Goal: Task Accomplishment & Management: Manage account settings

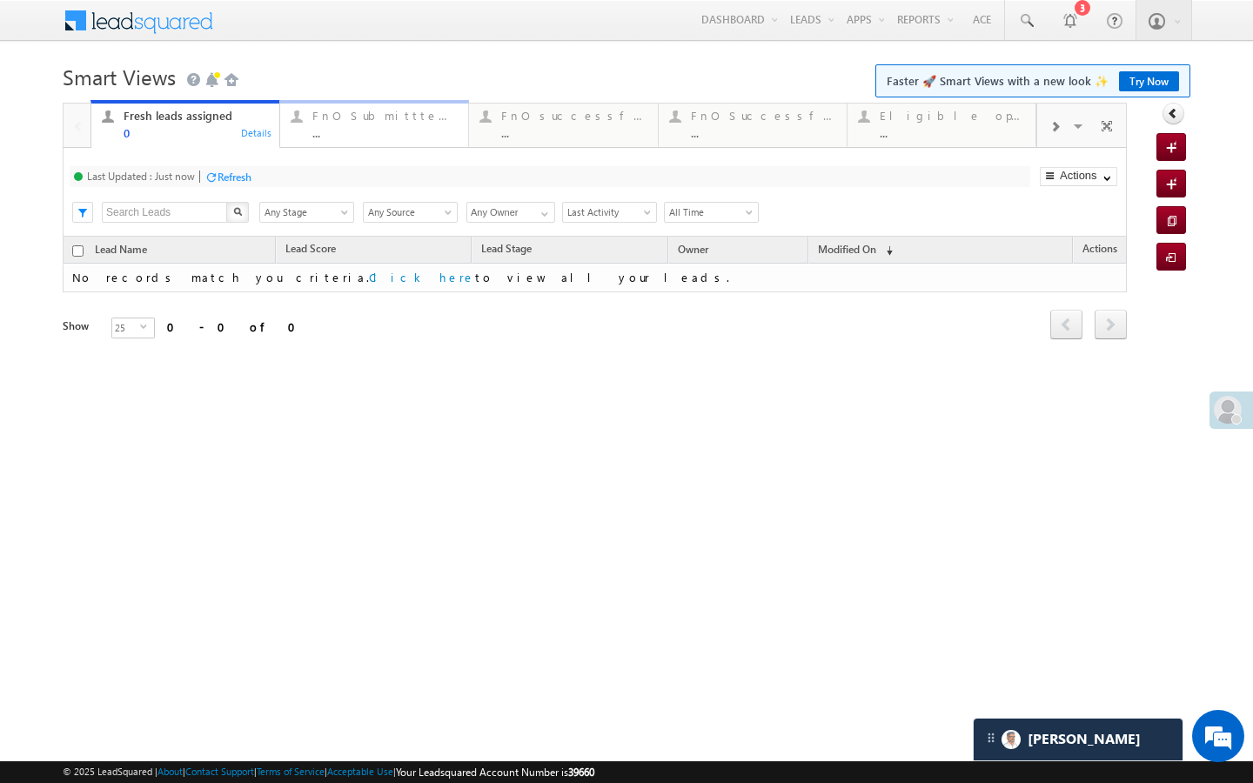
click at [381, 128] on div "..." at bounding box center [384, 132] width 145 height 13
click at [520, 136] on div "..." at bounding box center [573, 132] width 145 height 13
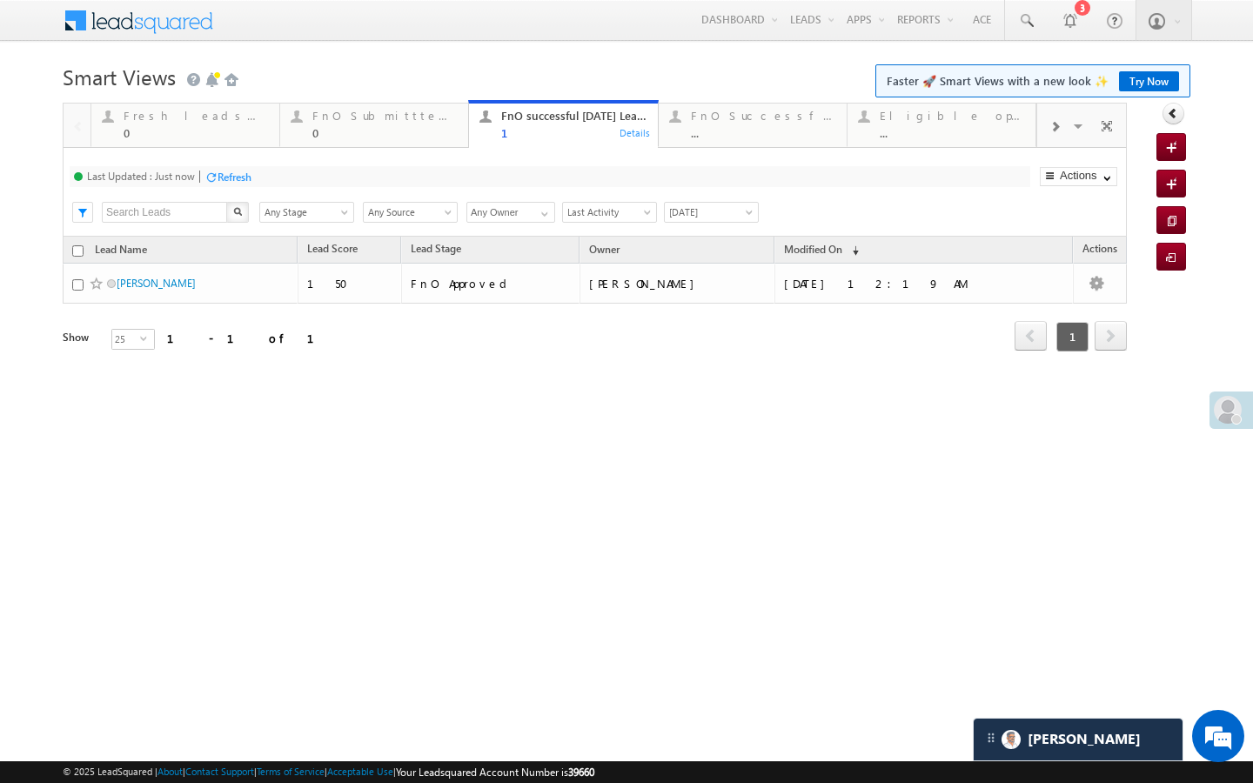
click at [1048, 135] on div at bounding box center [1054, 125] width 35 height 39
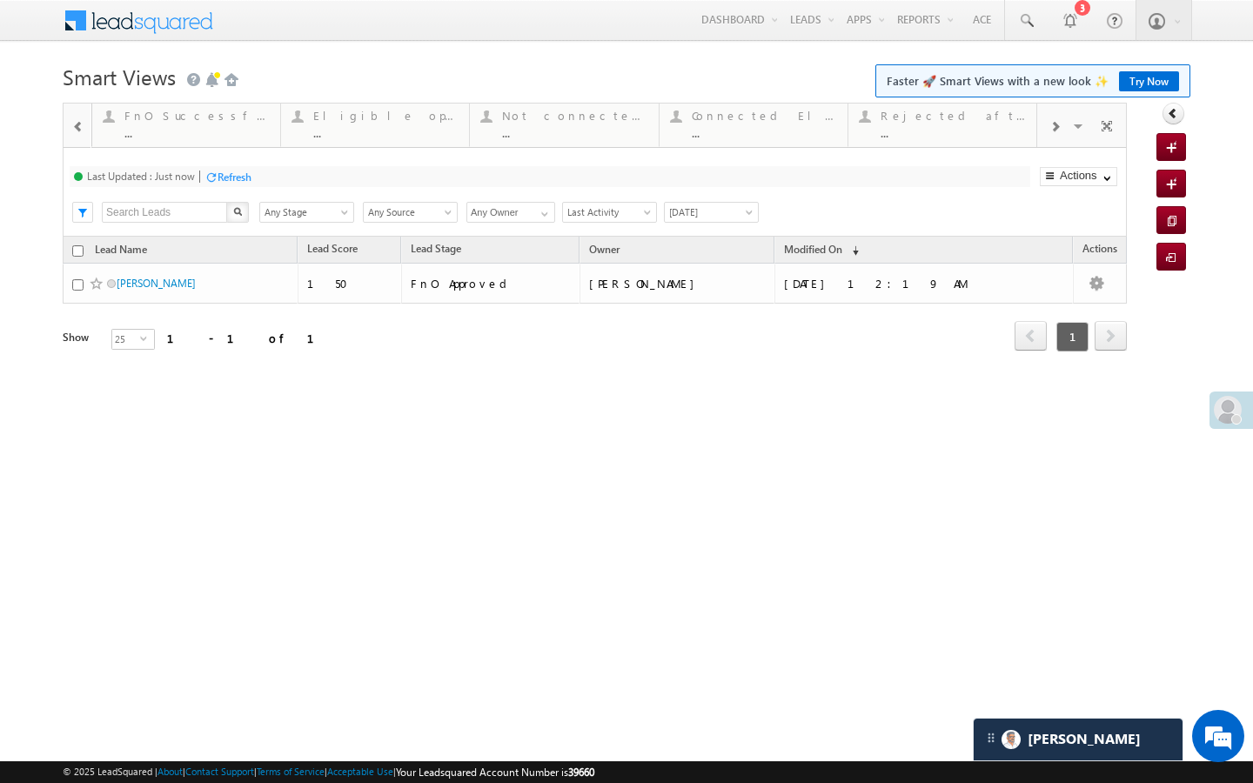
click at [1048, 135] on div at bounding box center [1054, 125] width 35 height 39
click at [1048, 135] on div "Visible Tabs Fresh leads assigned Default FnO Submittted Leads Default FnO succ…" at bounding box center [1082, 125] width 91 height 42
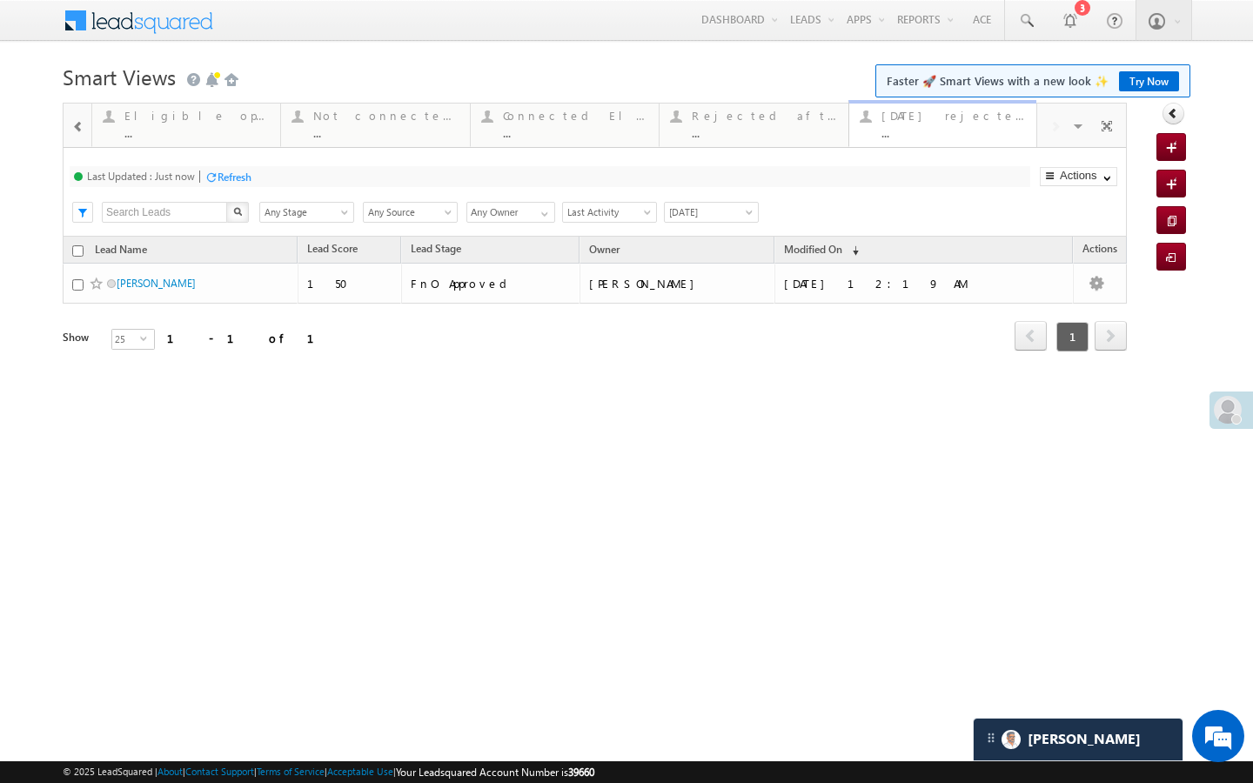
click at [959, 135] on div "..." at bounding box center [954, 132] width 144 height 13
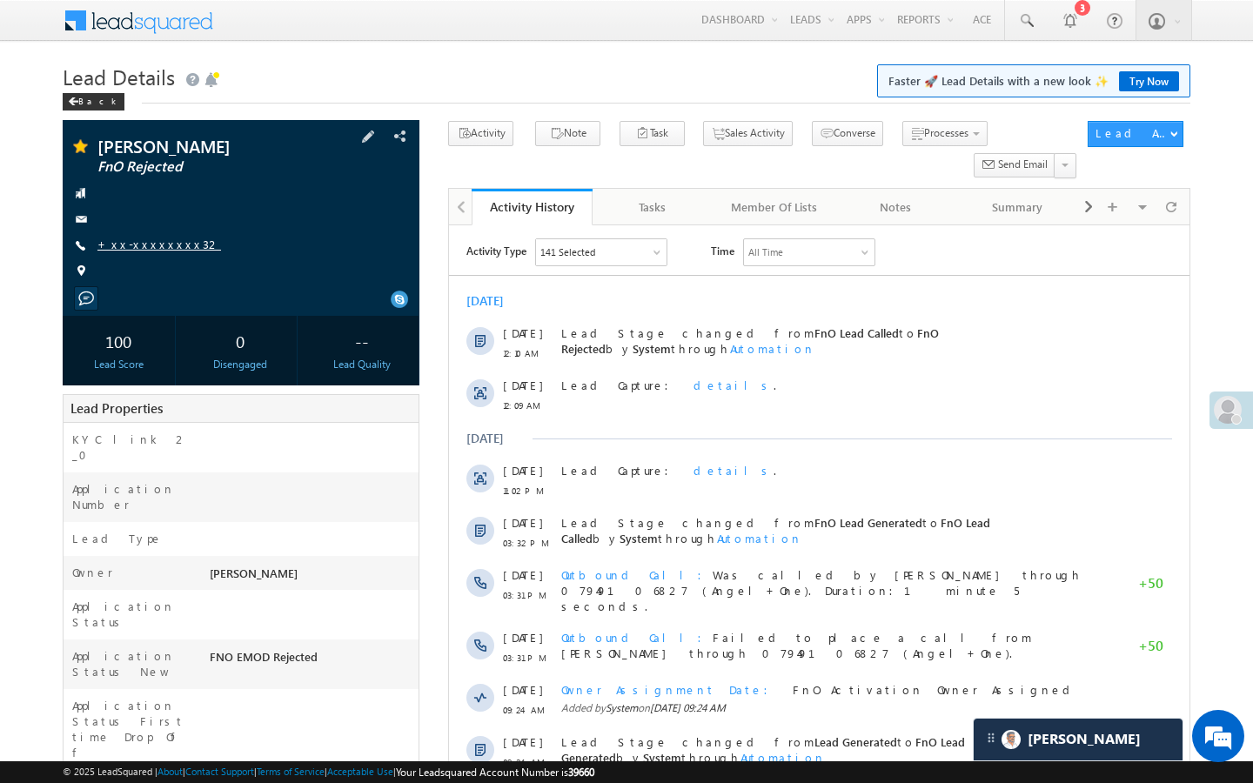
click at [137, 249] on link "+xx-xxxxxxxx32" at bounding box center [159, 244] width 124 height 15
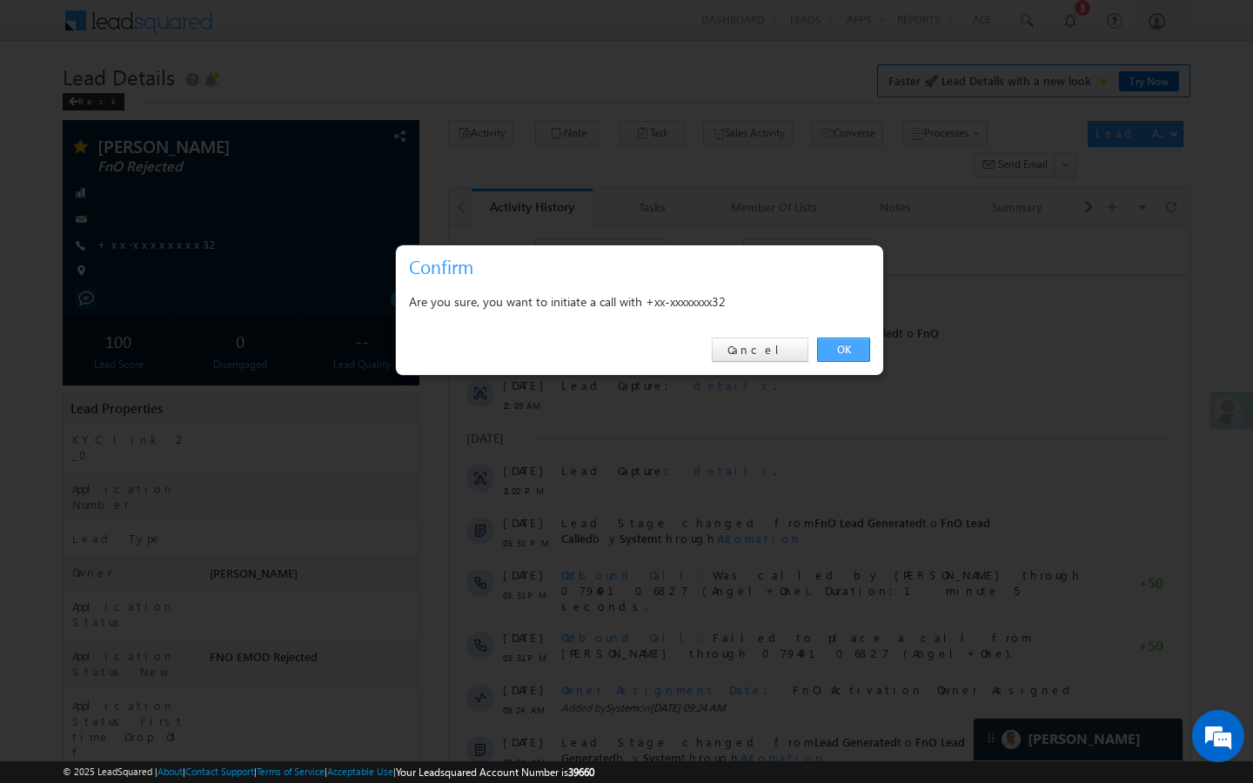
click at [848, 354] on link "OK" at bounding box center [843, 350] width 53 height 24
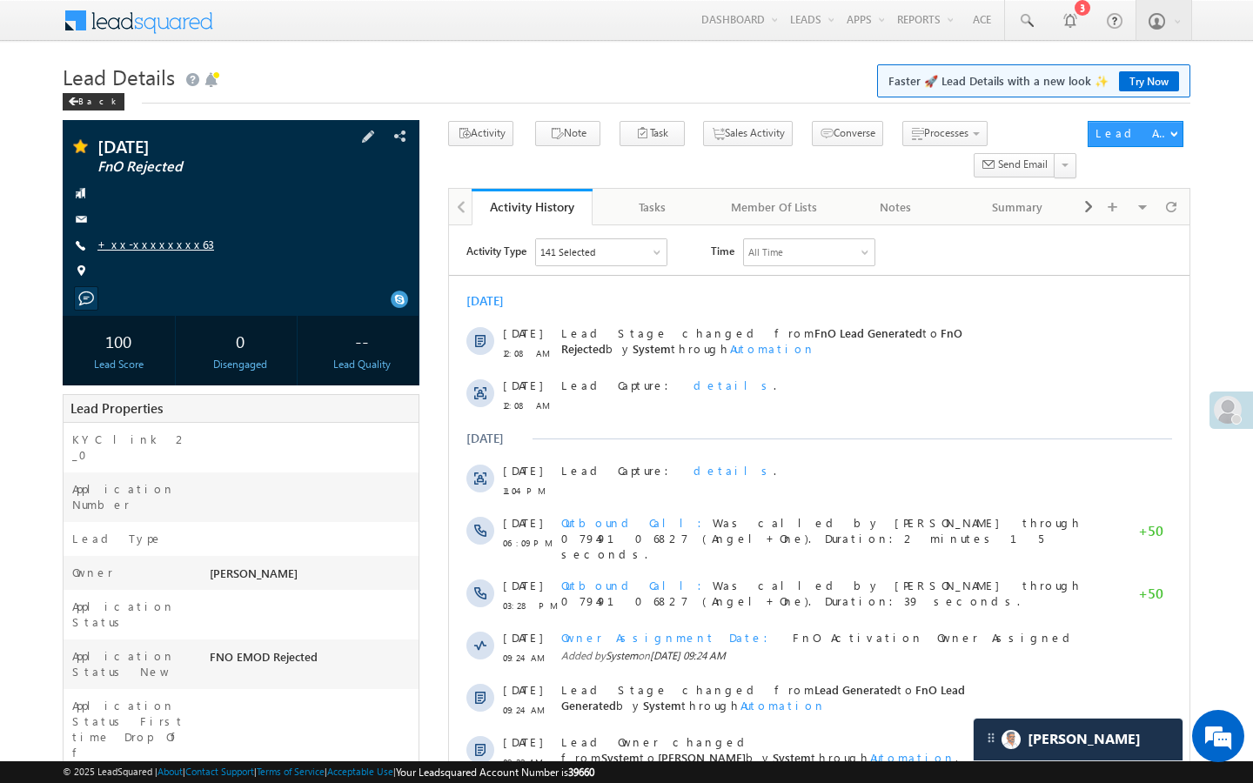
click at [162, 246] on link "+xx-xxxxxxxx63" at bounding box center [155, 244] width 117 height 15
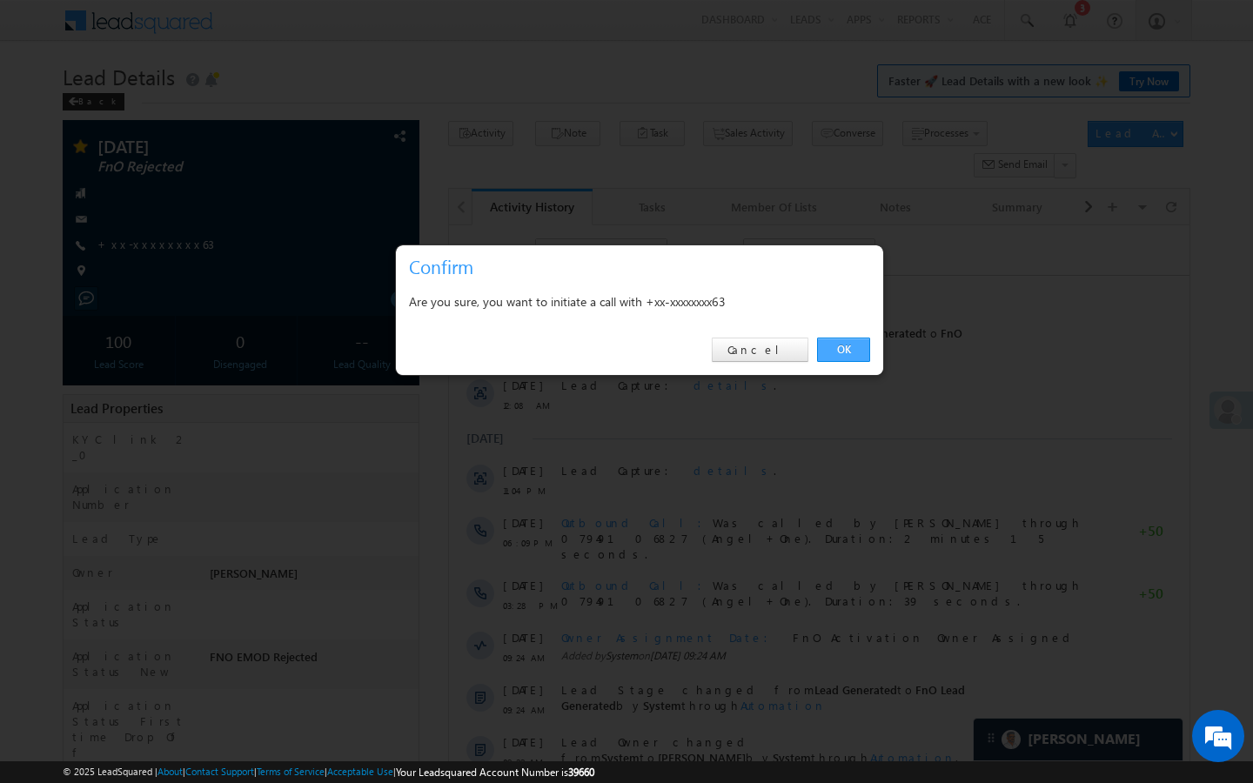
click at [855, 359] on link "OK" at bounding box center [843, 350] width 53 height 24
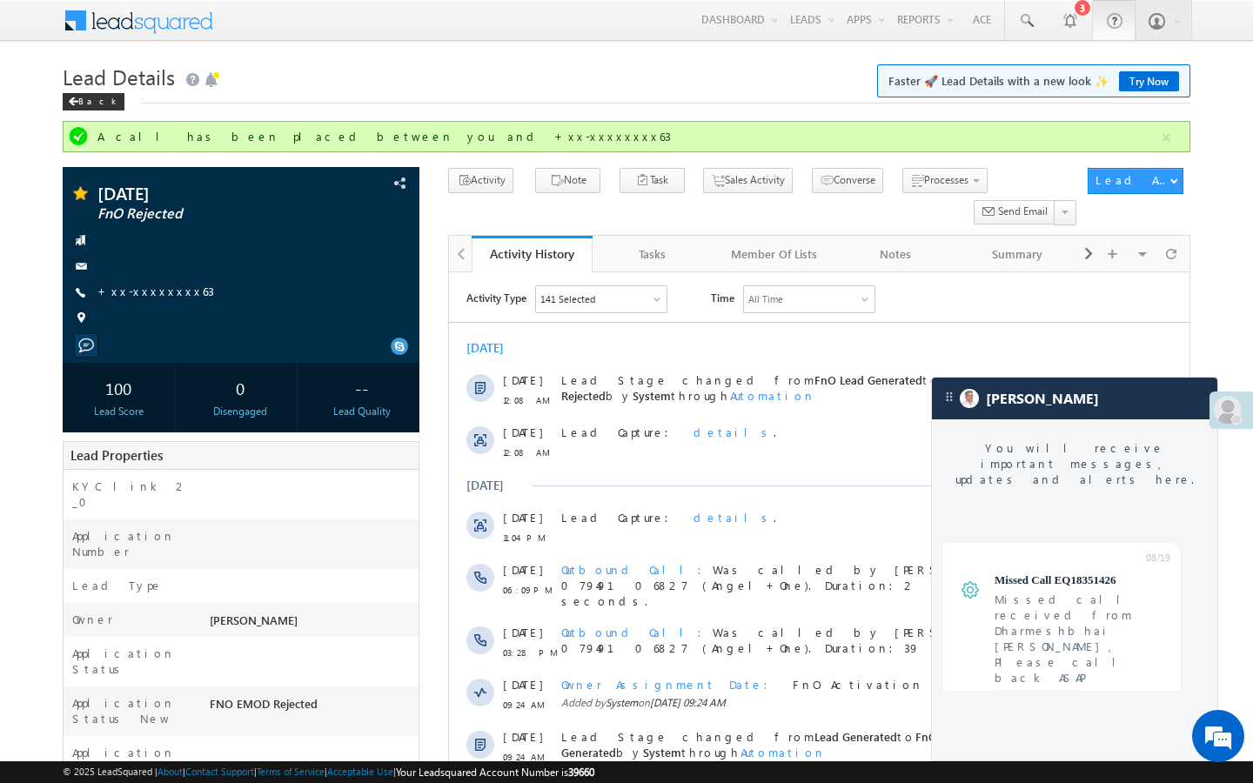
scroll to position [7010, 0]
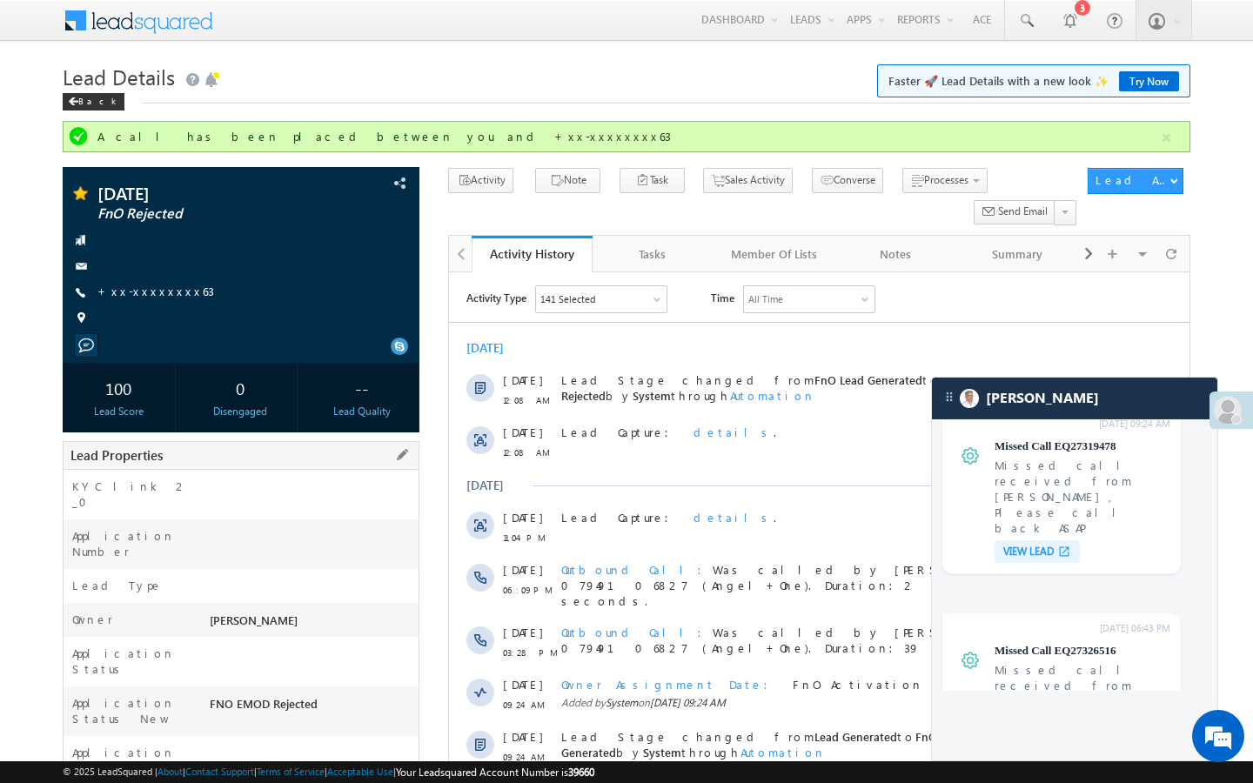
drag, startPoint x: 210, startPoint y: 745, endPoint x: 289, endPoint y: 745, distance: 79.2
copy div "K62864583"
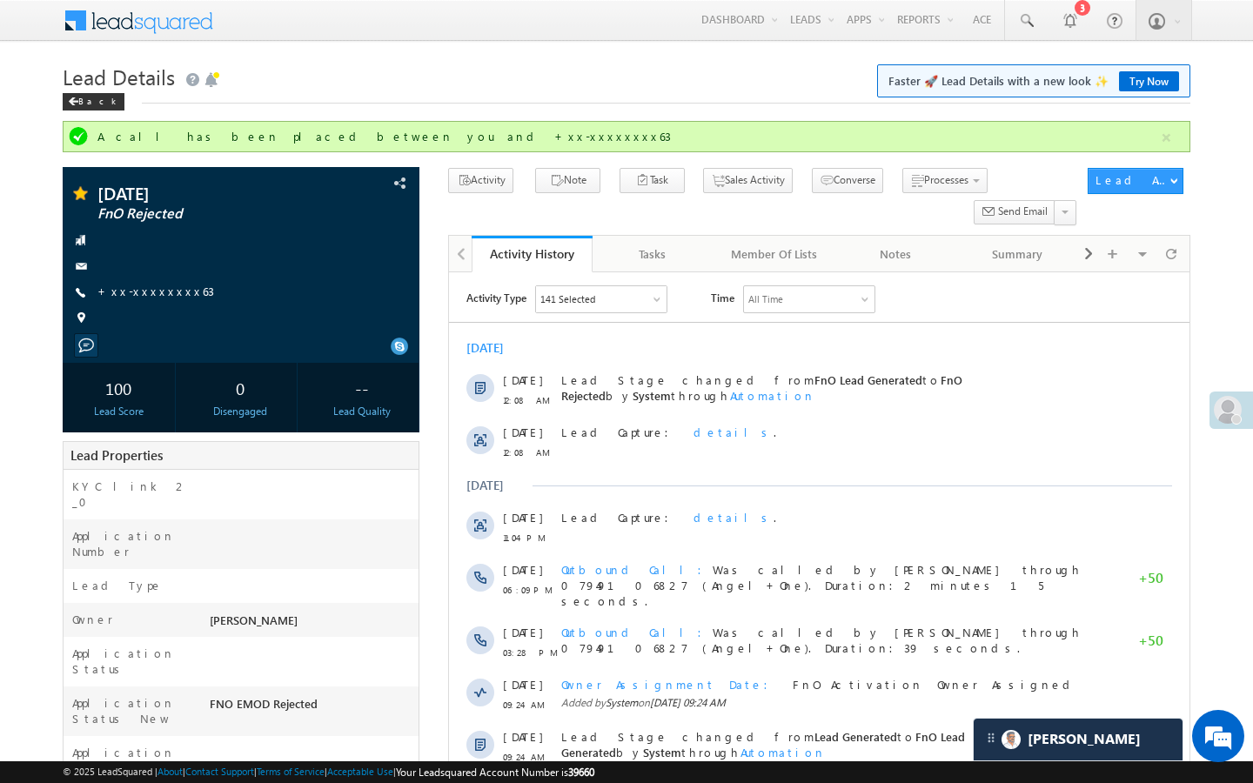
scroll to position [7124, 0]
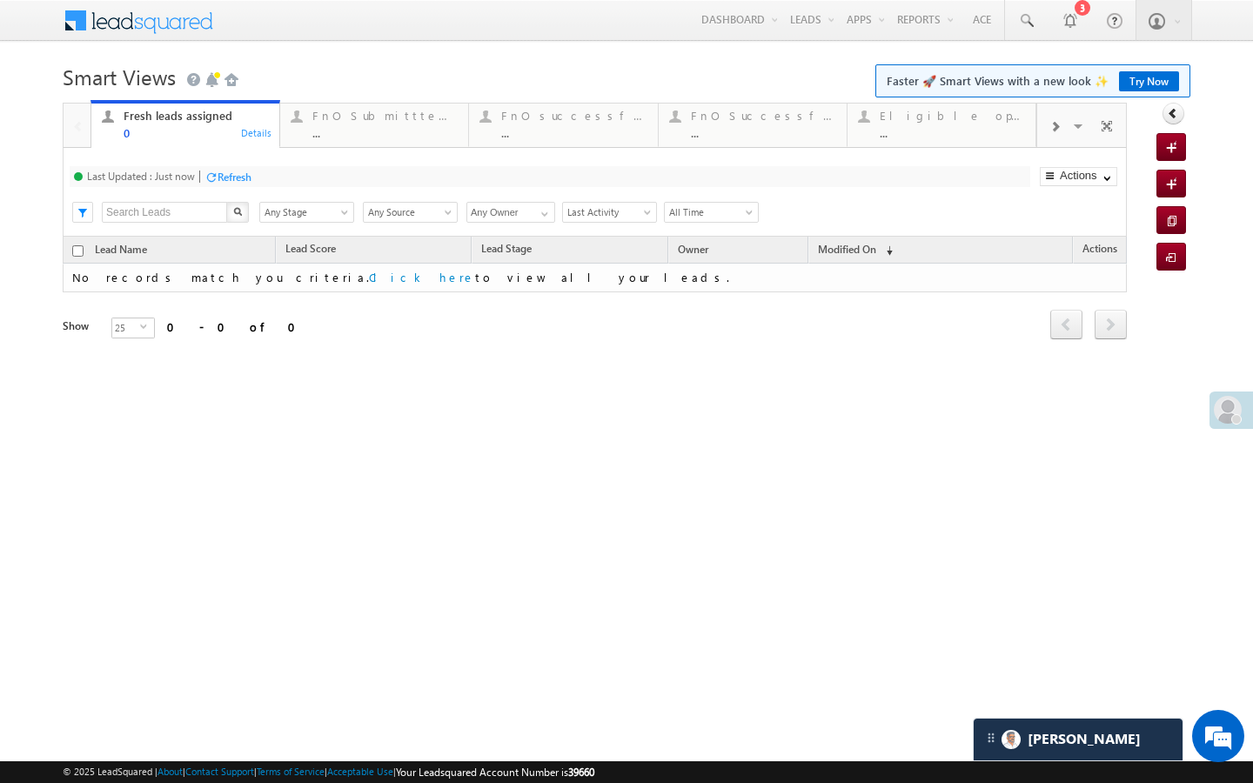
click at [437, 124] on div "FnO Submittted Leads ..." at bounding box center [384, 122] width 145 height 34
click at [1047, 124] on div at bounding box center [1054, 125] width 35 height 39
click at [989, 131] on div "..." at bounding box center [953, 132] width 145 height 13
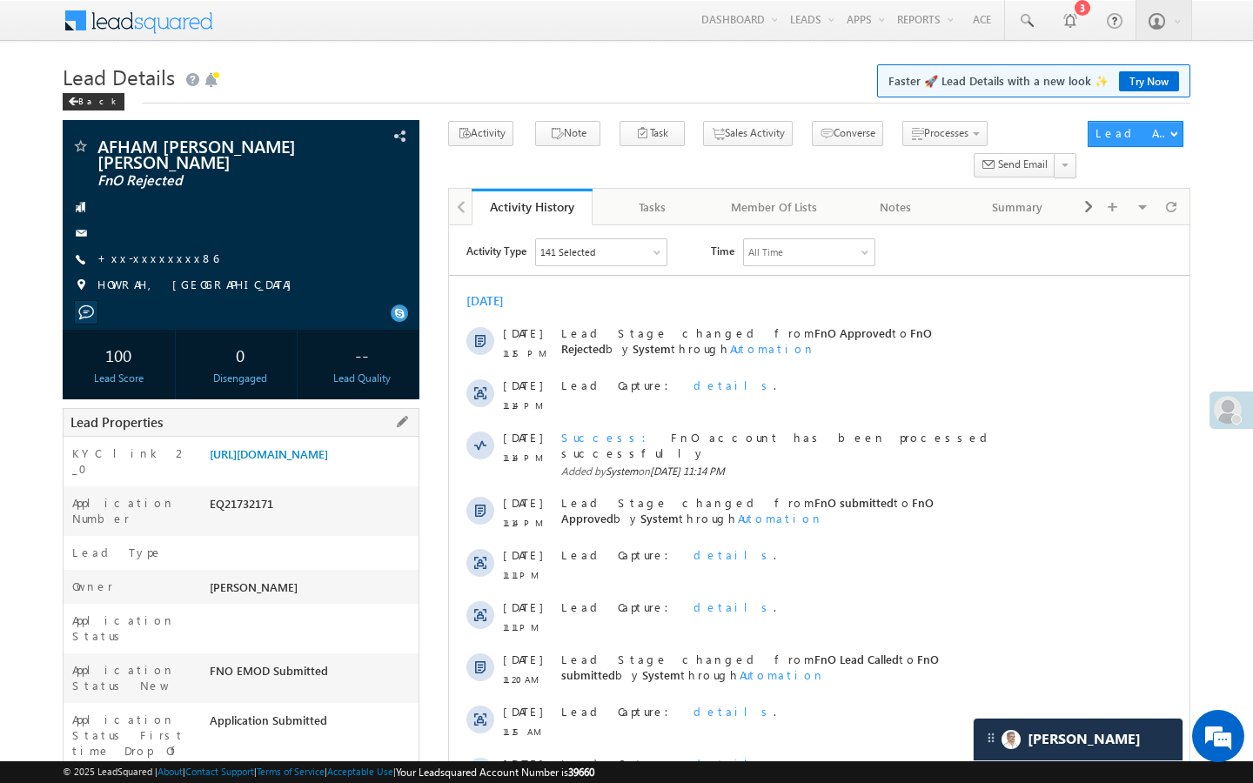
drag, startPoint x: 208, startPoint y: 737, endPoint x: 286, endPoint y: 738, distance: 78.3
copy div "AAAC484473"
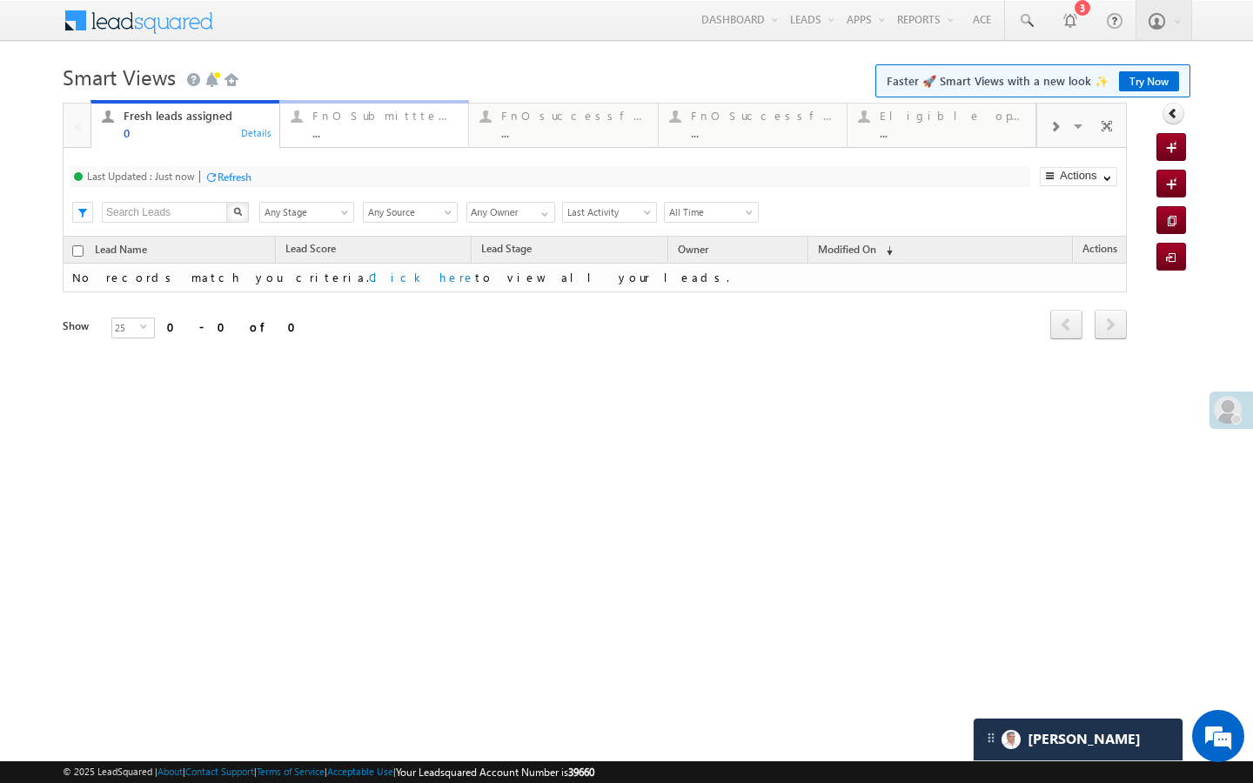
click at [399, 135] on div "..." at bounding box center [384, 132] width 145 height 13
click at [572, 147] on div "Fresh leads assigned 0 Details FnO Submittted Leads 0 Details FnO successful to…" at bounding box center [564, 123] width 946 height 49
click at [584, 135] on div "..." at bounding box center [573, 132] width 145 height 13
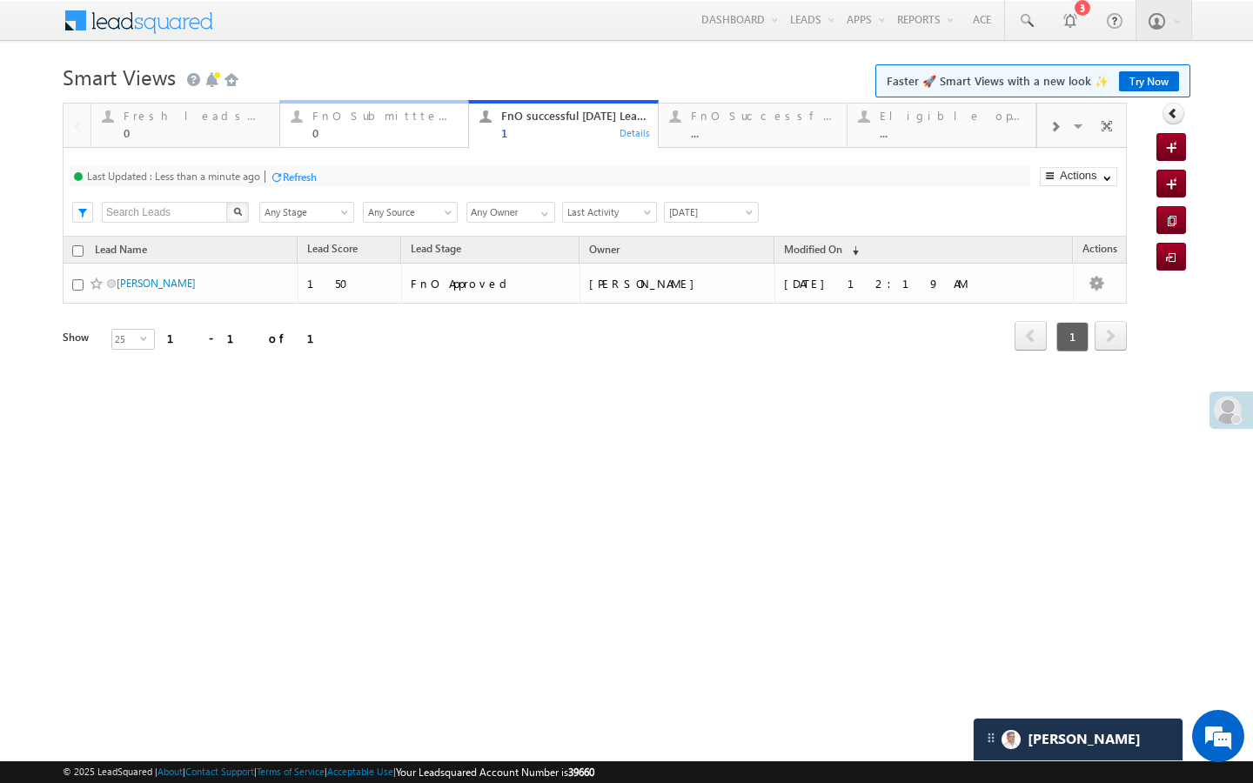
click at [353, 137] on div "0" at bounding box center [384, 132] width 145 height 13
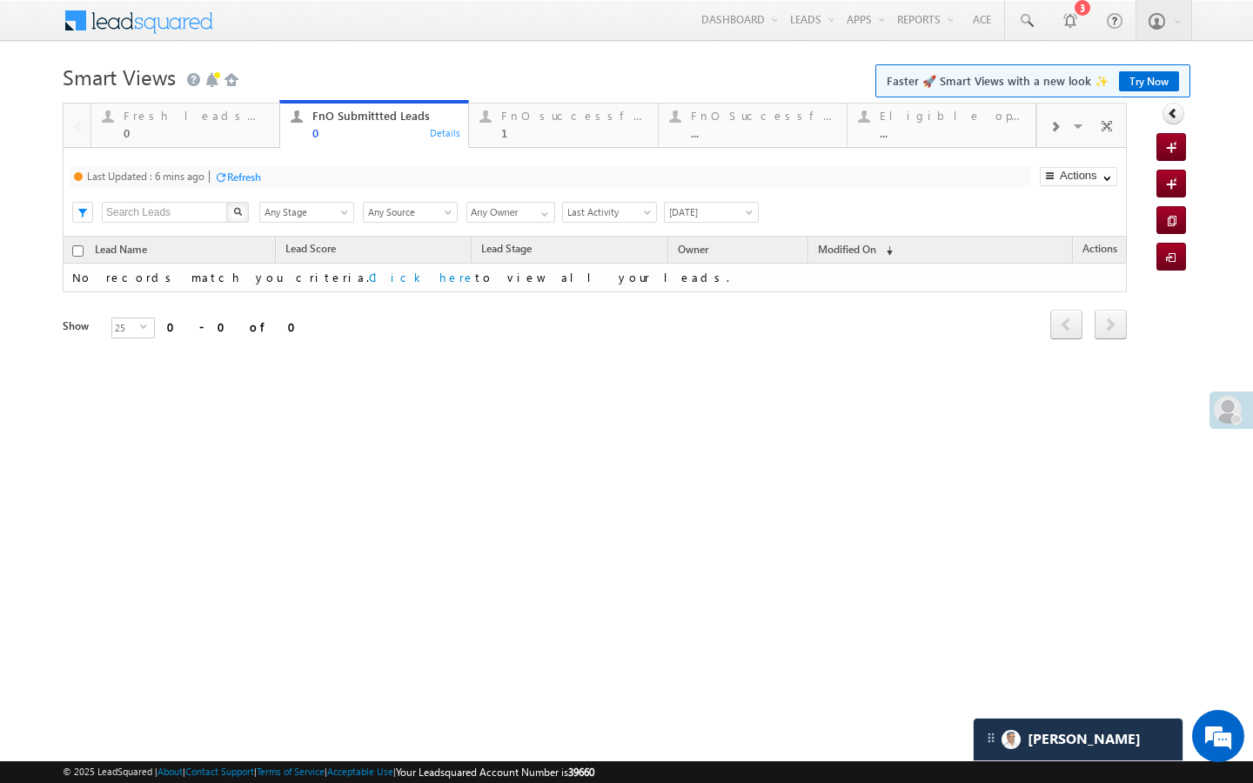
click at [255, 173] on div "Refresh" at bounding box center [244, 177] width 34 height 13
click at [218, 110] on div "Fresh leads assigned" at bounding box center [196, 116] width 145 height 14
click at [242, 169] on div "Refresh" at bounding box center [237, 176] width 47 height 17
click at [412, 144] on link "FnO Submittted Leads 0 Details" at bounding box center [374, 123] width 190 height 47
click at [239, 183] on div "Refresh" at bounding box center [244, 177] width 34 height 13
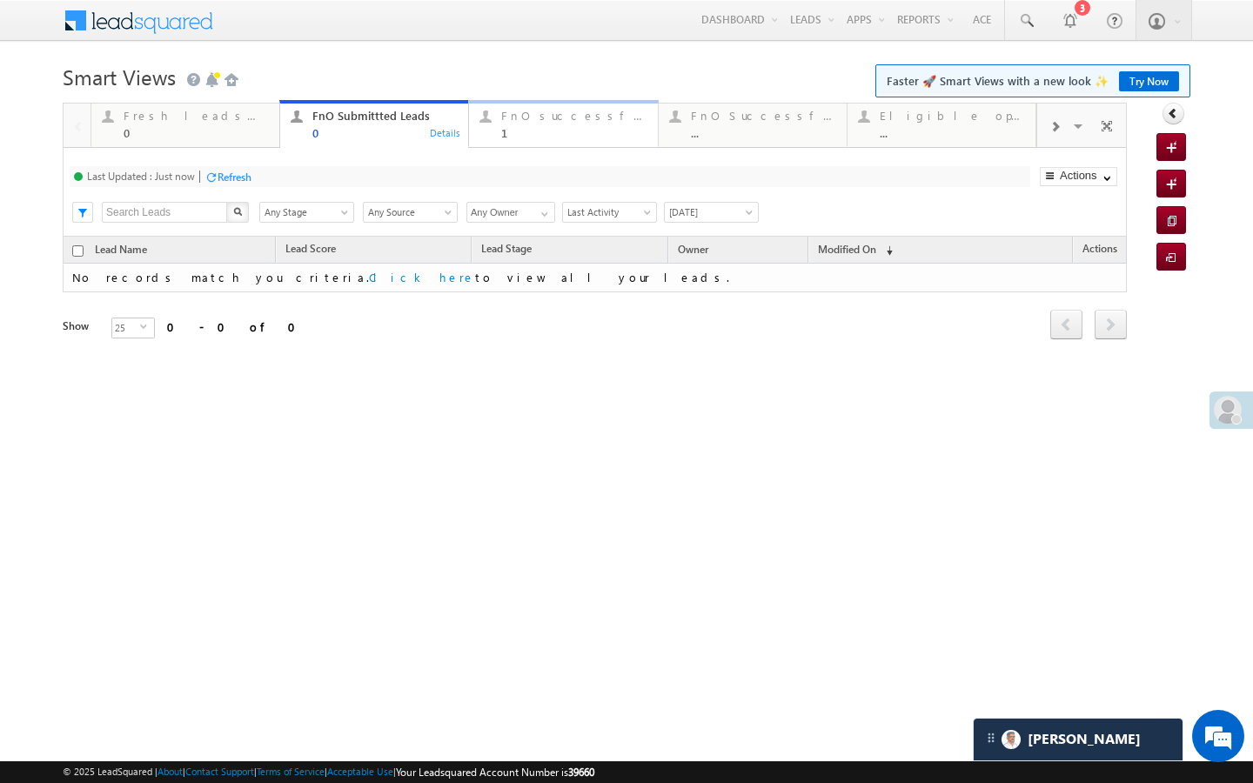
drag, startPoint x: 546, startPoint y: 144, endPoint x: 348, endPoint y: 174, distance: 199.7
click at [546, 144] on link "FnO successful today Leads 1 Details" at bounding box center [563, 123] width 190 height 47
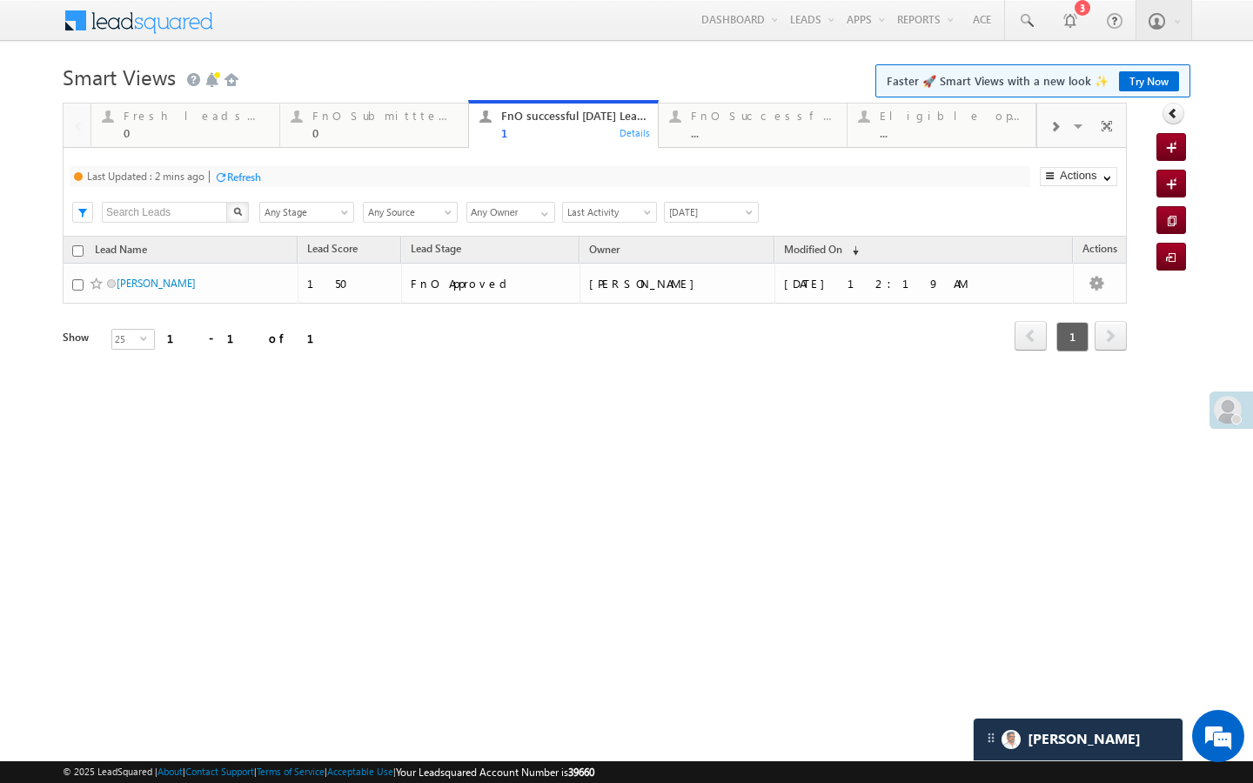
click at [244, 175] on div "Refresh" at bounding box center [244, 177] width 34 height 13
drag, startPoint x: 209, startPoint y: 129, endPoint x: 266, endPoint y: 197, distance: 88.9
click at [209, 129] on div "0" at bounding box center [196, 132] width 145 height 13
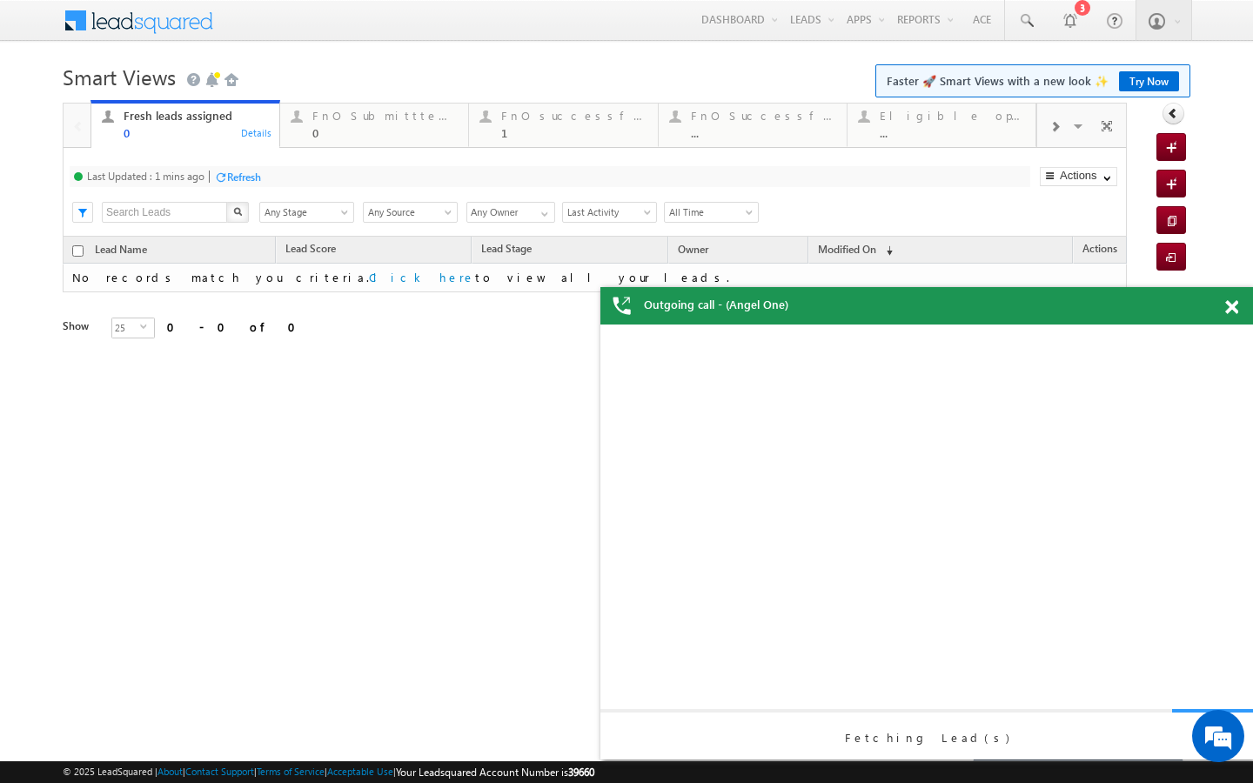
click at [256, 184] on div "Refresh" at bounding box center [237, 176] width 47 height 17
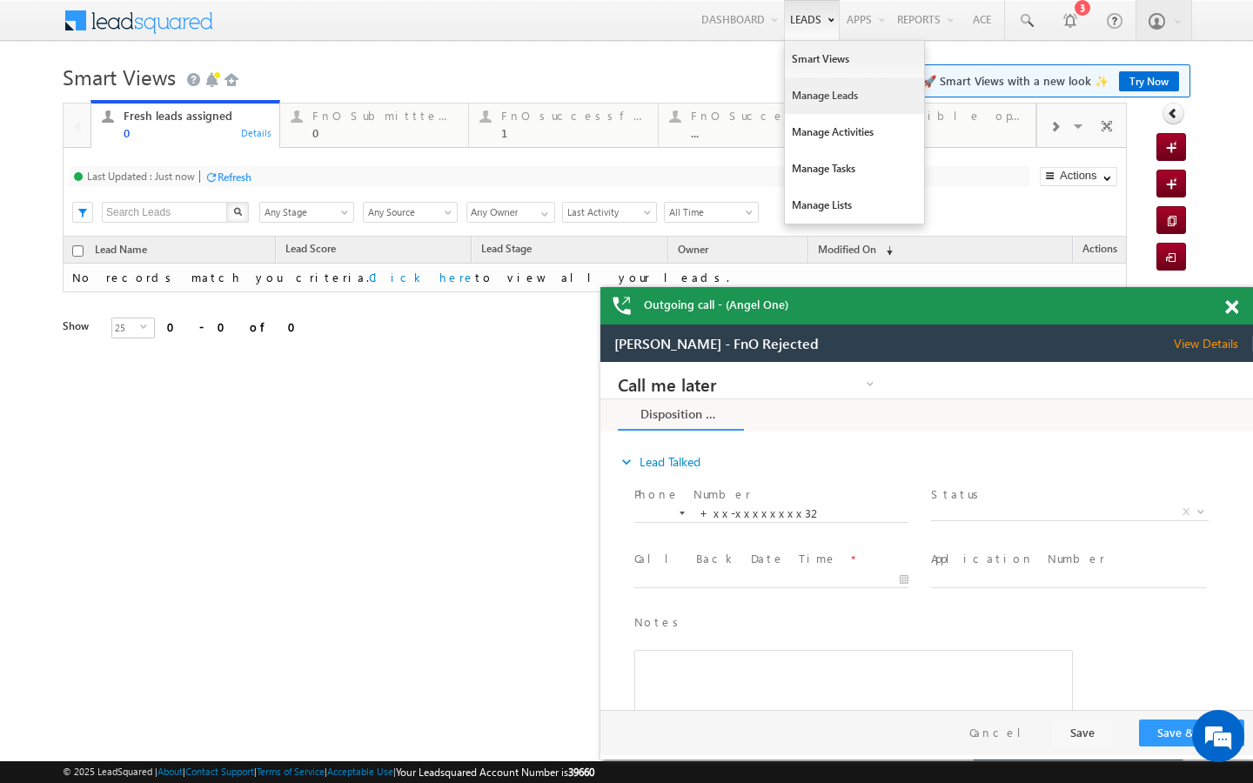
click at [801, 87] on link "Manage Leads" at bounding box center [854, 95] width 139 height 37
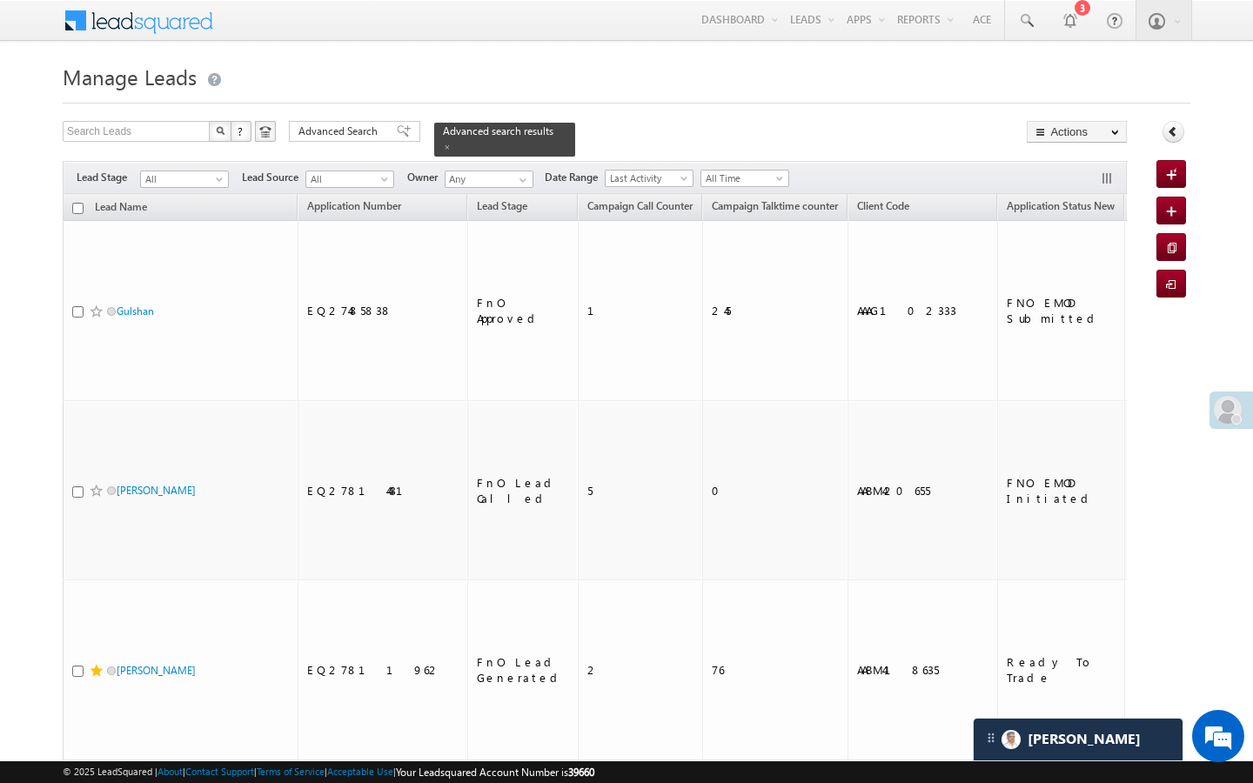
click at [341, 127] on span "Advanced Search" at bounding box center [340, 132] width 84 height 16
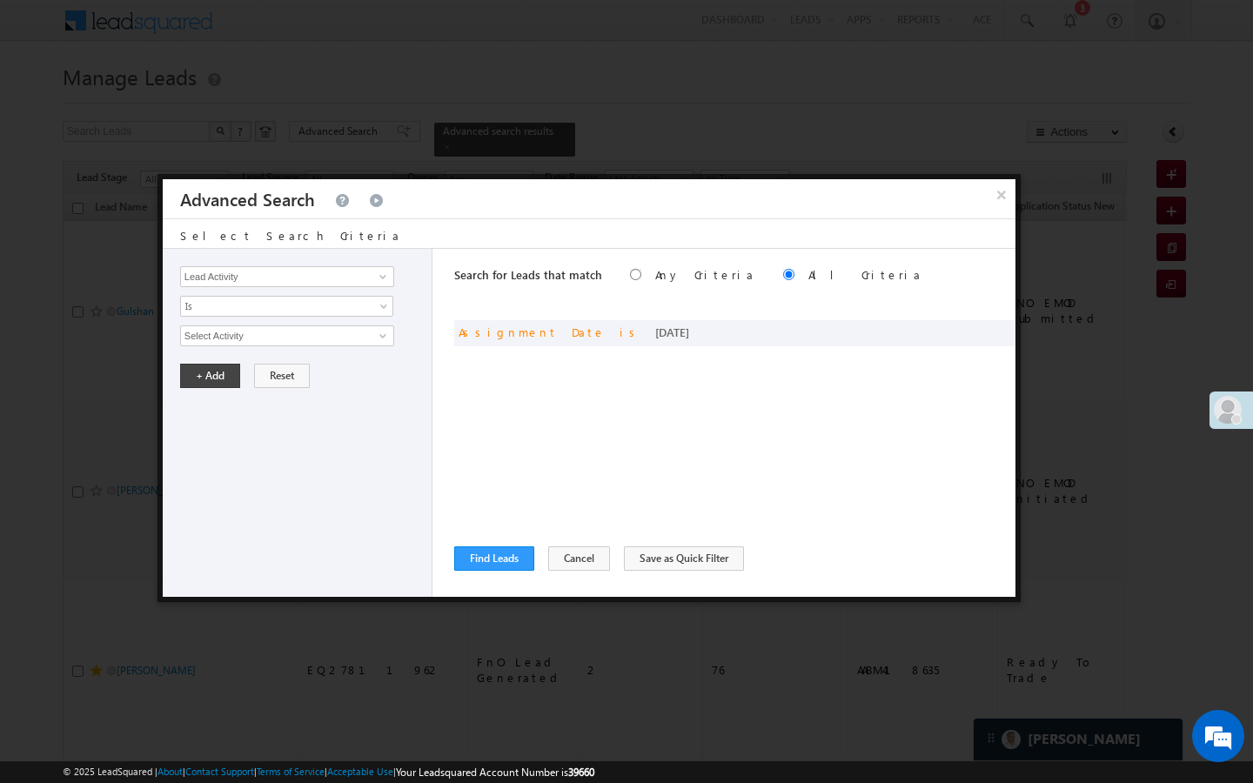
click at [1003, 191] on button "×" at bounding box center [1002, 194] width 28 height 30
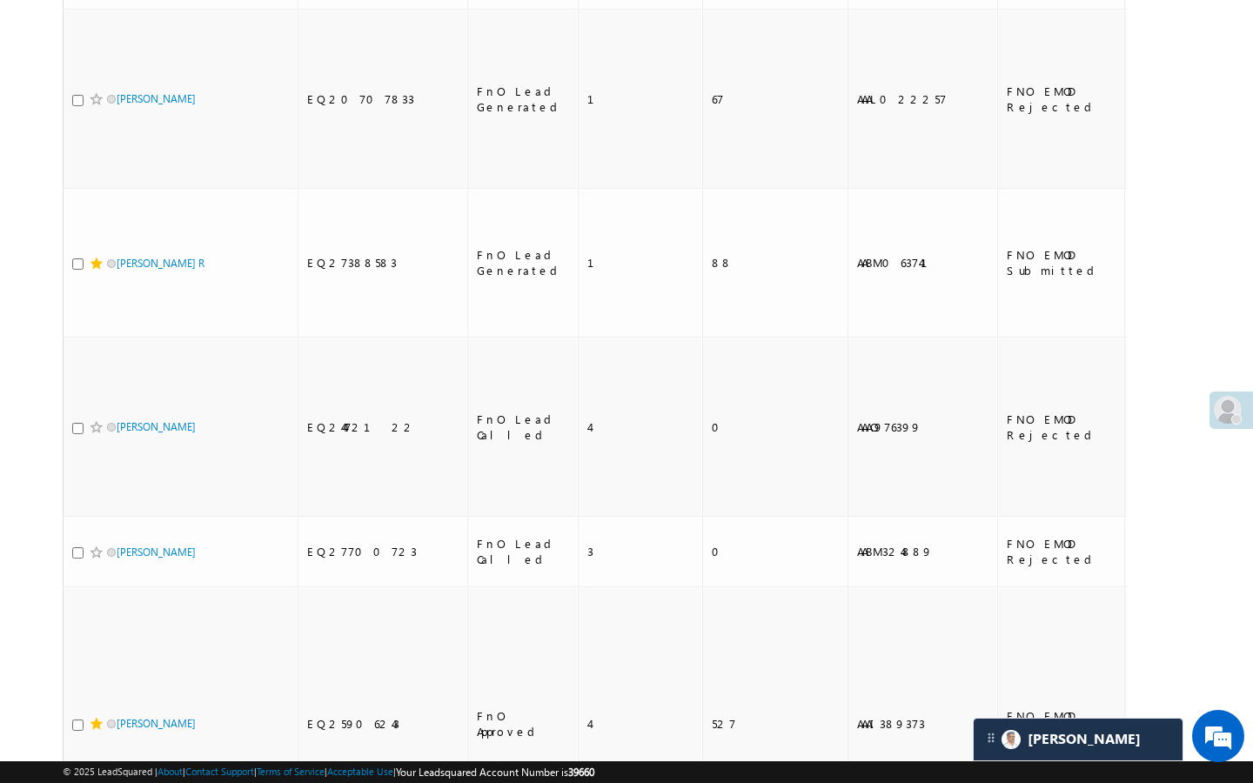
drag, startPoint x: 1252, startPoint y: 705, endPoint x: 1252, endPoint y: 0, distance: 704.9
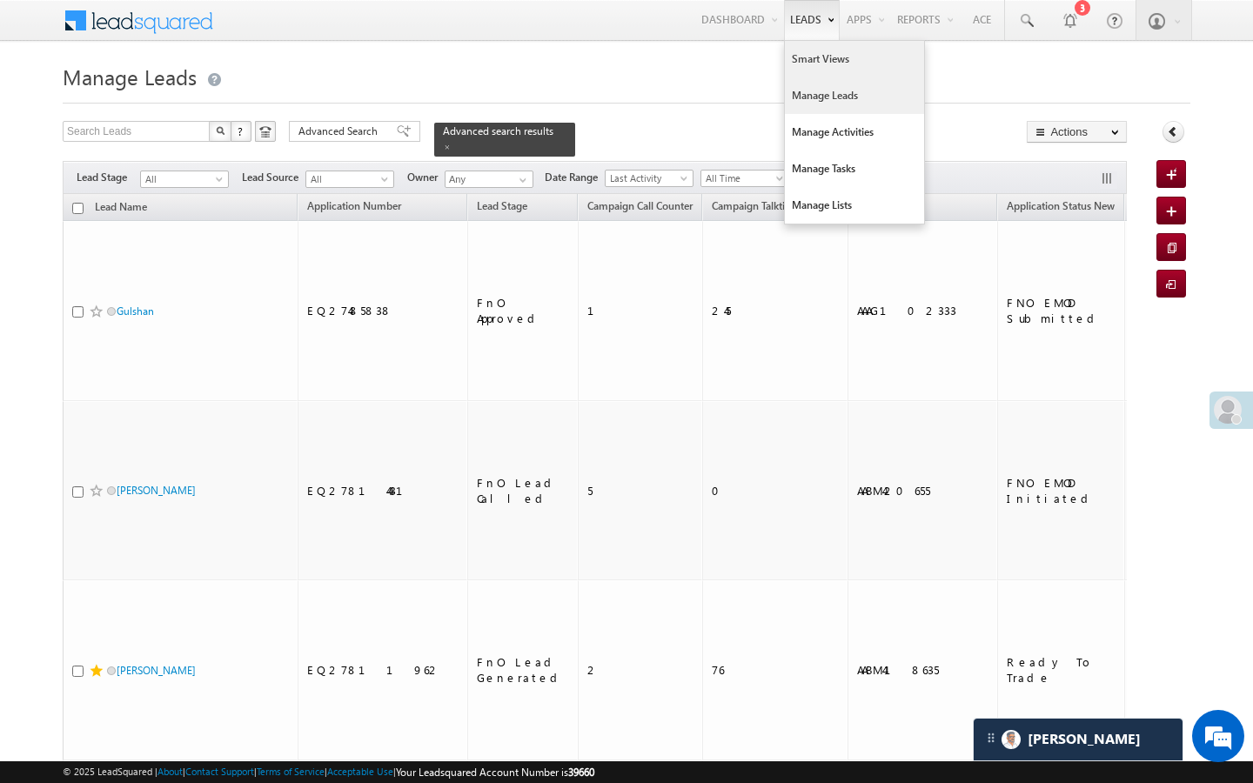
click at [787, 54] on link "Smart Views" at bounding box center [854, 59] width 139 height 37
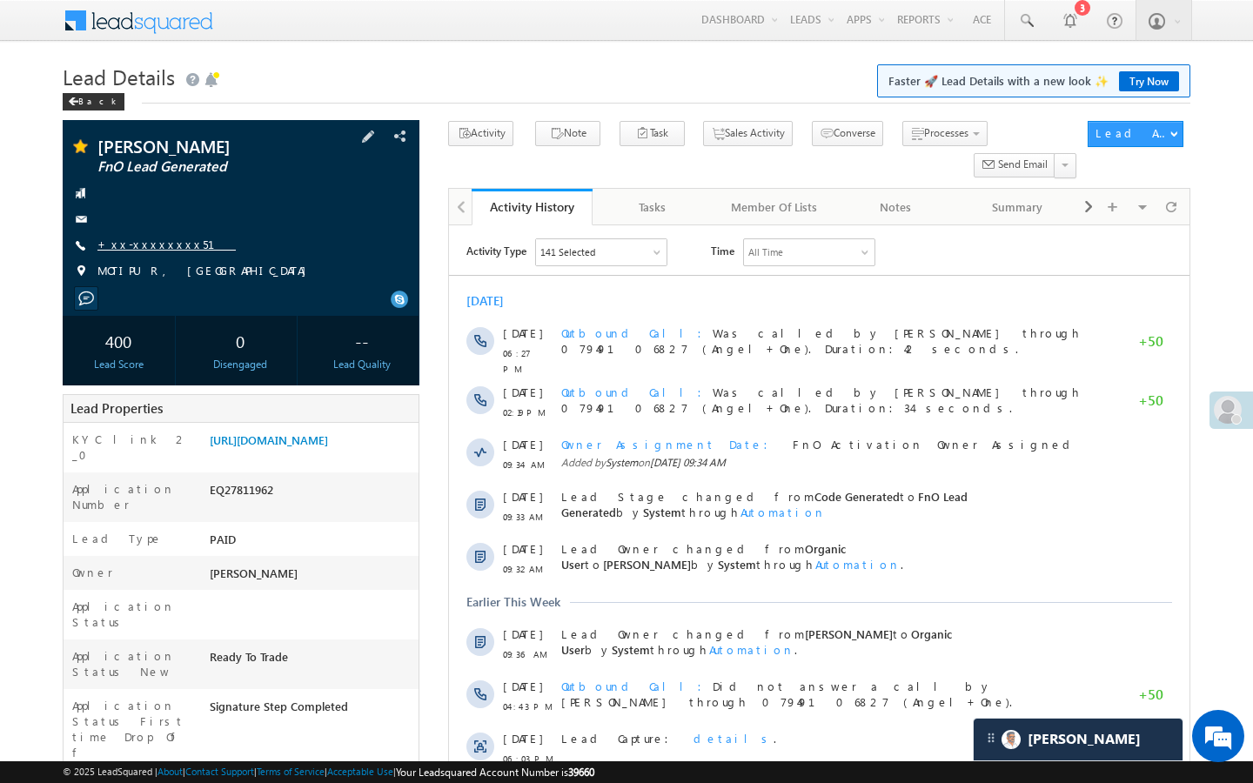
click at [157, 238] on link "+xx-xxxxxxxx51" at bounding box center [166, 244] width 138 height 15
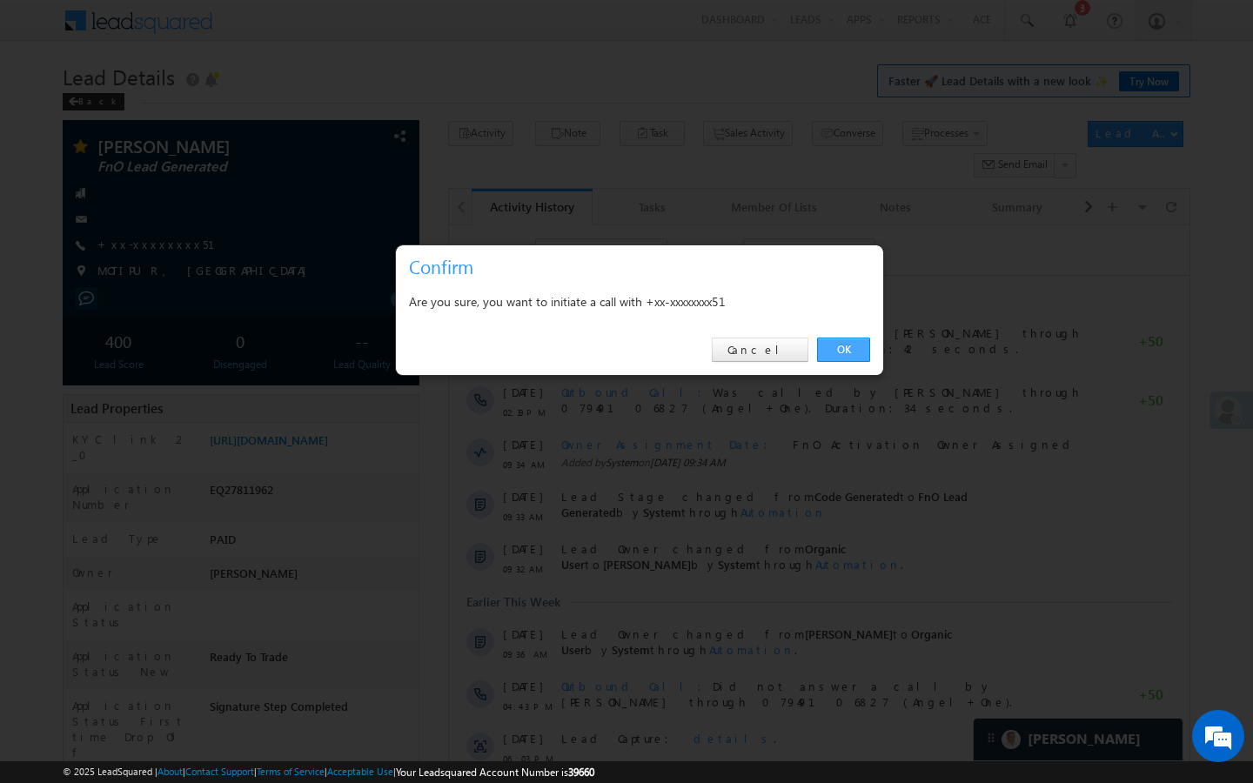
click at [844, 359] on link "OK" at bounding box center [843, 350] width 53 height 24
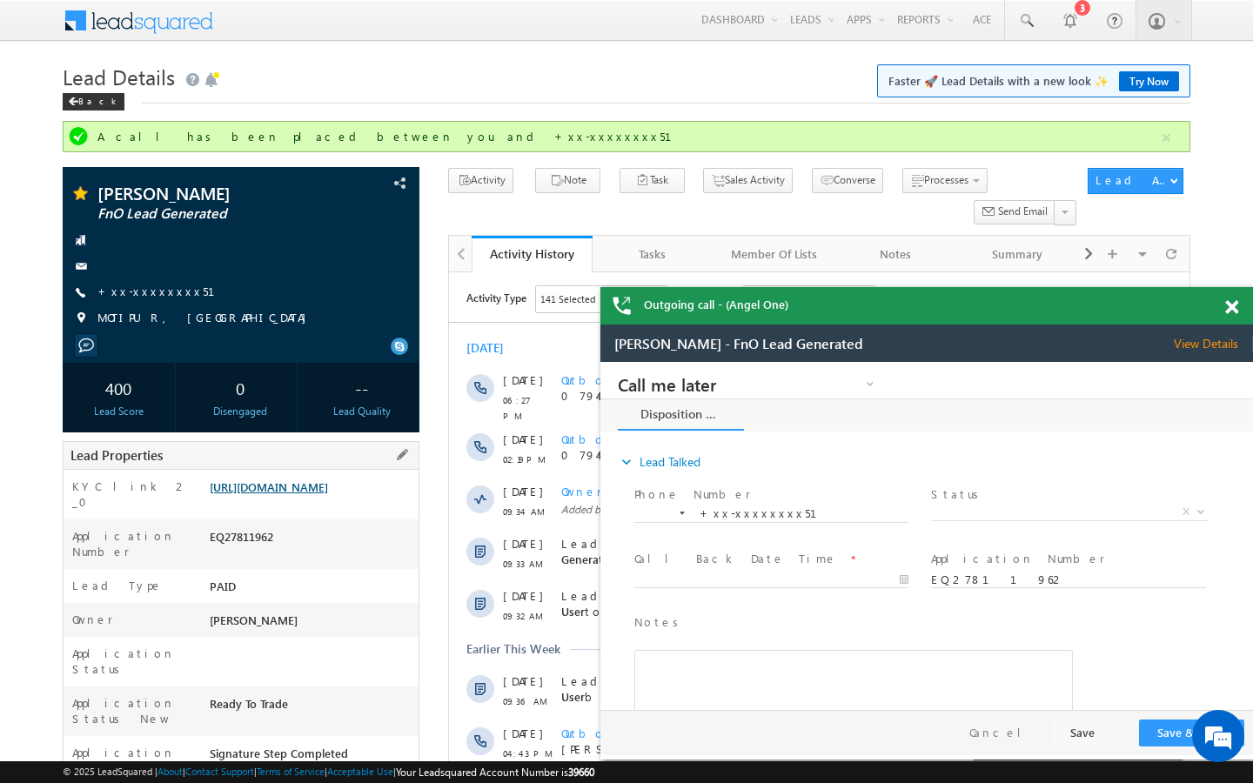
click at [328, 494] on link "[URL][DOMAIN_NAME]" at bounding box center [269, 486] width 118 height 15
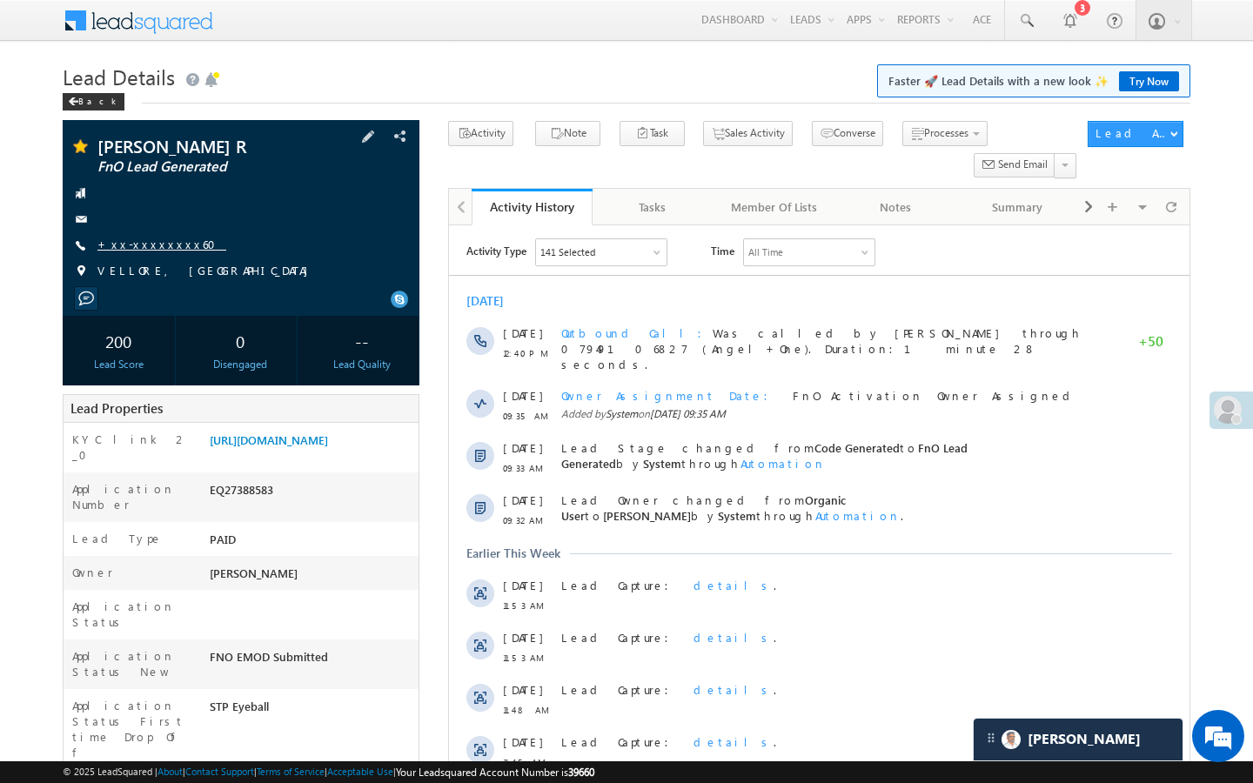
click at [158, 243] on link "+xx-xxxxxxxx60" at bounding box center [161, 244] width 129 height 15
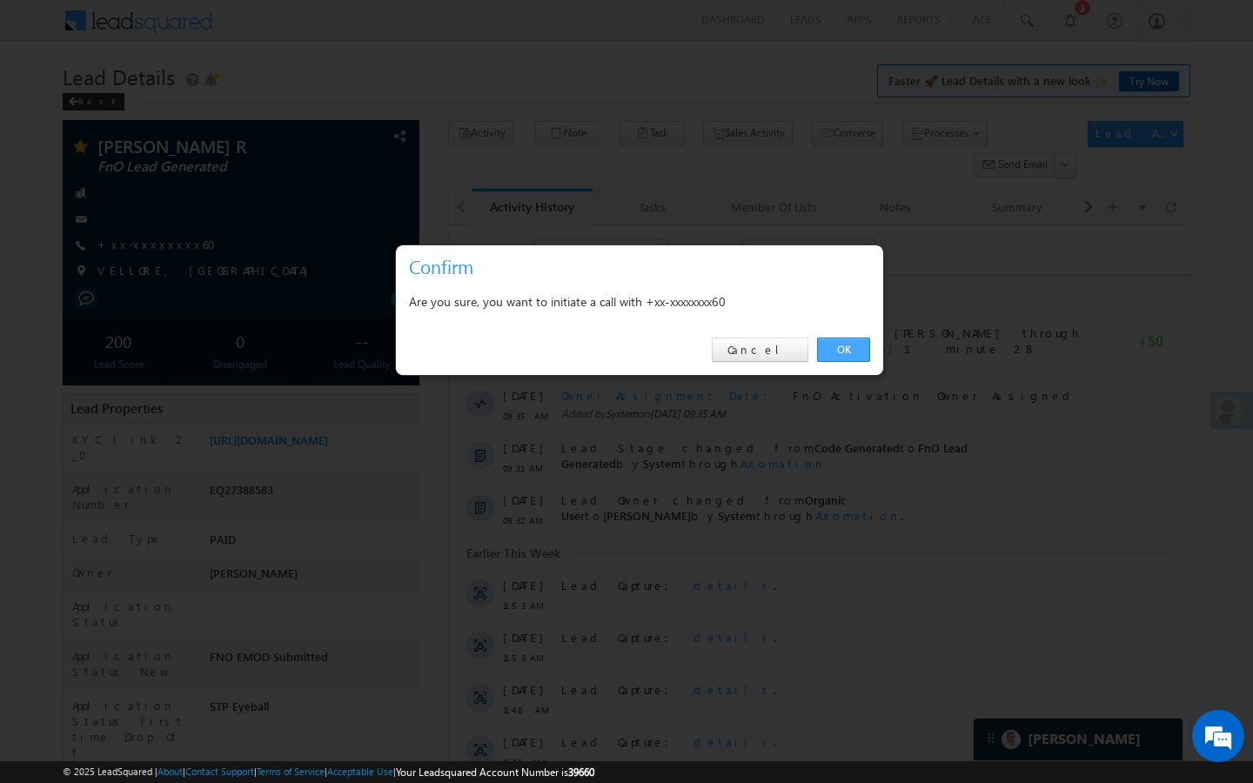
drag, startPoint x: 403, startPoint y: 149, endPoint x: 853, endPoint y: 343, distance: 490.0
click at [853, 343] on link "OK" at bounding box center [843, 350] width 53 height 24
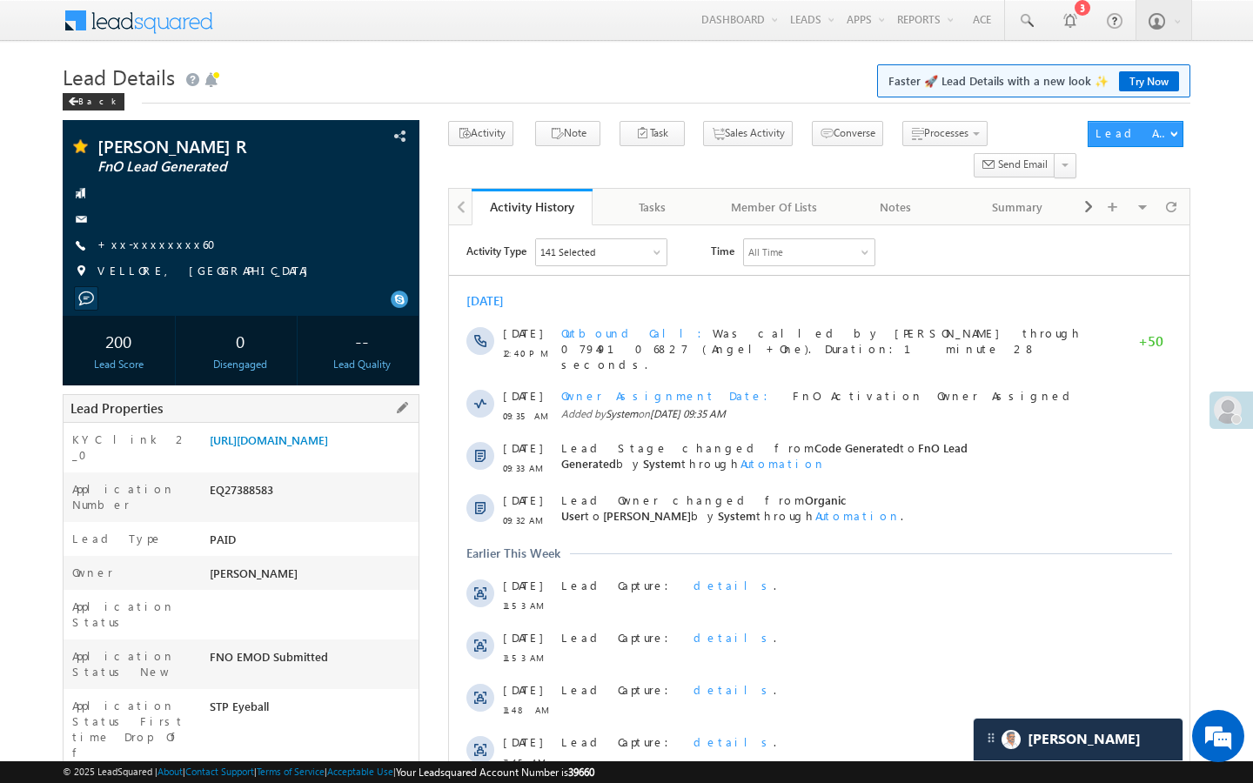
click at [272, 456] on div "[URL][DOMAIN_NAME]" at bounding box center [311, 444] width 213 height 24
click at [297, 447] on link "[URL][DOMAIN_NAME]" at bounding box center [269, 439] width 118 height 15
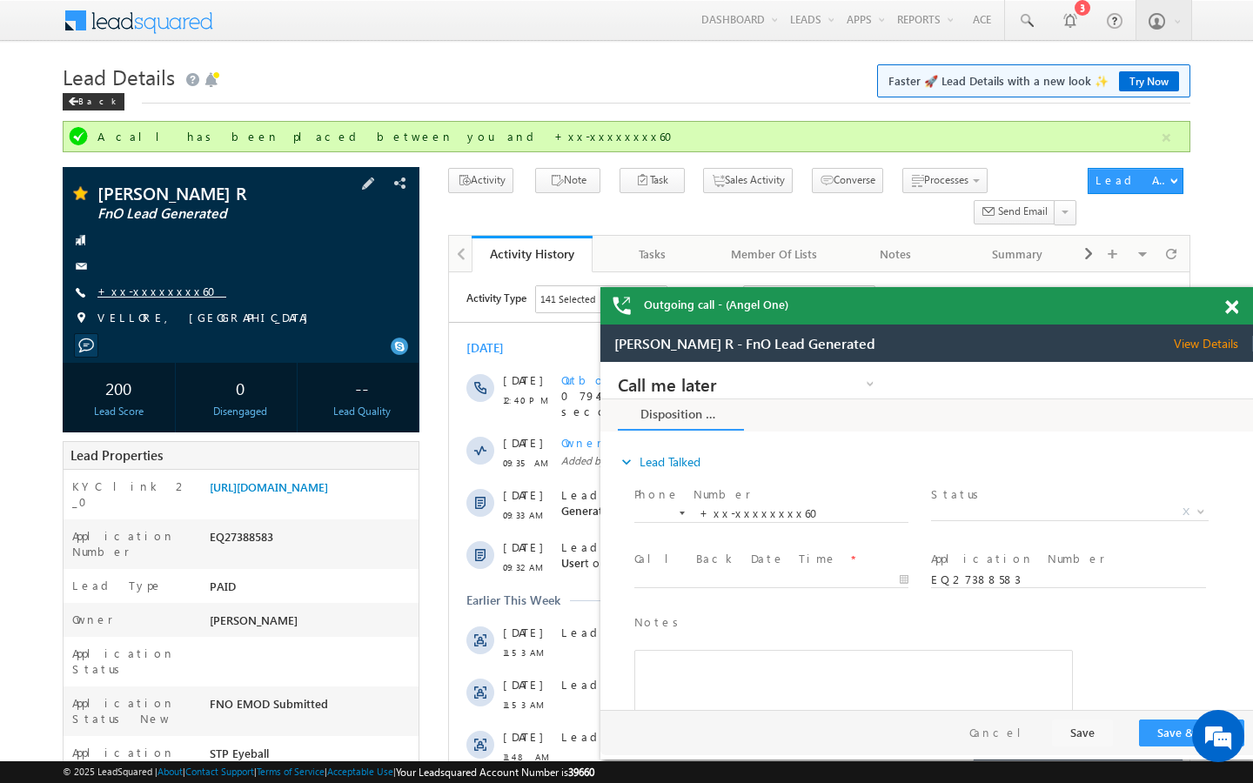
click at [156, 291] on link "+xx-xxxxxxxx60" at bounding box center [161, 291] width 129 height 15
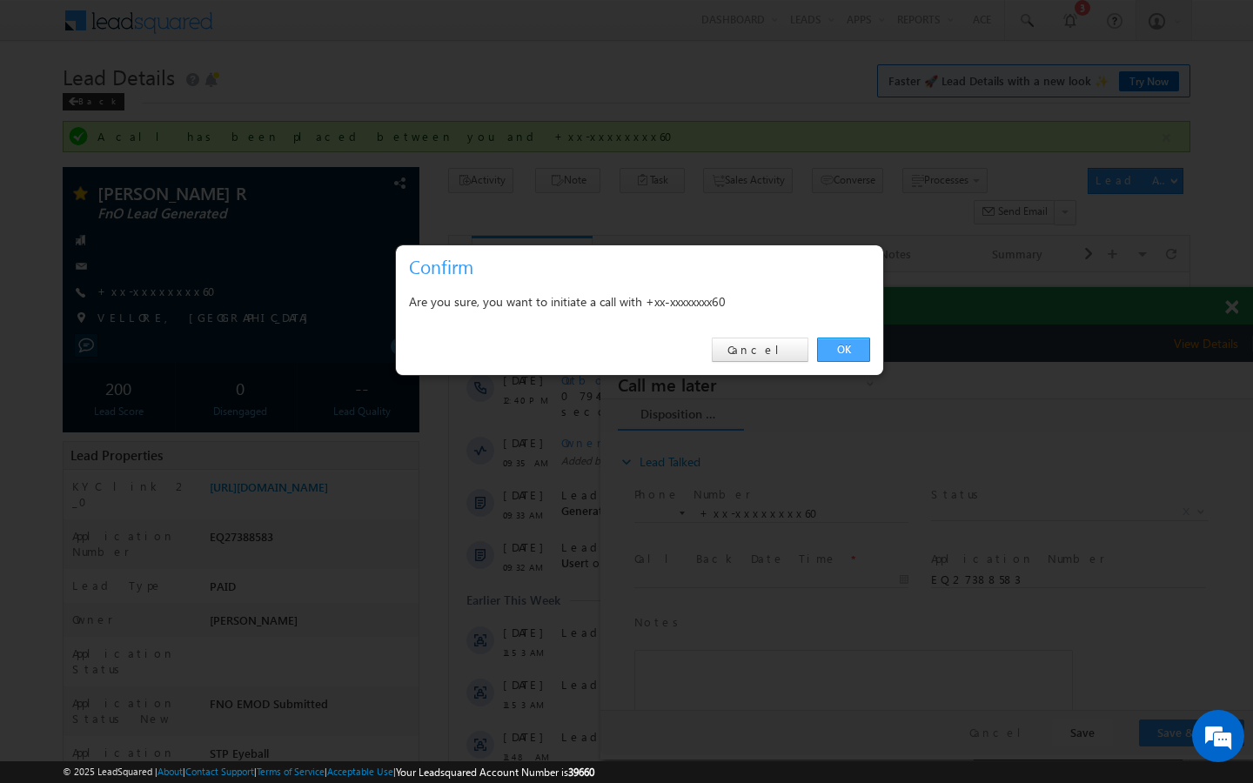
click at [840, 353] on link "OK" at bounding box center [843, 350] width 53 height 24
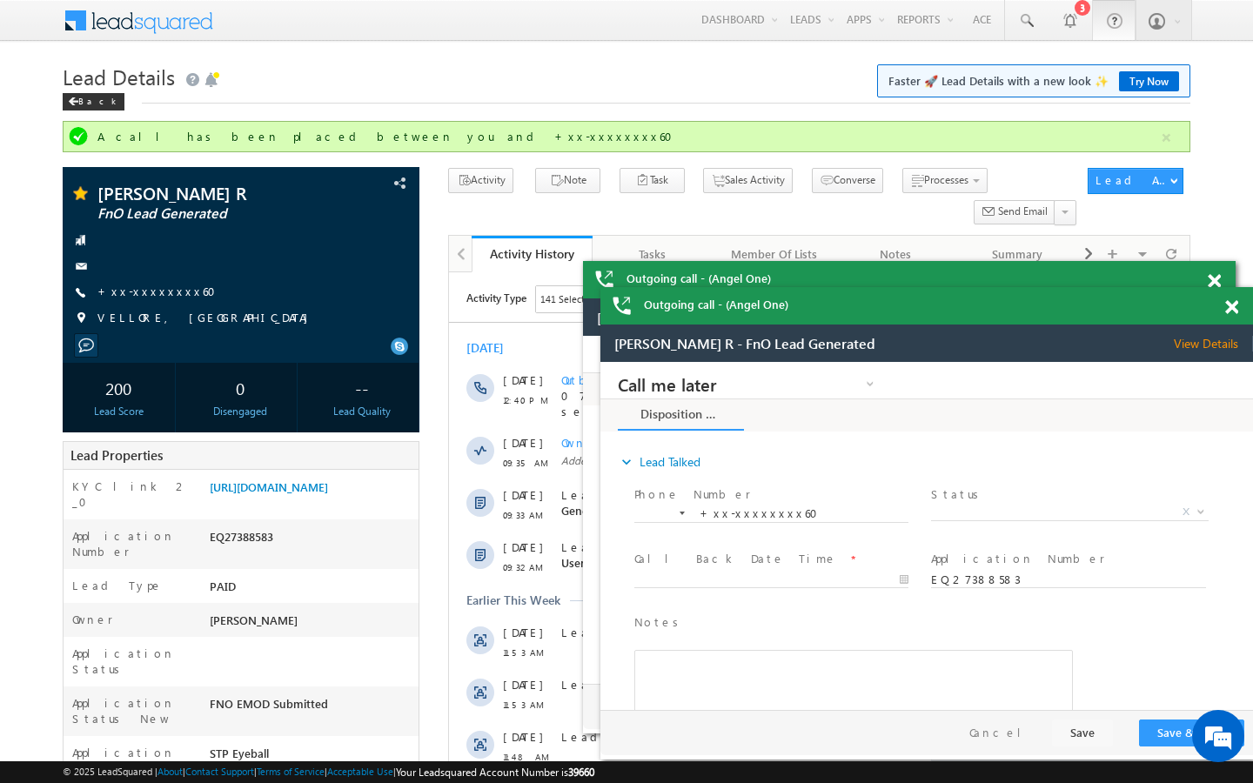
scroll to position [7010, 0]
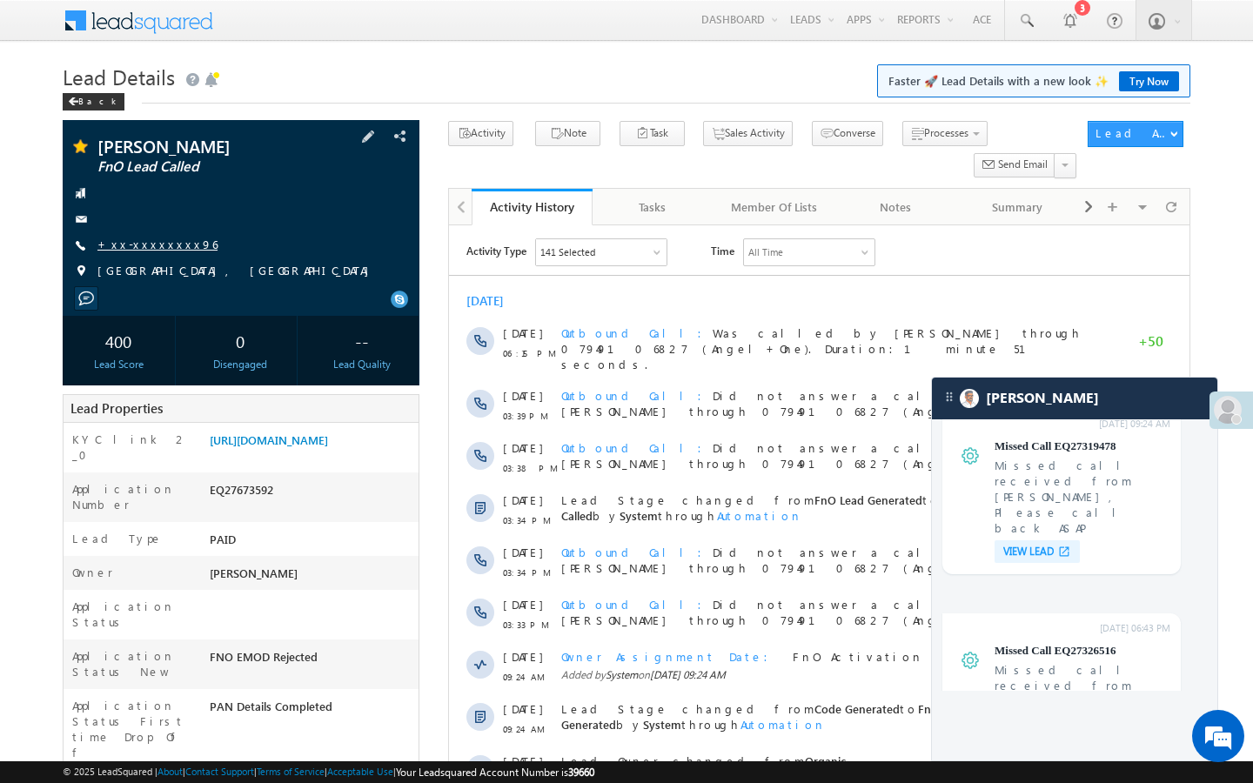
click at [143, 243] on link "+xx-xxxxxxxx96" at bounding box center [157, 244] width 120 height 15
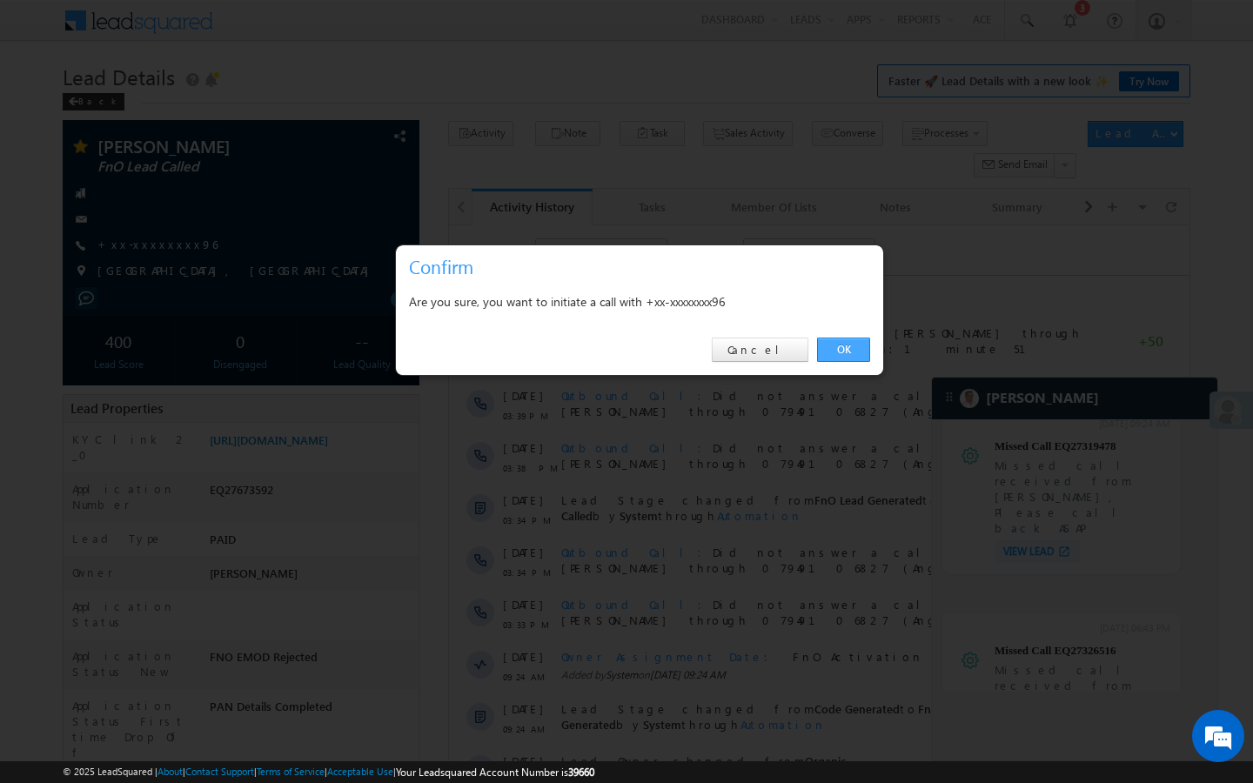
click at [846, 347] on link "OK" at bounding box center [843, 350] width 53 height 24
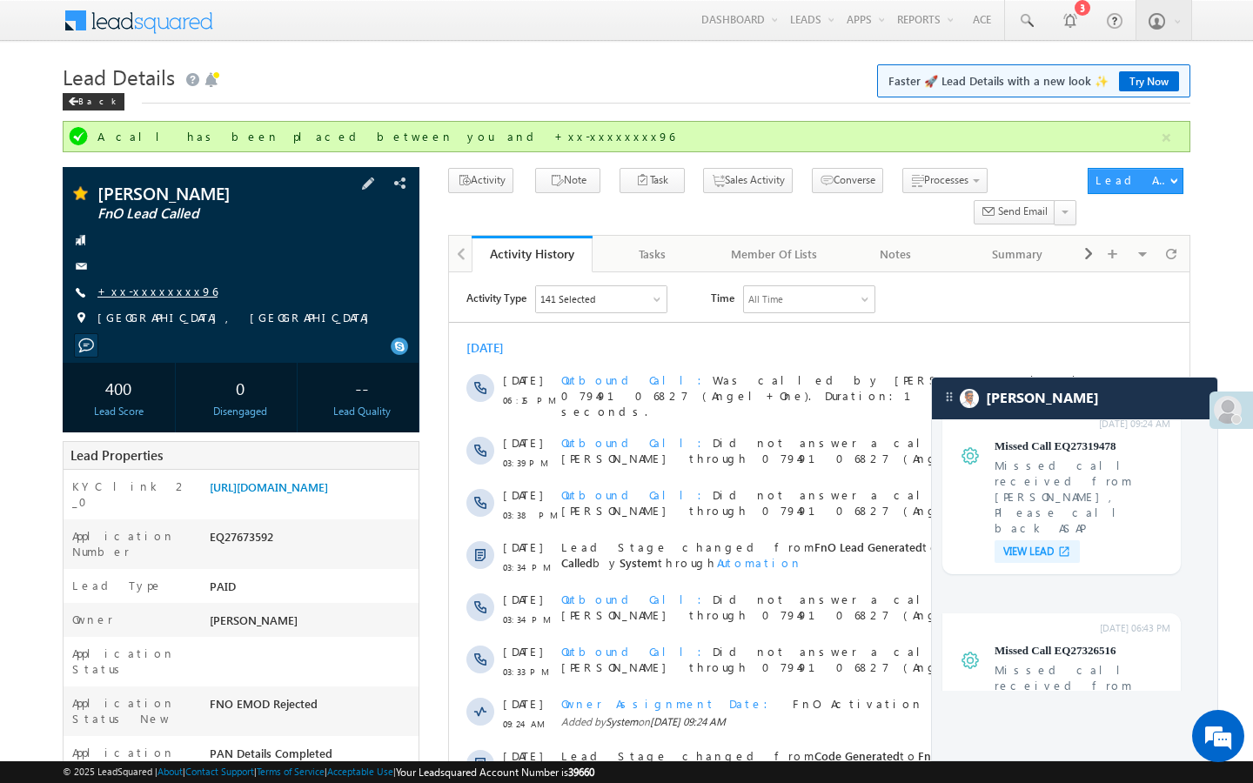
click at [152, 286] on link "+xx-xxxxxxxx96" at bounding box center [157, 291] width 120 height 15
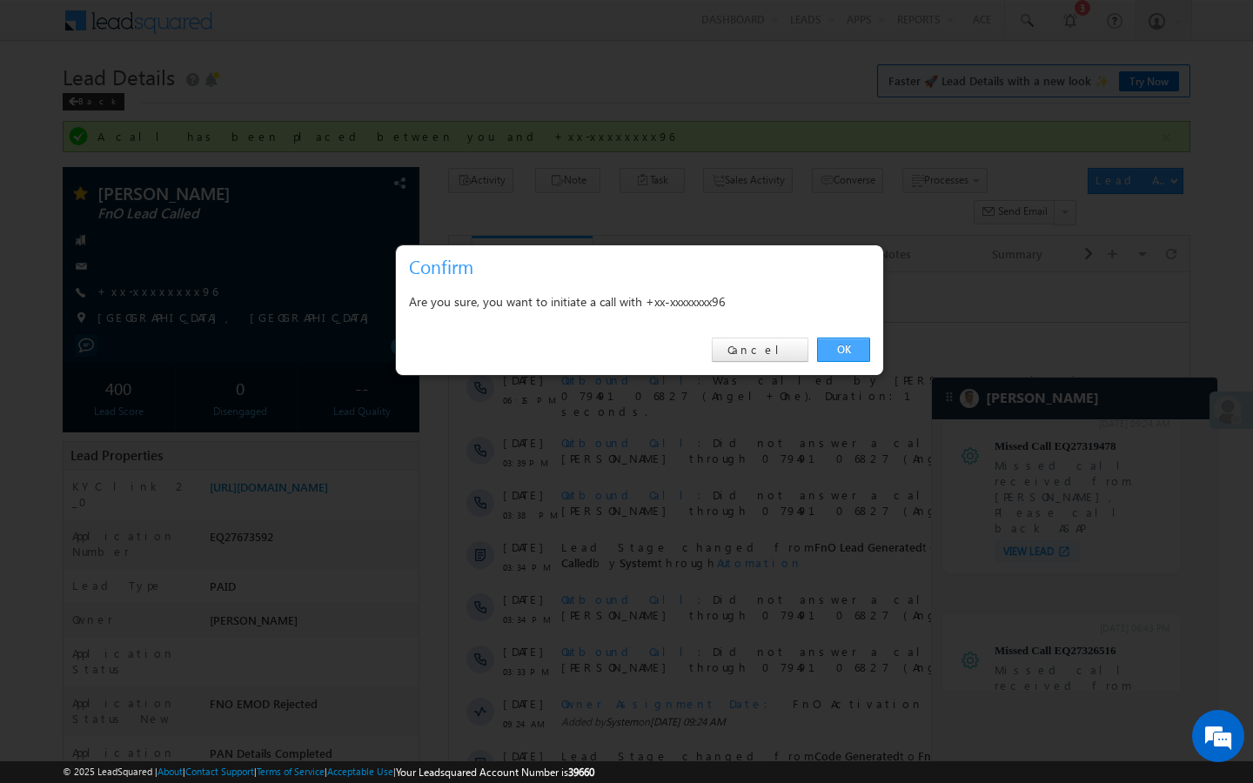
click at [849, 359] on link "OK" at bounding box center [843, 350] width 53 height 24
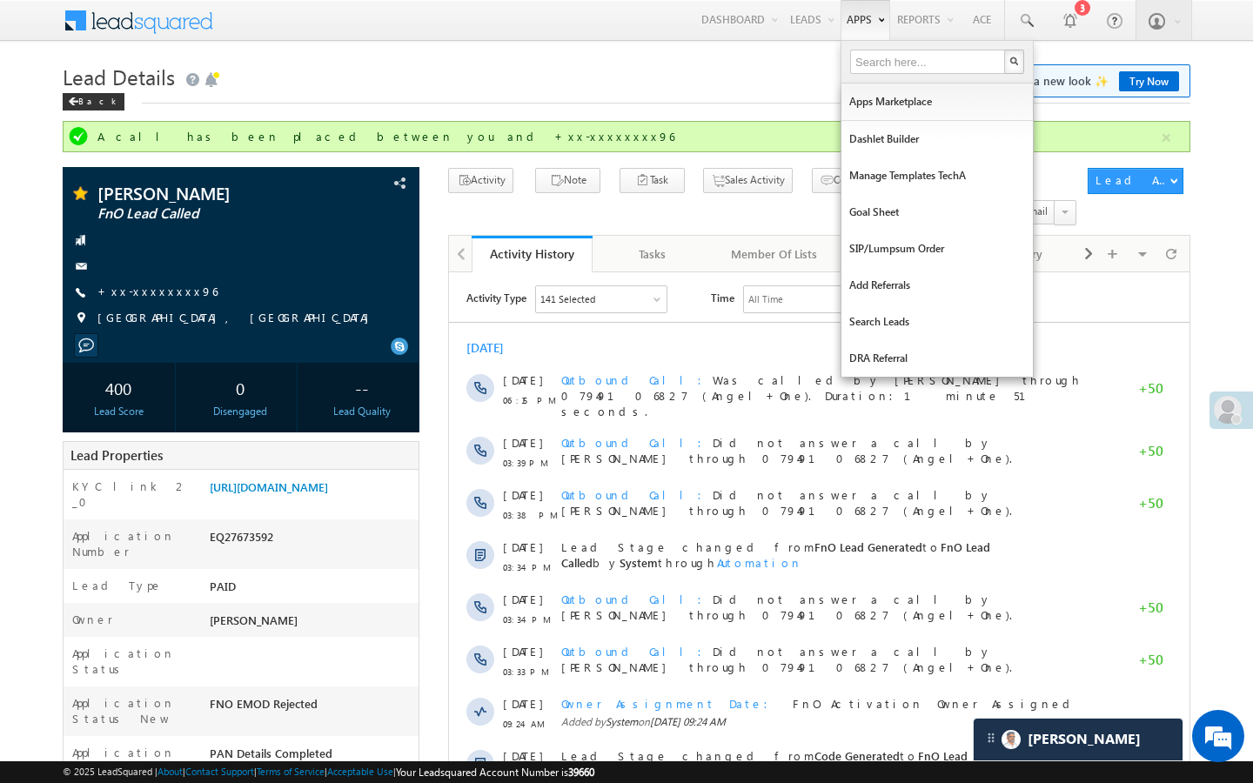
scroll to position [7124, 0]
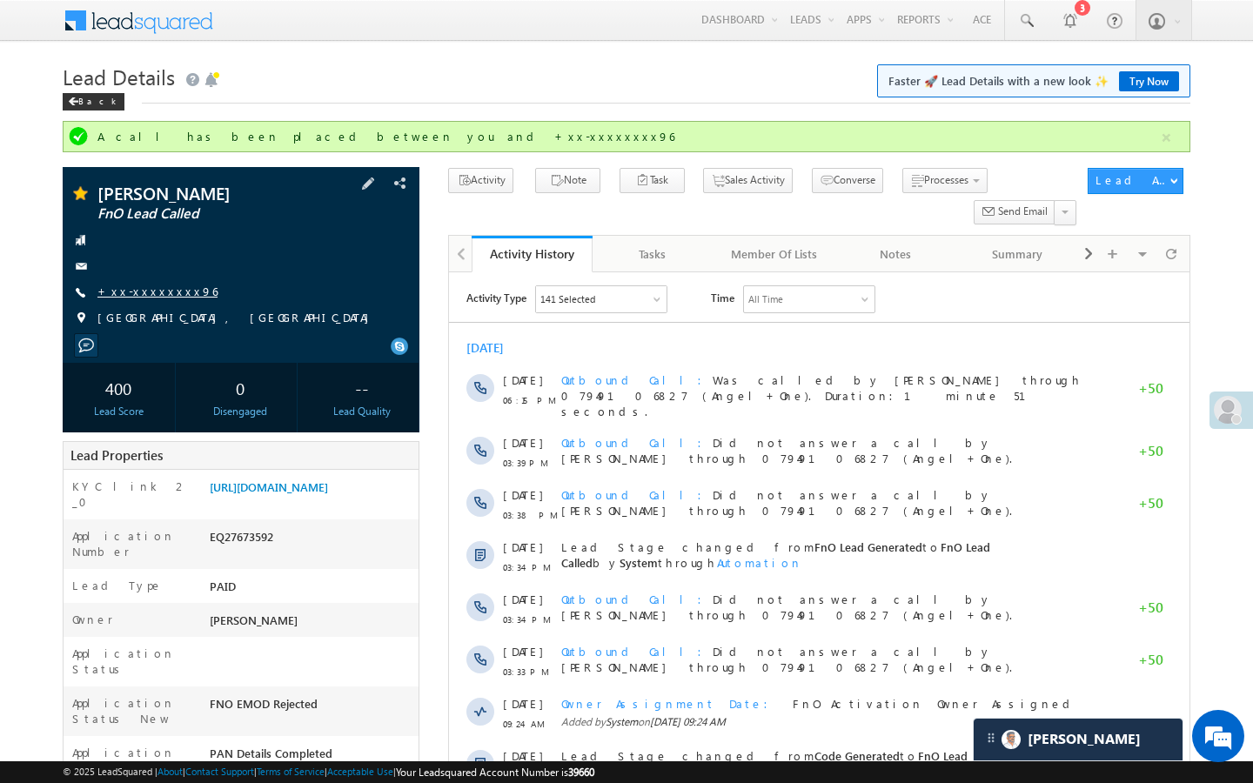
click at [160, 292] on link "+xx-xxxxxxxx96" at bounding box center [157, 291] width 120 height 15
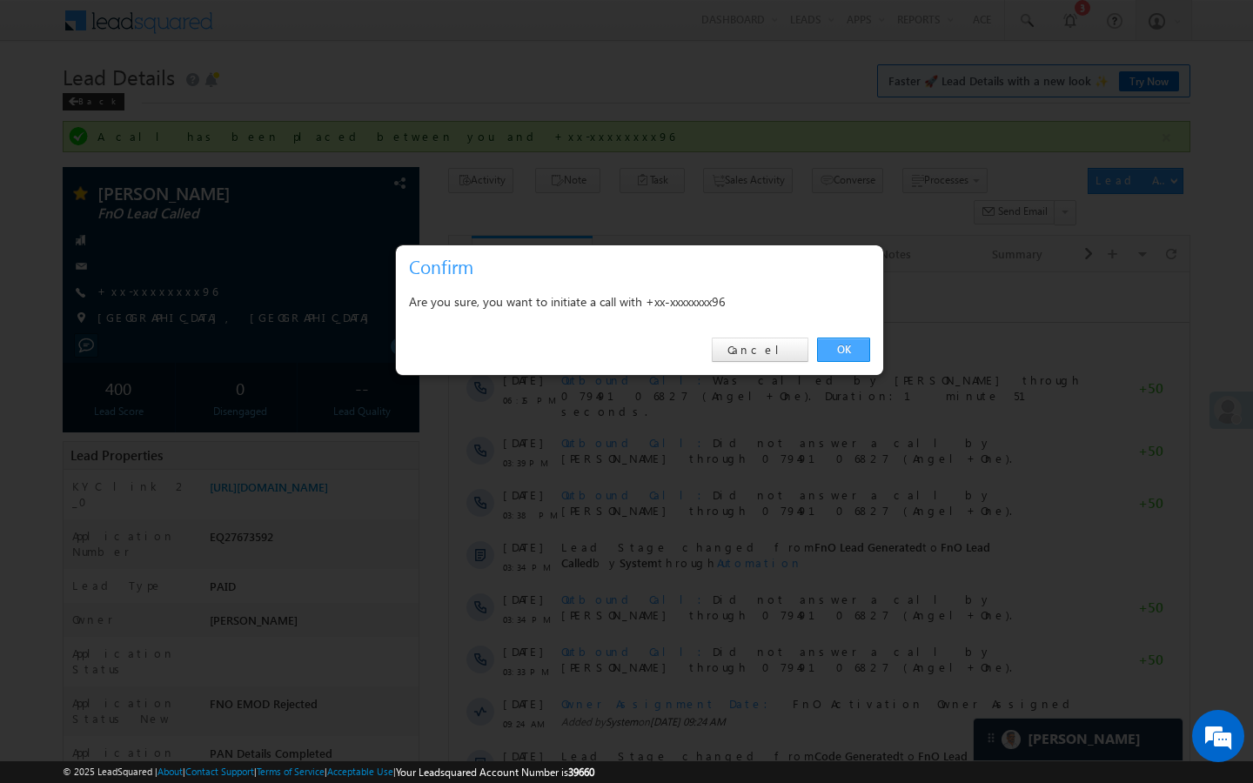
click at [848, 359] on link "OK" at bounding box center [843, 350] width 53 height 24
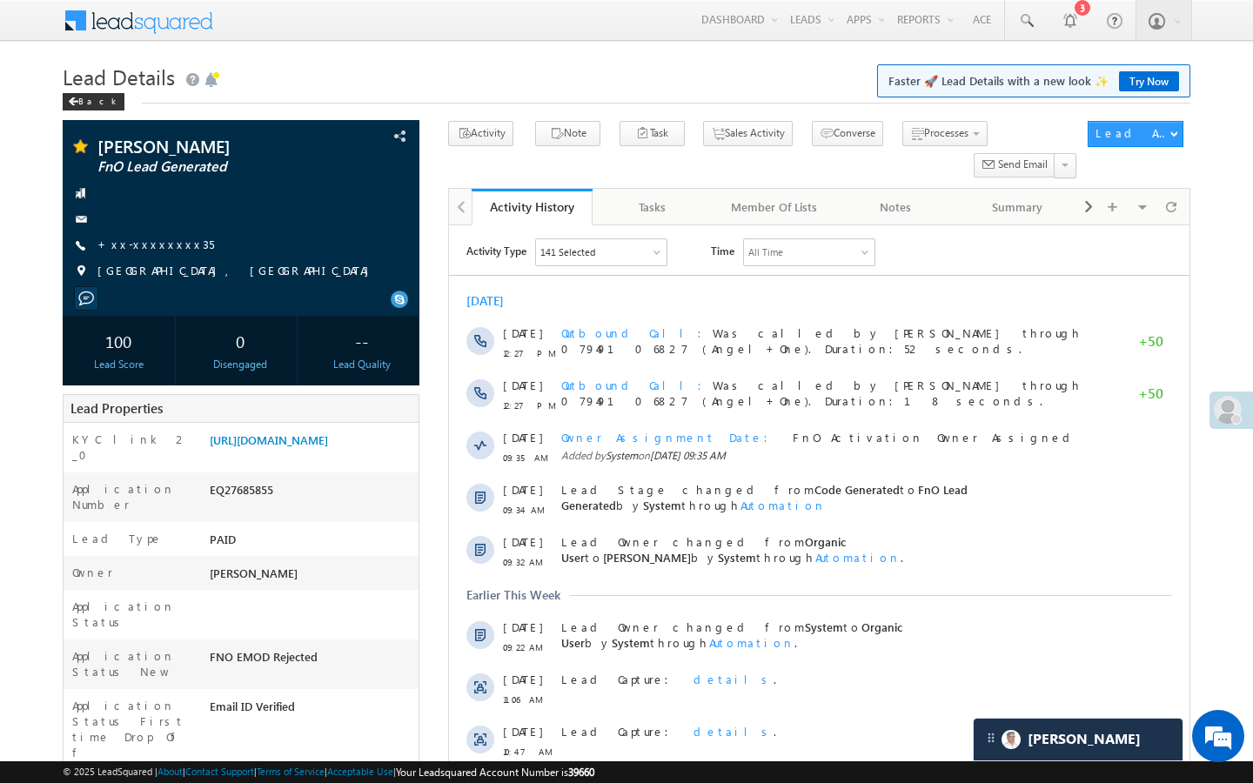
scroll to position [7124, 0]
click at [132, 247] on link "+xx-xxxxxxxx35" at bounding box center [155, 244] width 117 height 15
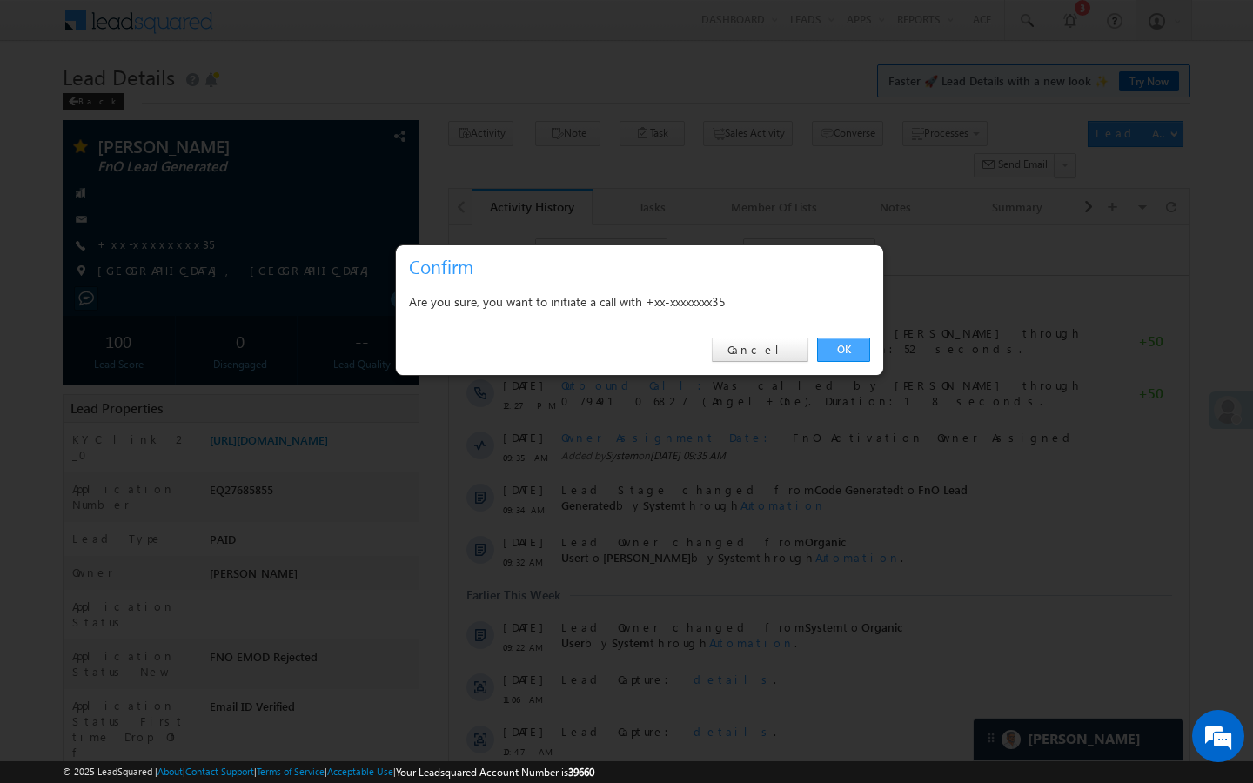
drag, startPoint x: 837, startPoint y: 352, endPoint x: 393, endPoint y: 35, distance: 545.7
click at [837, 352] on link "OK" at bounding box center [843, 350] width 53 height 24
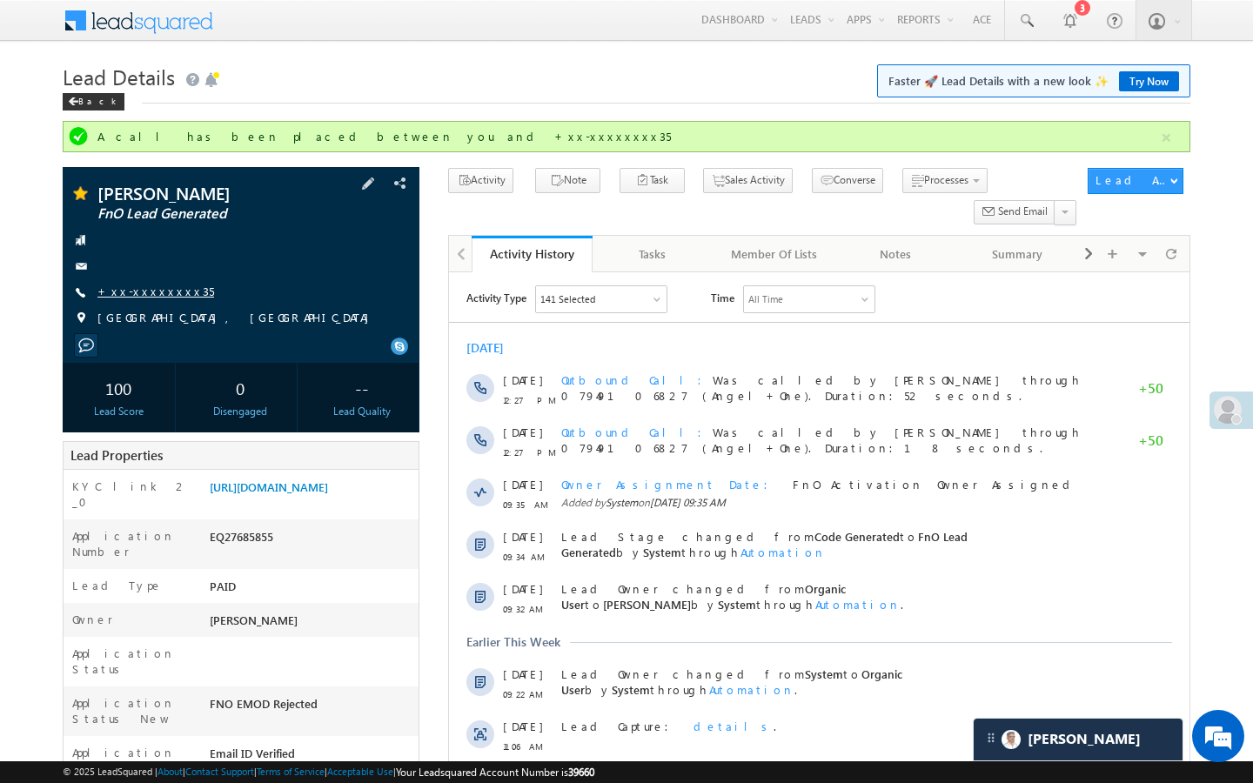
click at [153, 292] on link "+xx-xxxxxxxx35" at bounding box center [155, 291] width 117 height 15
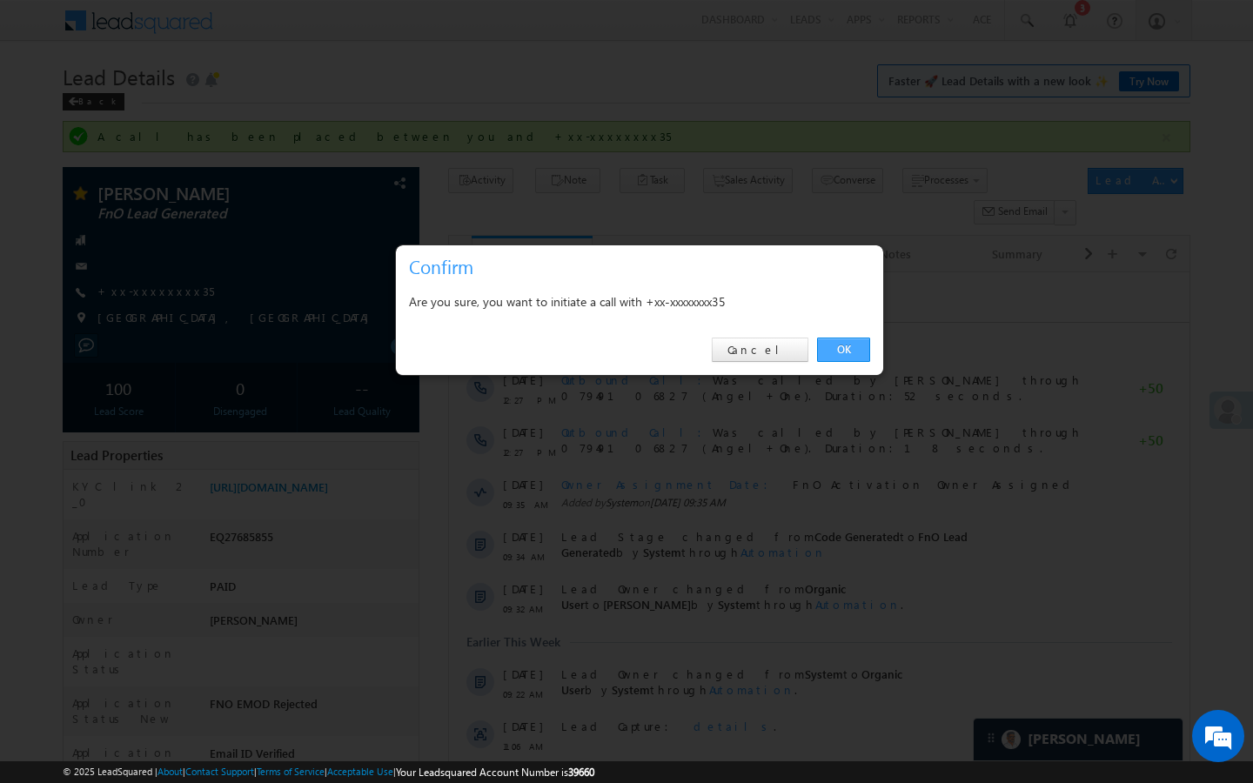
click at [859, 354] on link "OK" at bounding box center [843, 350] width 53 height 24
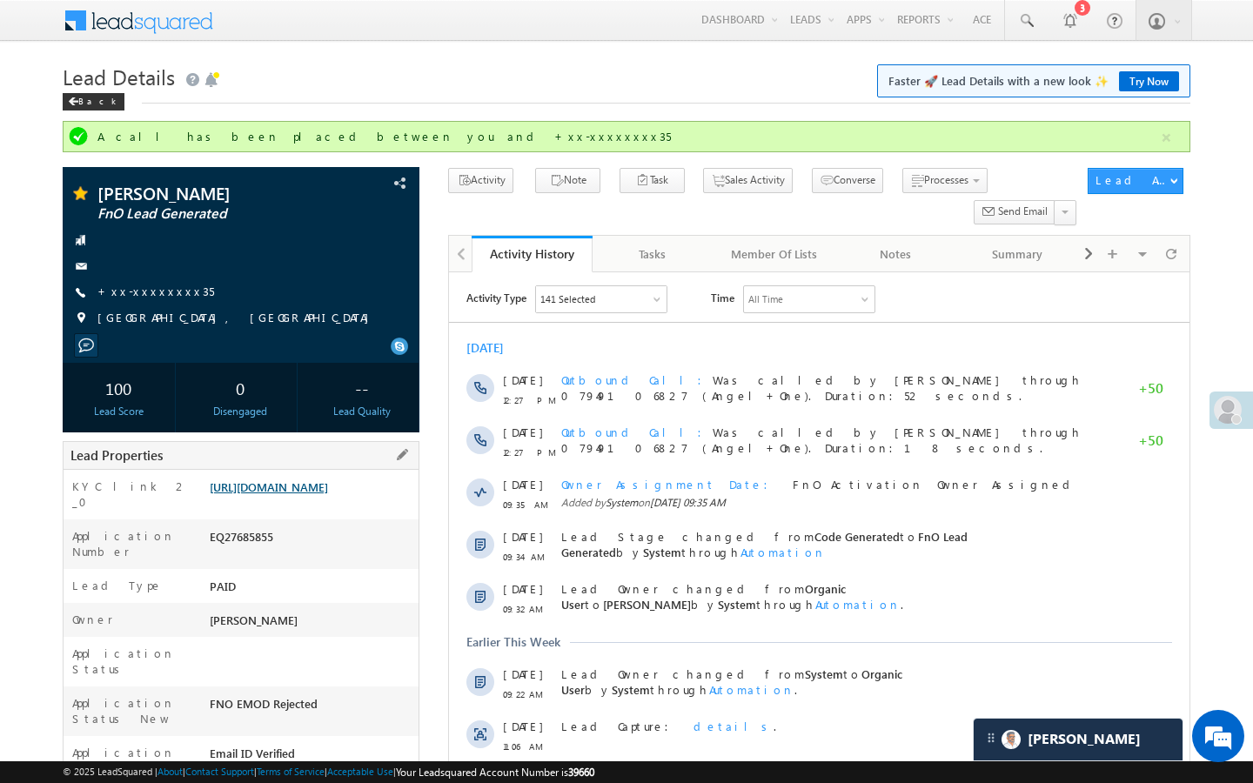
click at [328, 494] on link "[URL][DOMAIN_NAME]" at bounding box center [269, 486] width 118 height 15
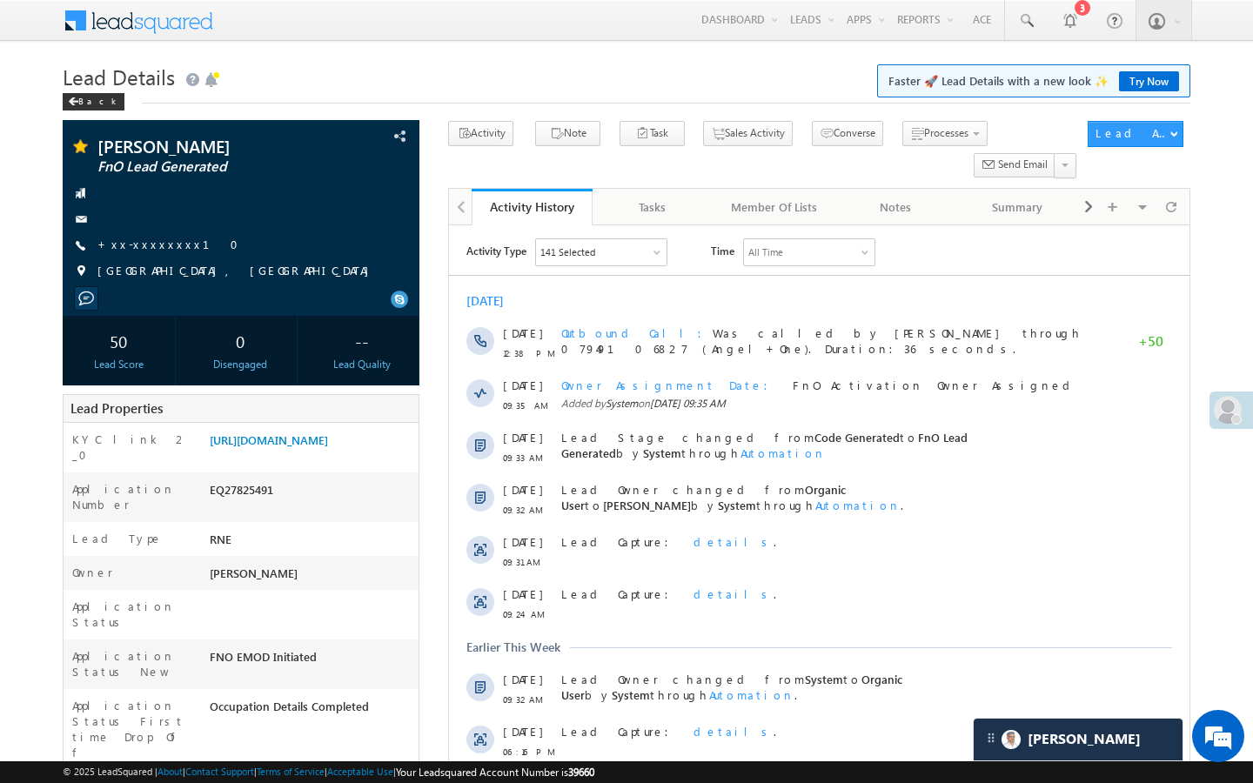
scroll to position [7124, 0]
click at [149, 246] on link "+xx-xxxxxxxx10" at bounding box center [172, 244] width 151 height 15
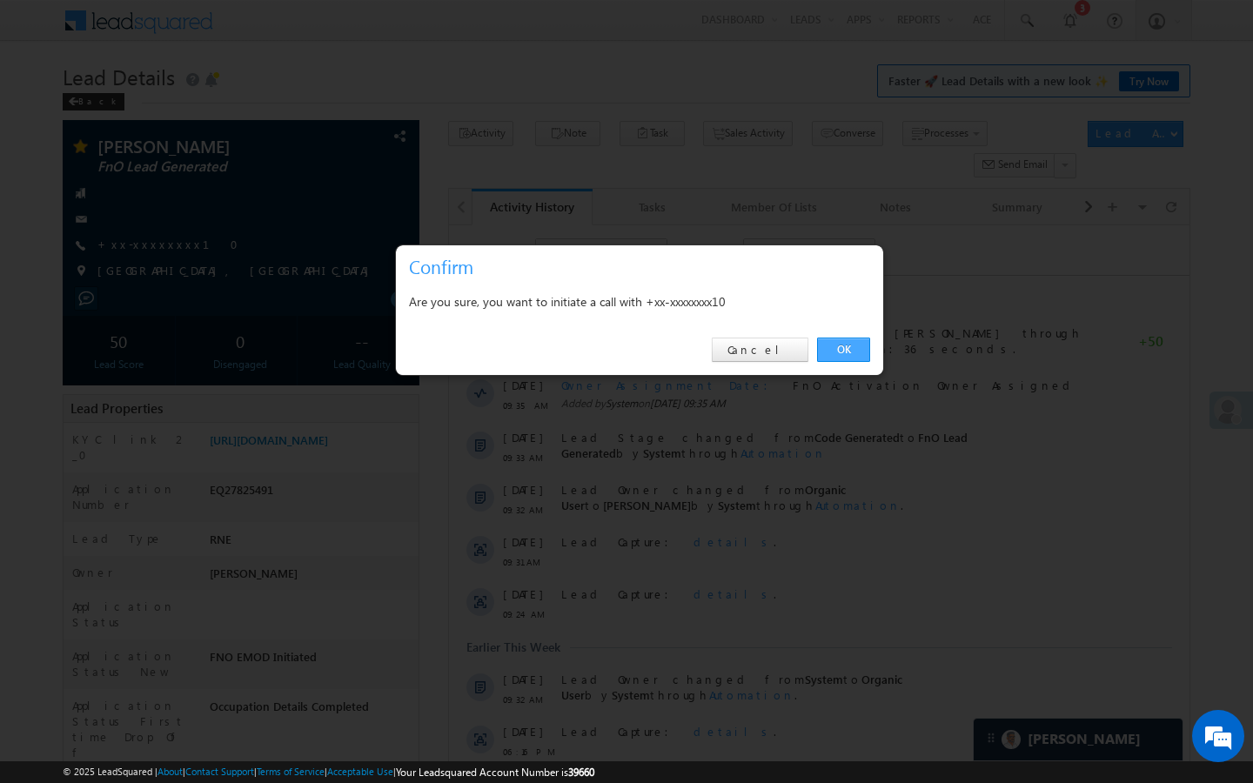
click at [845, 348] on link "OK" at bounding box center [843, 350] width 53 height 24
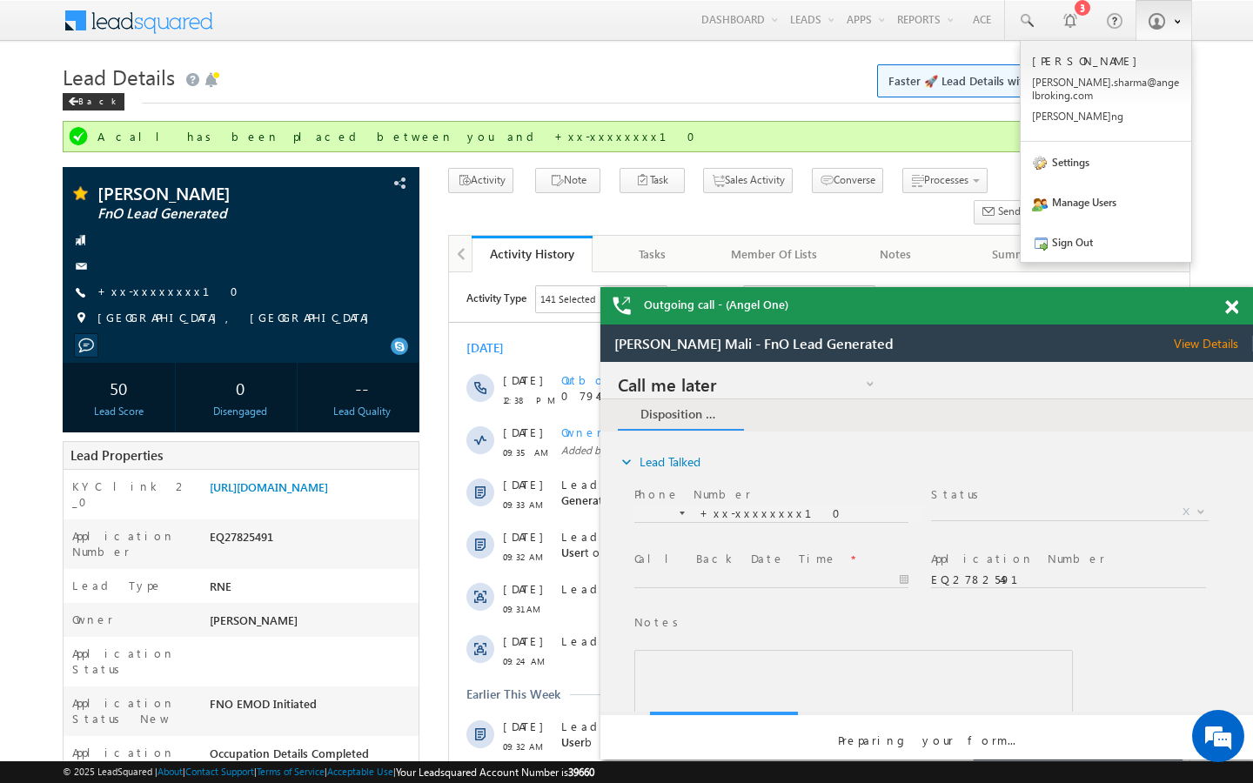
scroll to position [0, 0]
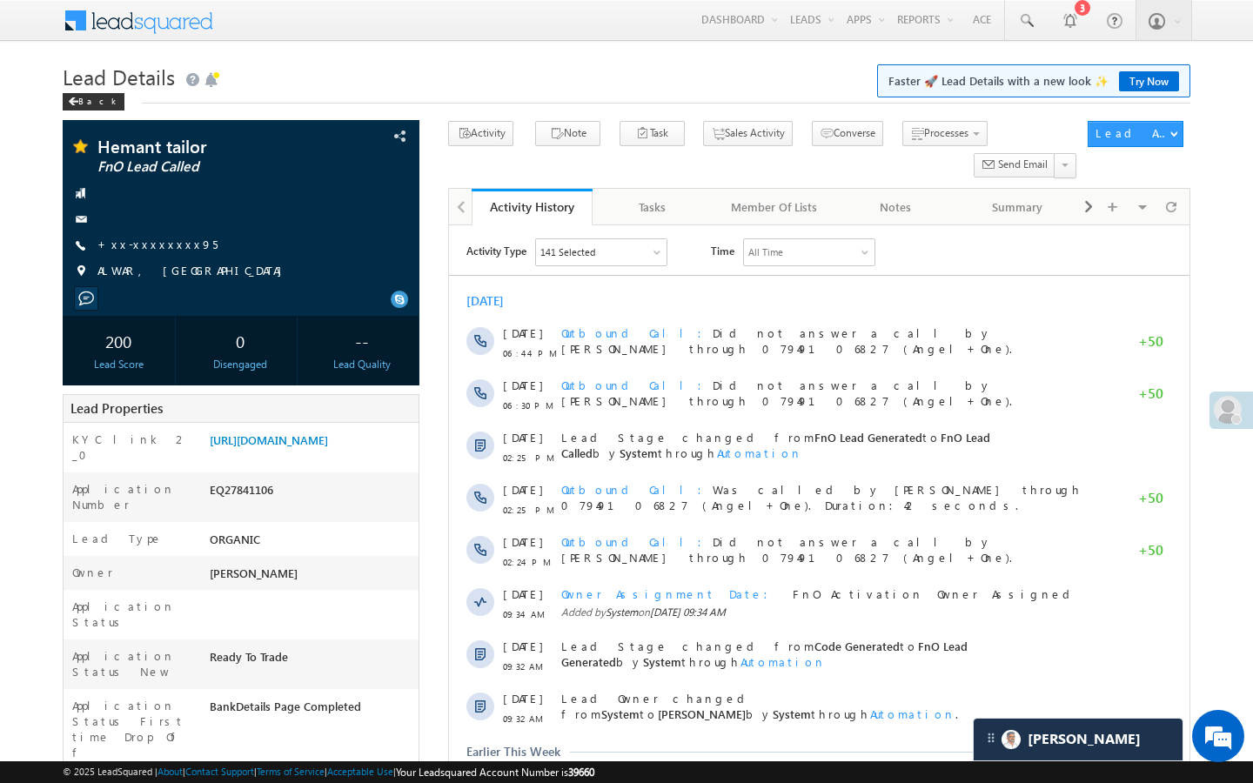
scroll to position [7124, 0]
click at [159, 251] on link "+xx-xxxxxxxx95" at bounding box center [157, 244] width 120 height 15
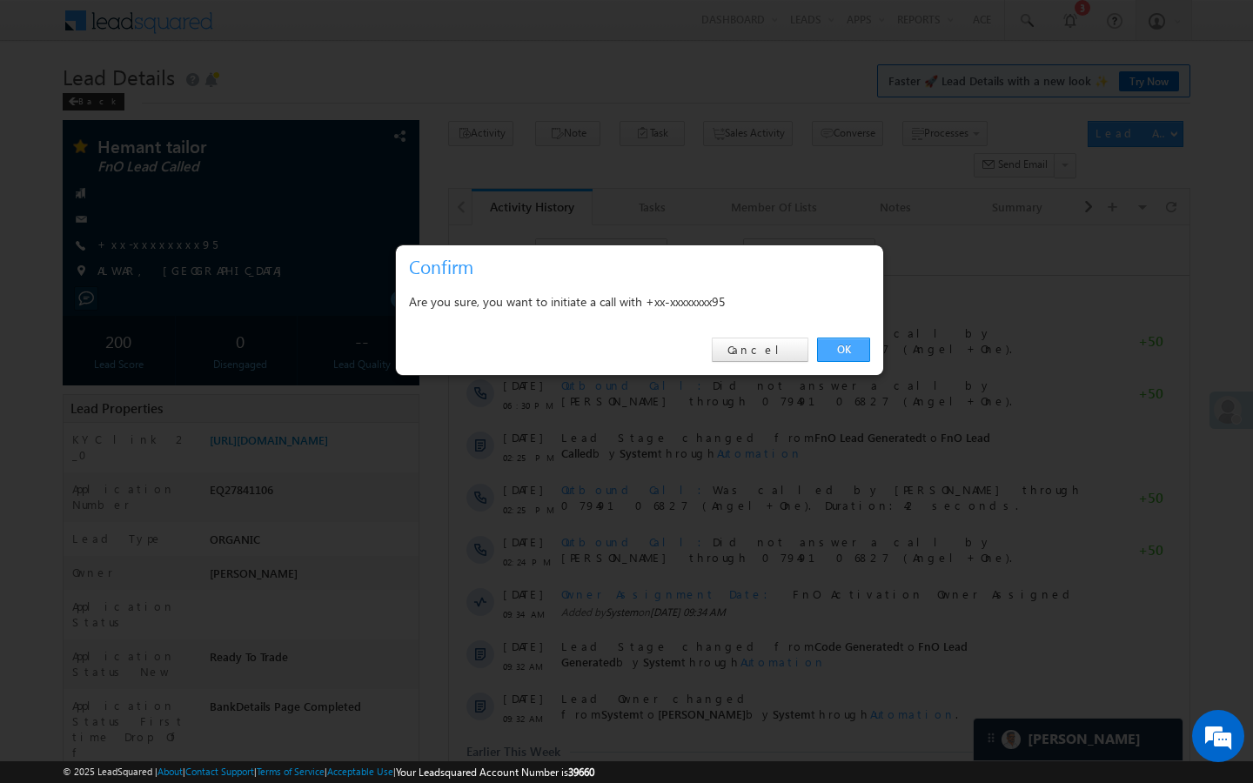
click at [849, 345] on link "OK" at bounding box center [843, 350] width 53 height 24
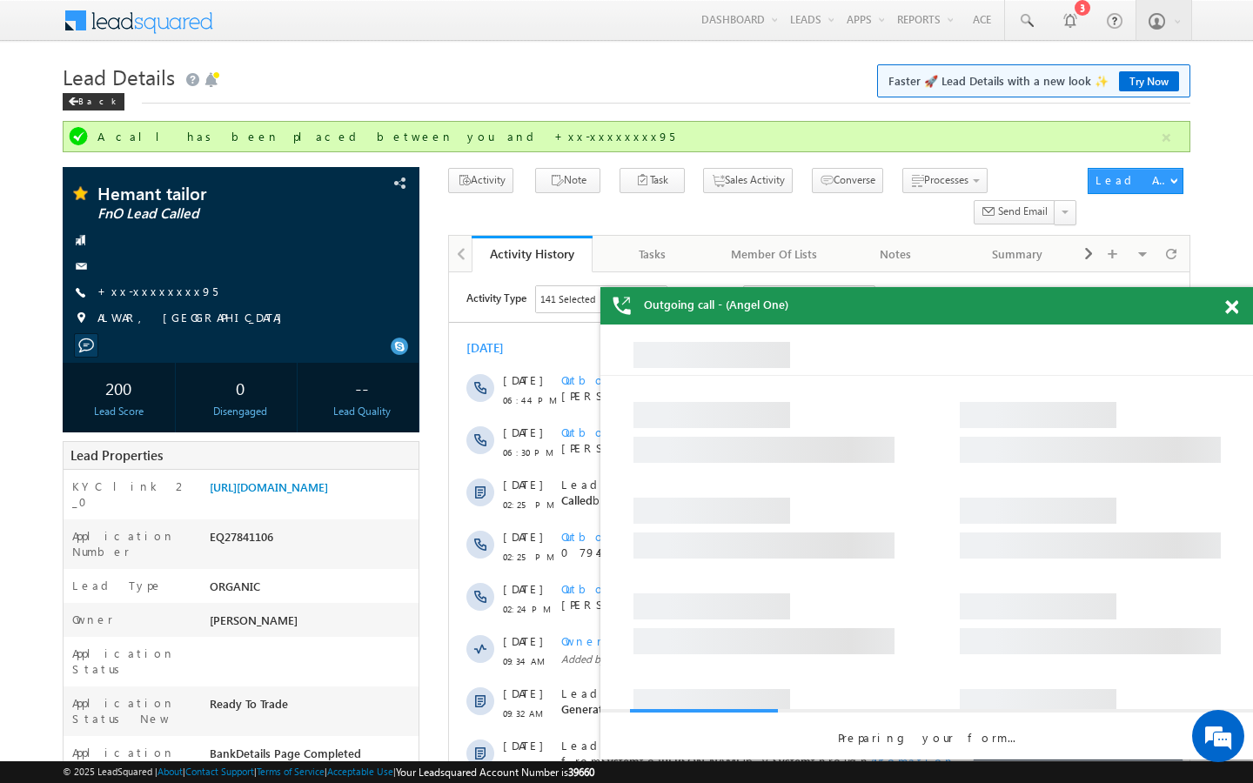
scroll to position [0, 0]
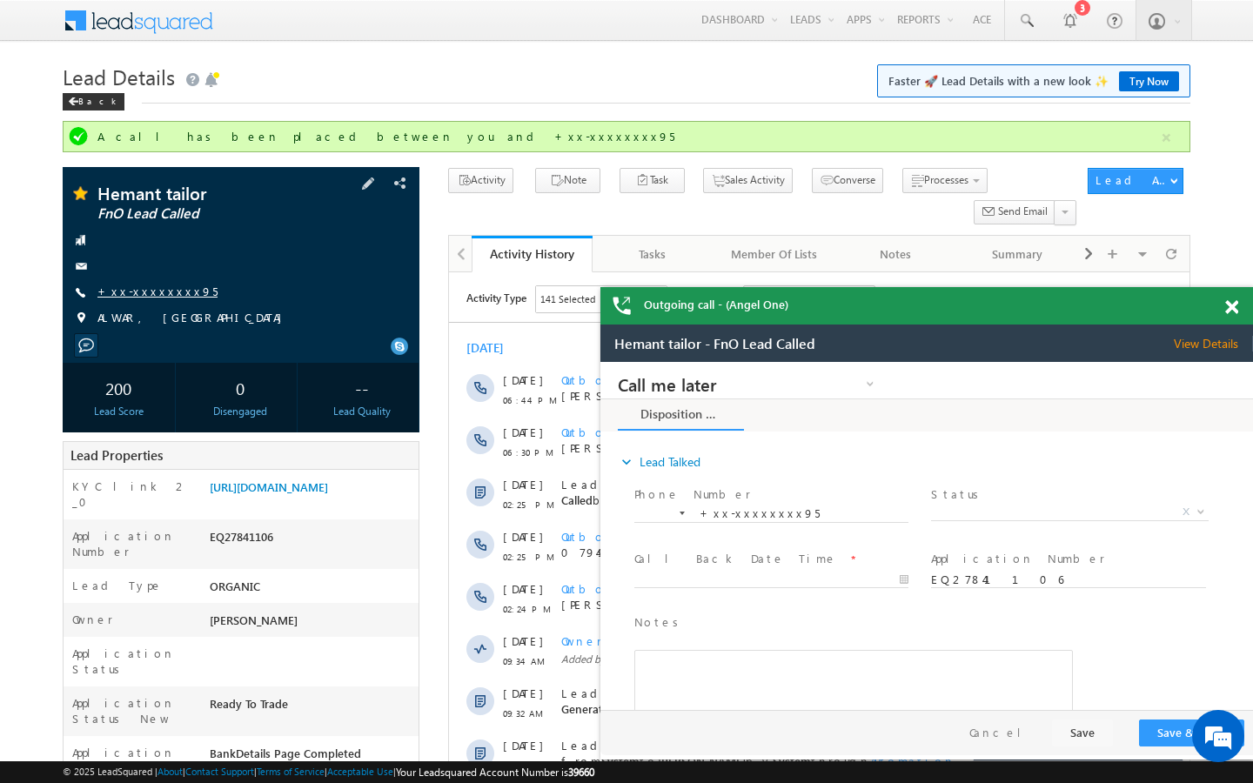
click at [159, 296] on link "+xx-xxxxxxxx95" at bounding box center [157, 291] width 120 height 15
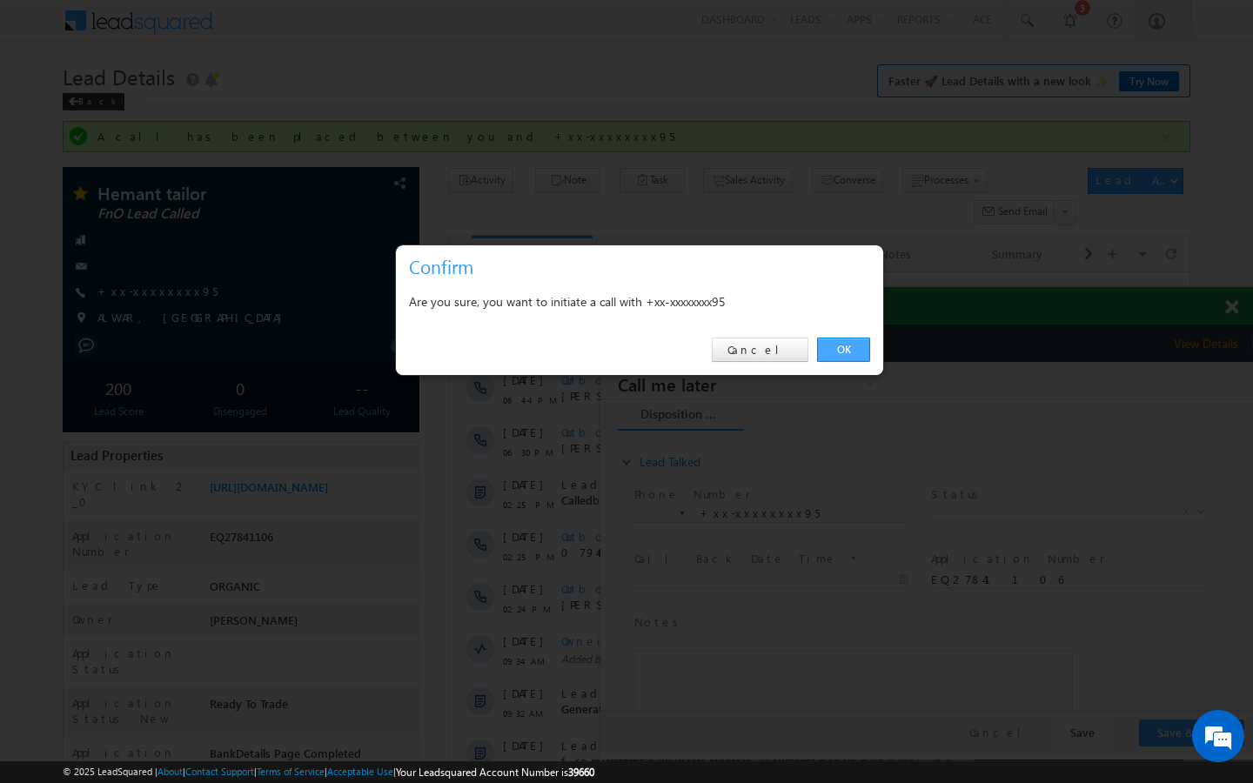
click at [850, 345] on link "OK" at bounding box center [843, 350] width 53 height 24
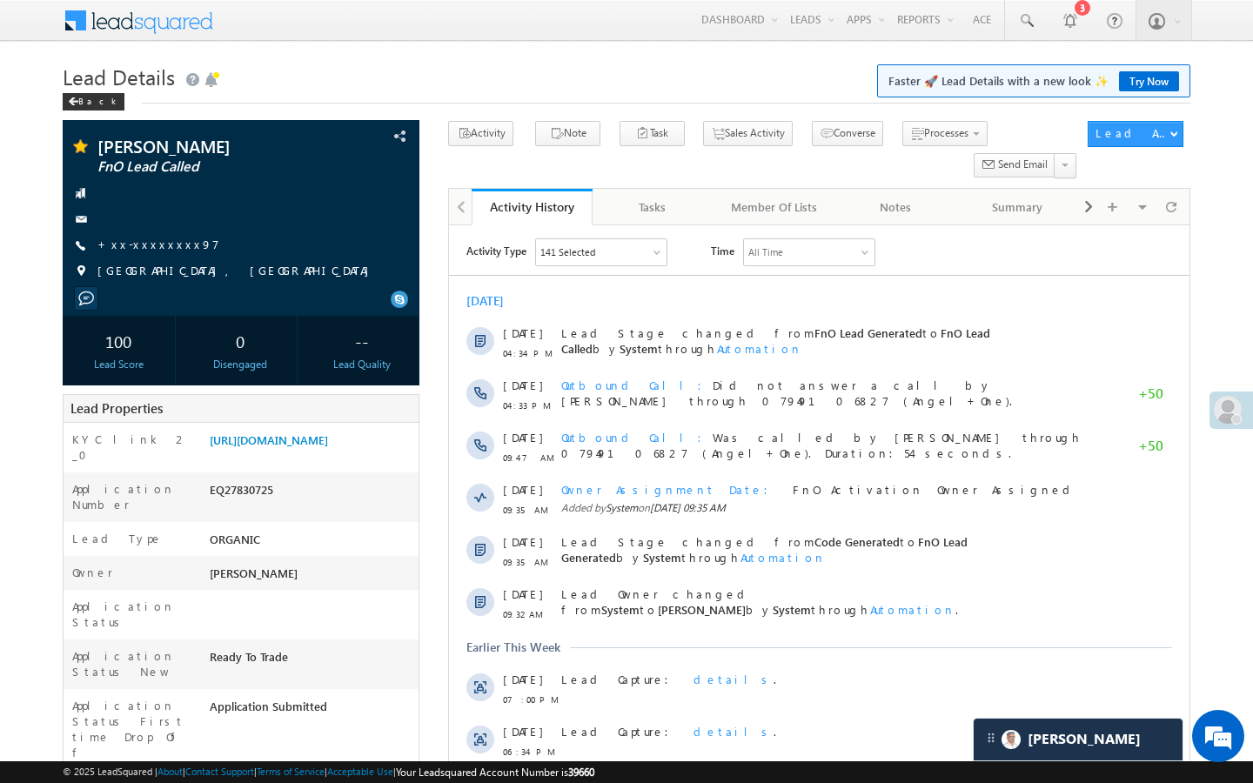
scroll to position [7124, 0]
click at [151, 248] on link "+xx-xxxxxxxx97" at bounding box center [158, 244] width 122 height 15
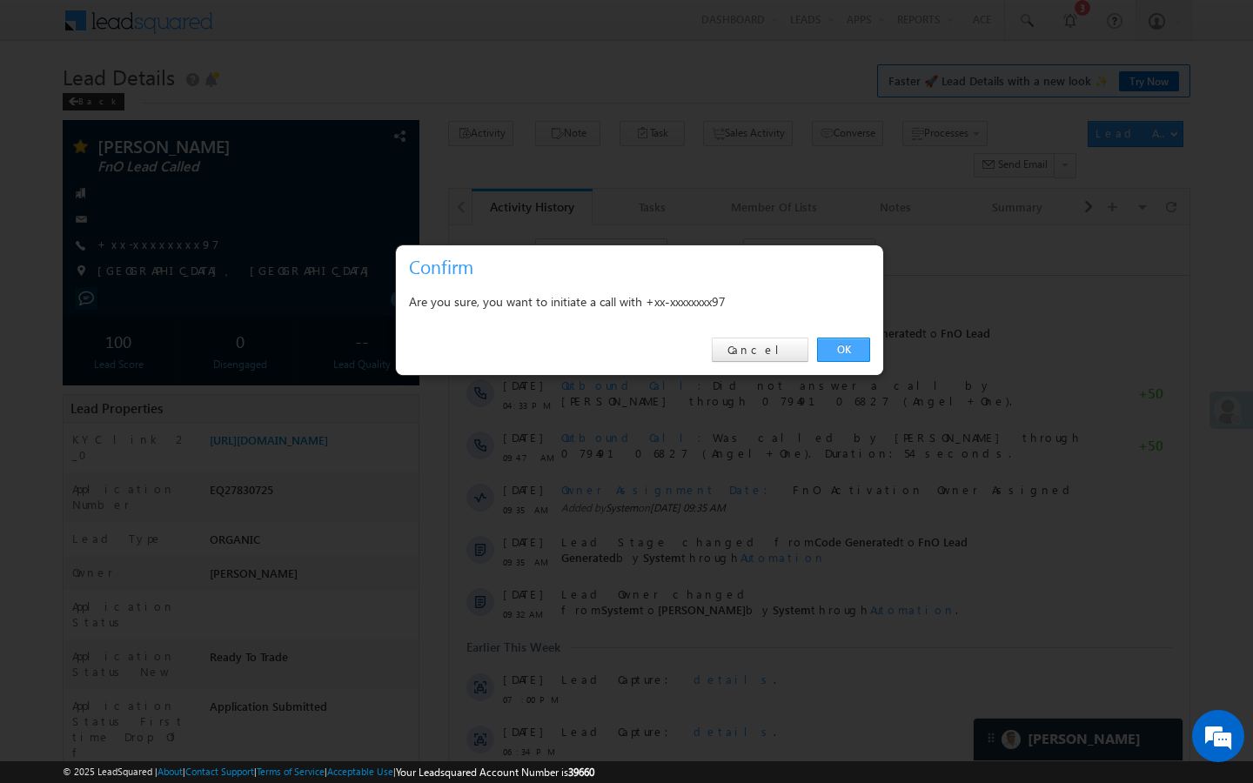
click at [855, 346] on link "OK" at bounding box center [843, 350] width 53 height 24
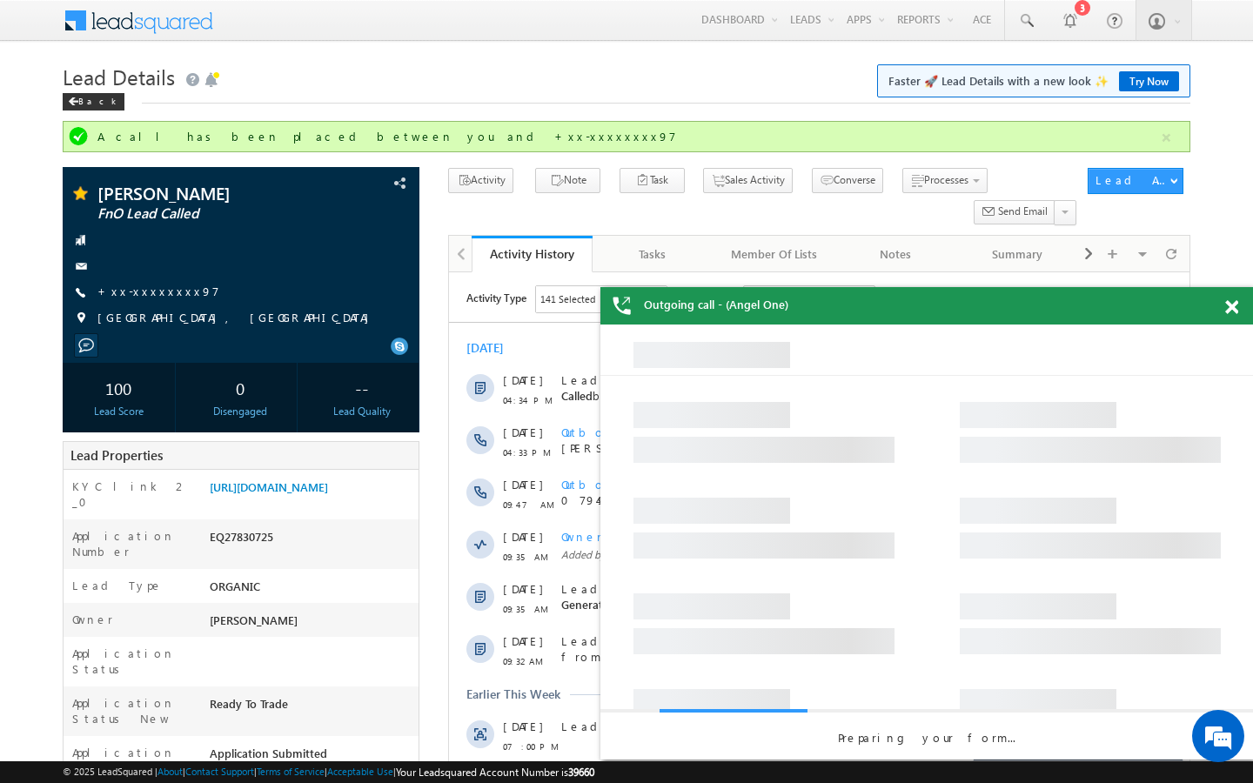
scroll to position [0, 0]
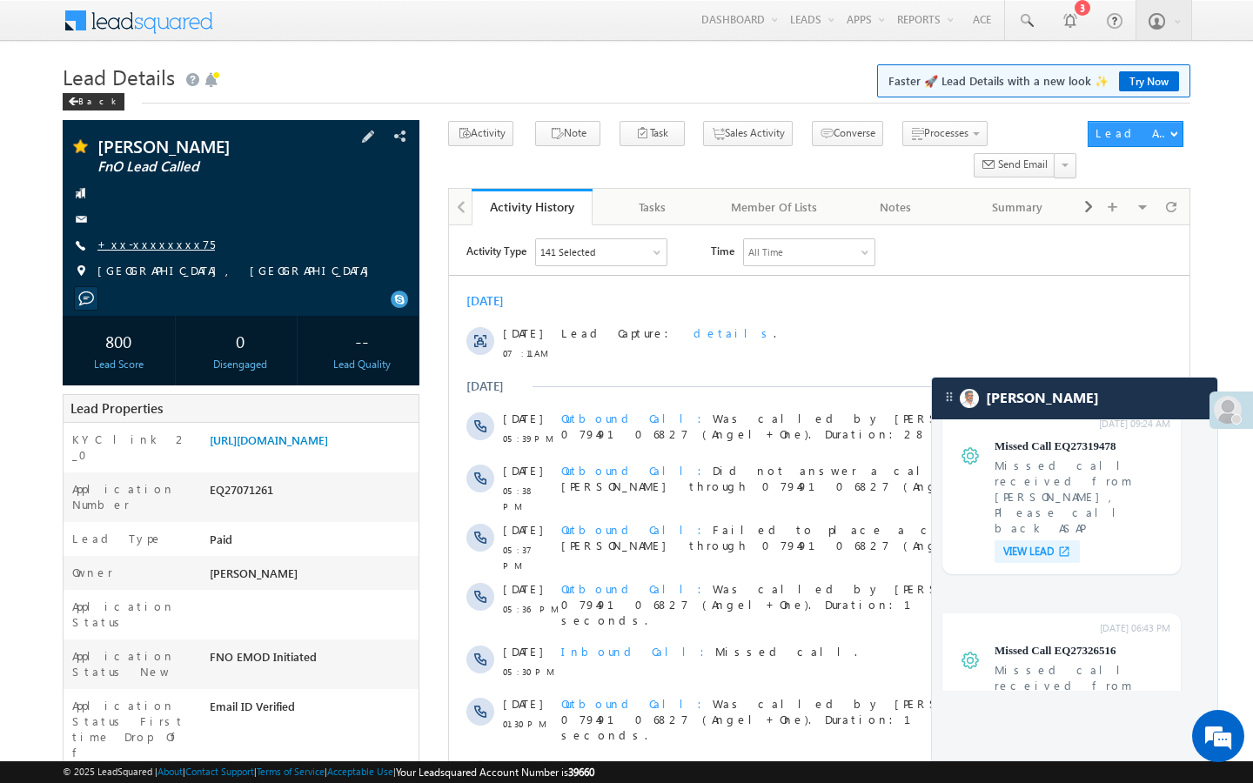
click at [164, 248] on link "+xx-xxxxxxxx75" at bounding box center [155, 244] width 117 height 15
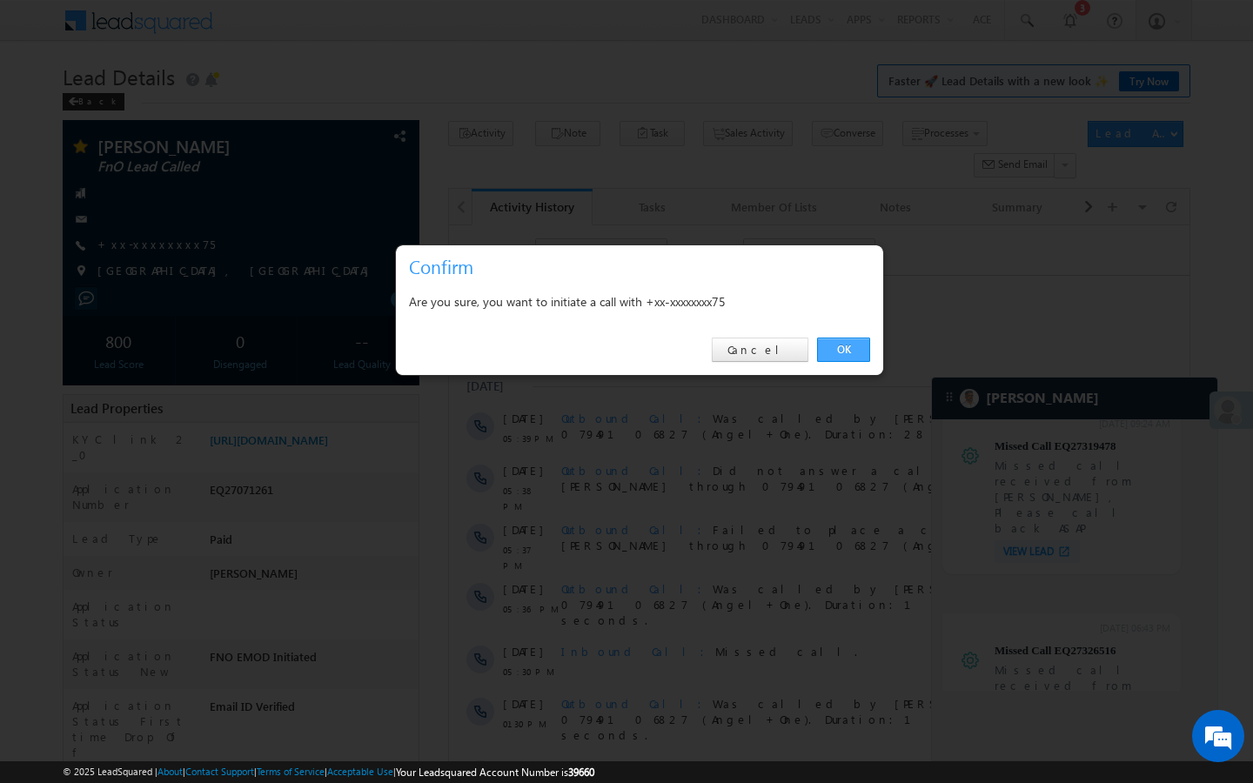
click at [857, 348] on link "OK" at bounding box center [843, 350] width 53 height 24
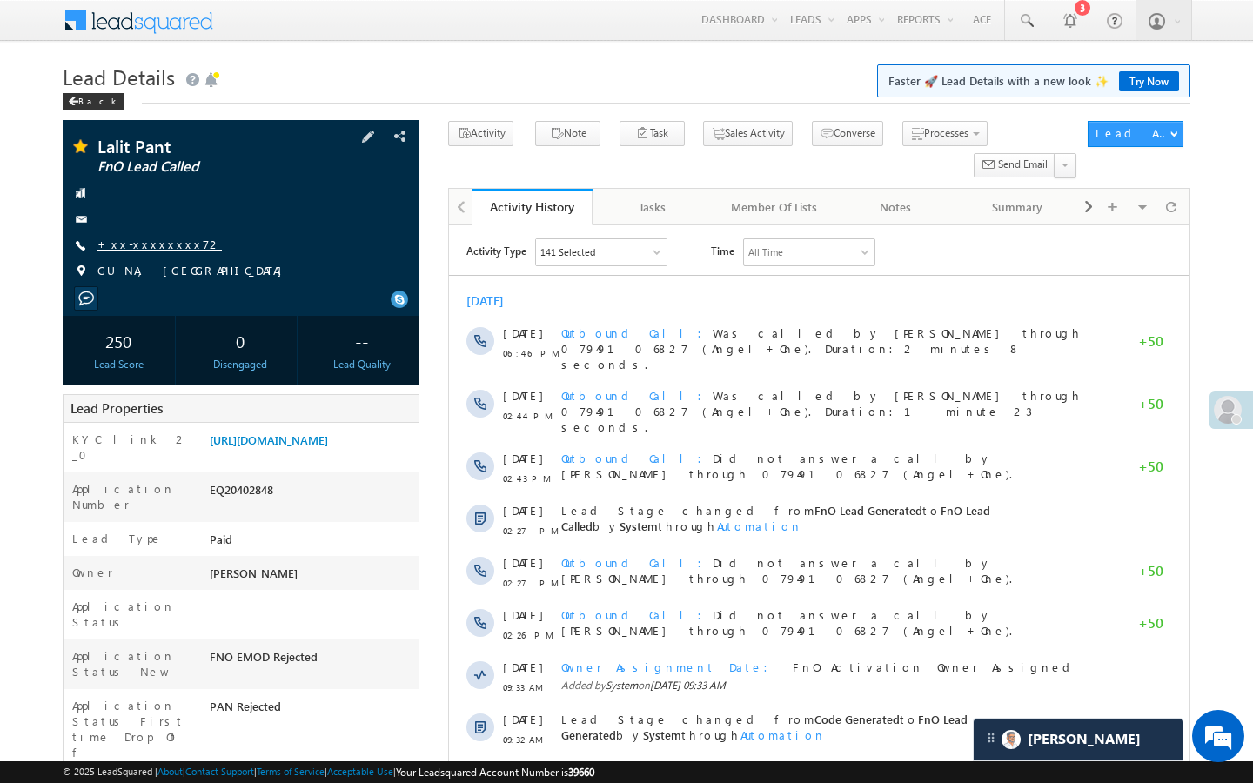
click at [149, 245] on link "+xx-xxxxxxxx72" at bounding box center [159, 244] width 124 height 15
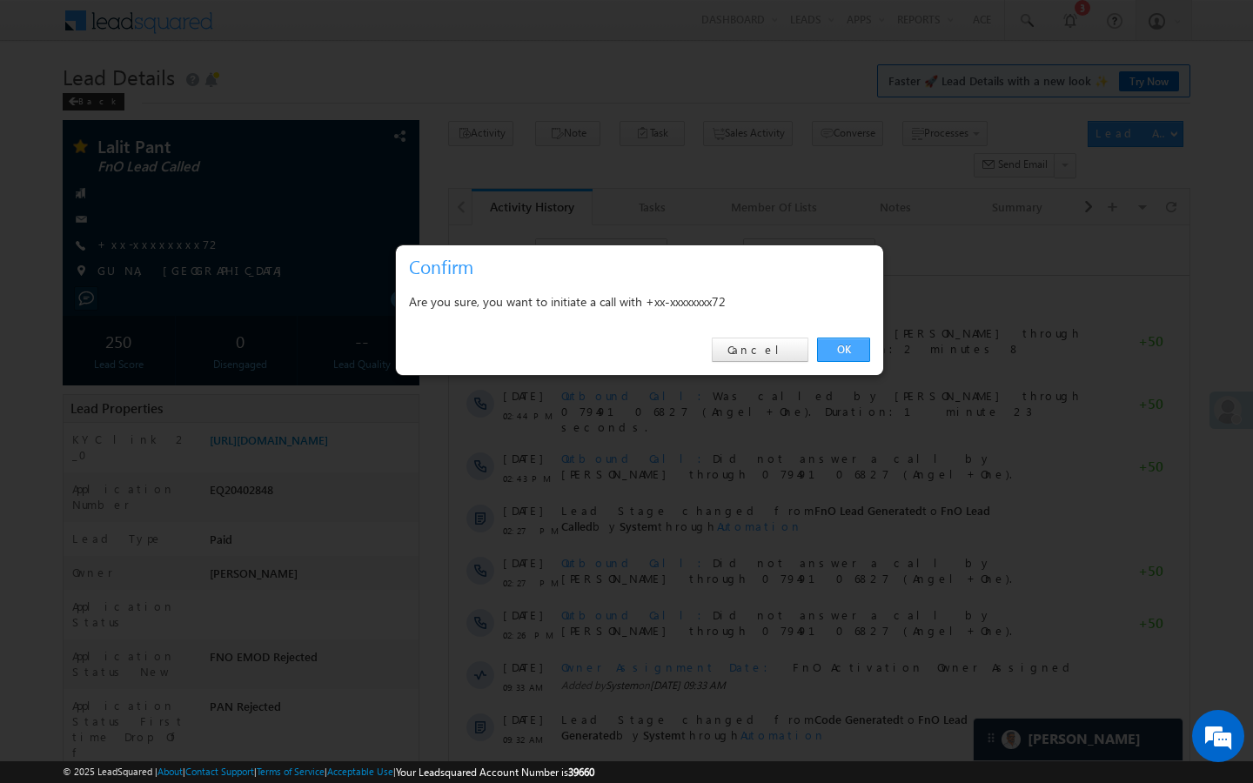
click at [835, 350] on link "OK" at bounding box center [843, 350] width 53 height 24
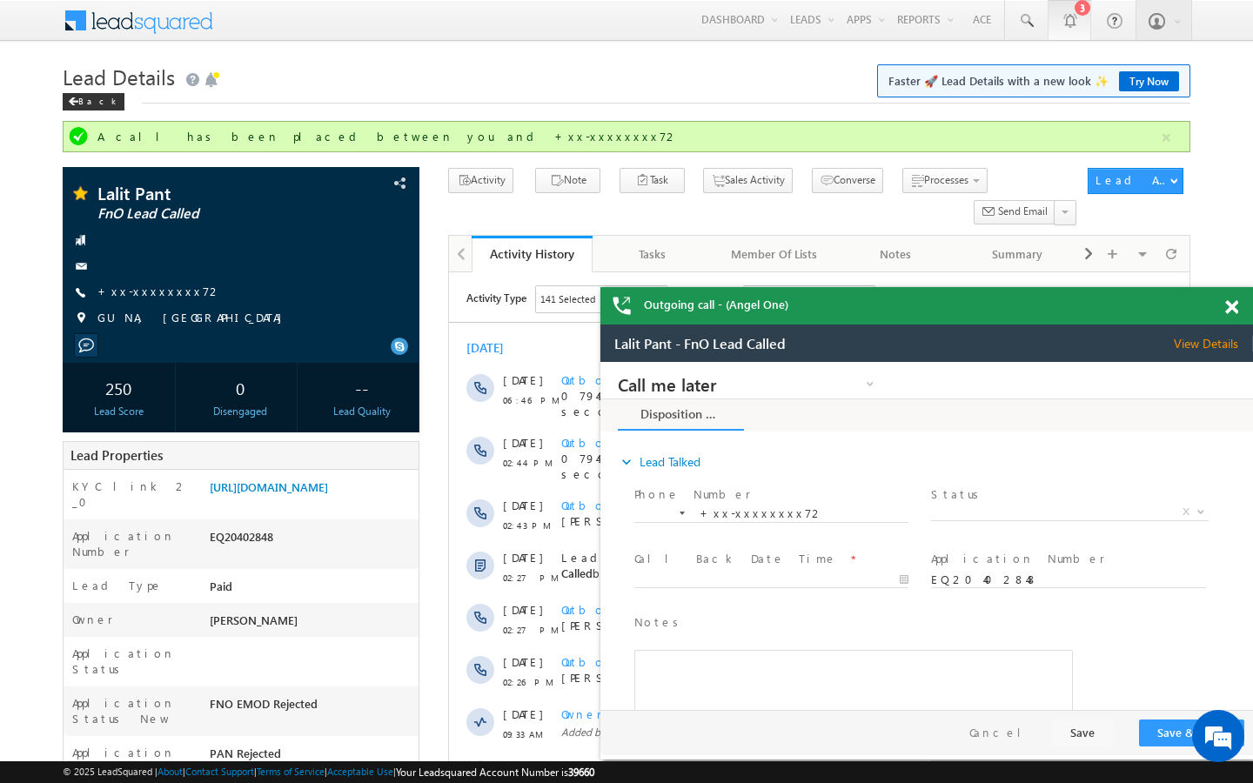
scroll to position [7010, 0]
click at [1019, 16] on span at bounding box center [1025, 20] width 17 height 17
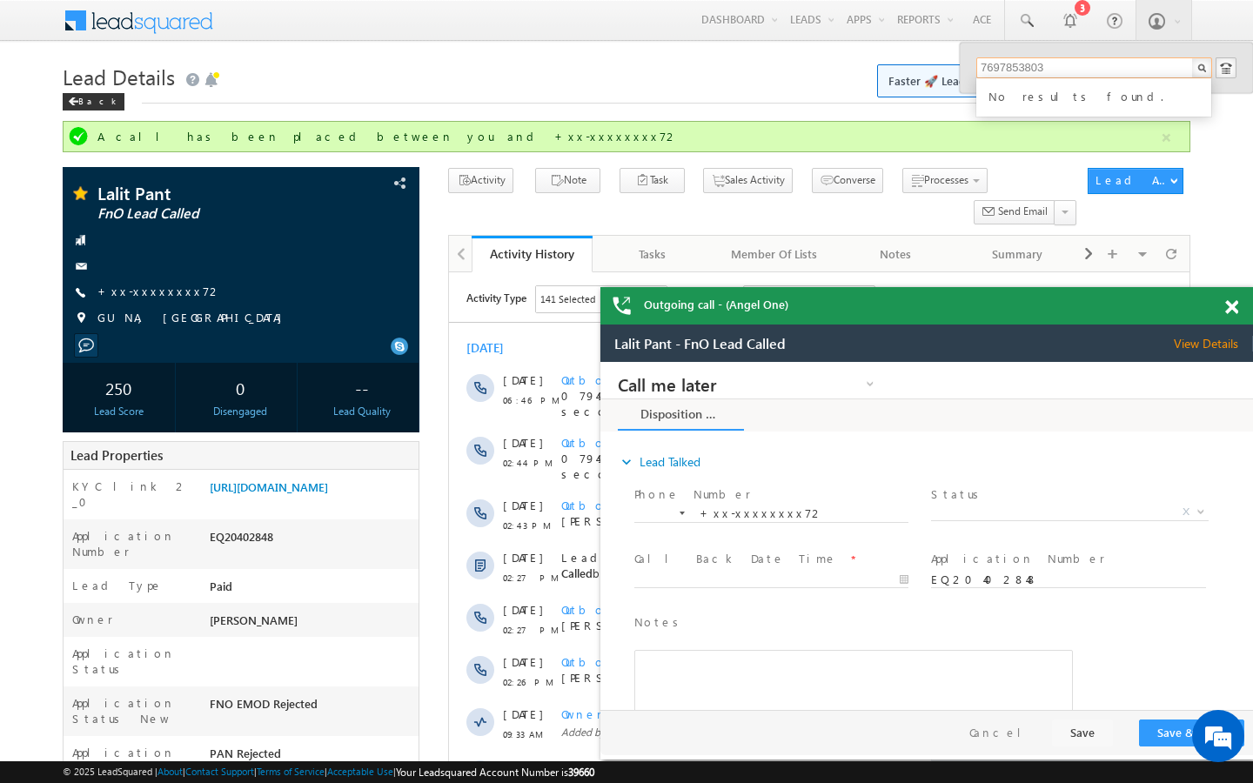
type input "7697853803"
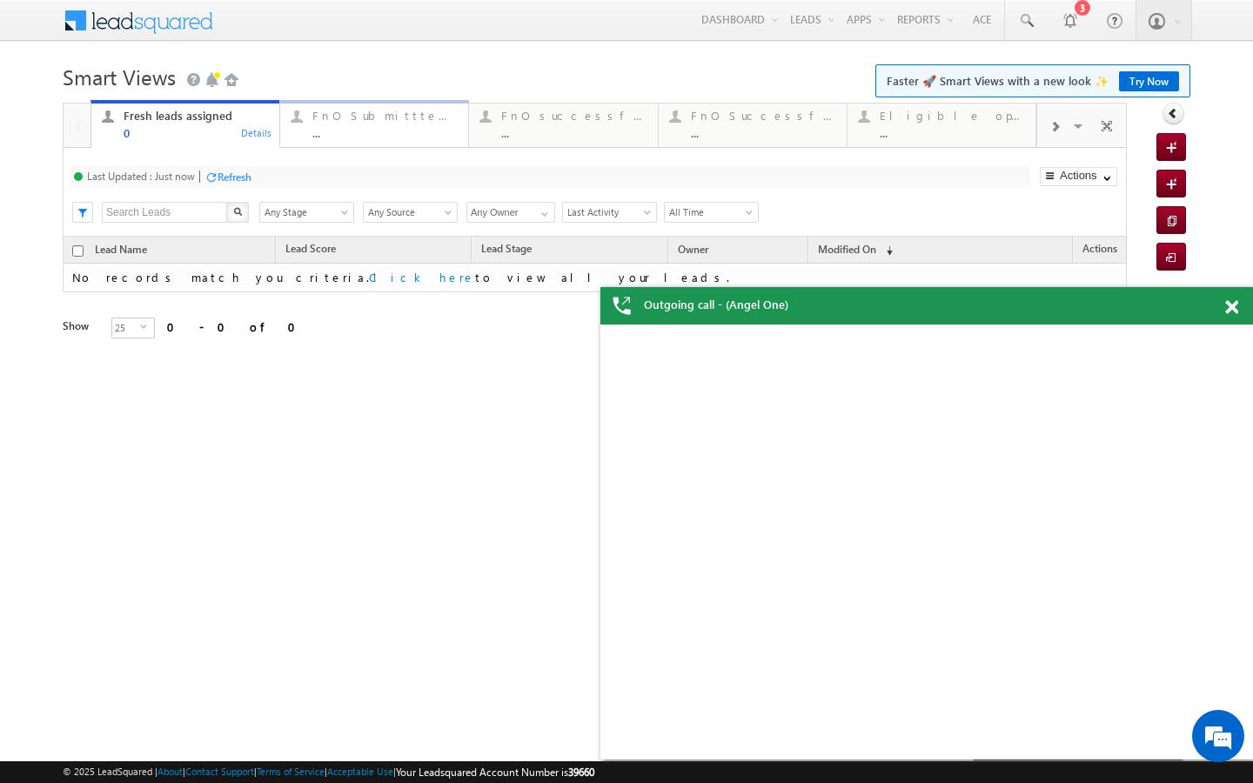
click at [390, 139] on div "..." at bounding box center [384, 132] width 145 height 13
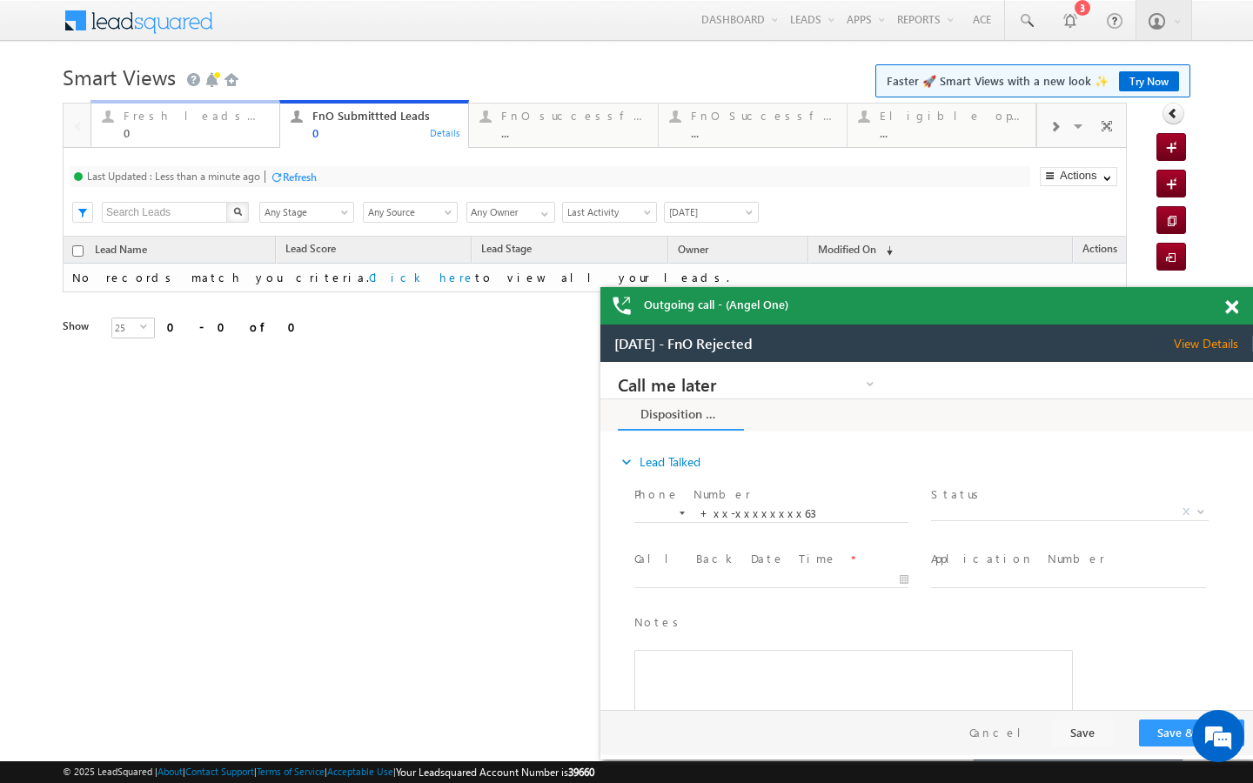
click at [231, 118] on div "Fresh leads assigned" at bounding box center [196, 116] width 145 height 14
click at [237, 179] on div "Refresh" at bounding box center [244, 177] width 34 height 13
click at [412, 134] on div "0" at bounding box center [384, 132] width 145 height 13
click at [300, 185] on div "Last Updated : Less than a minute ago Refresh Refreshing..." at bounding box center [550, 176] width 961 height 21
click at [300, 180] on div "Refresh" at bounding box center [300, 177] width 34 height 13
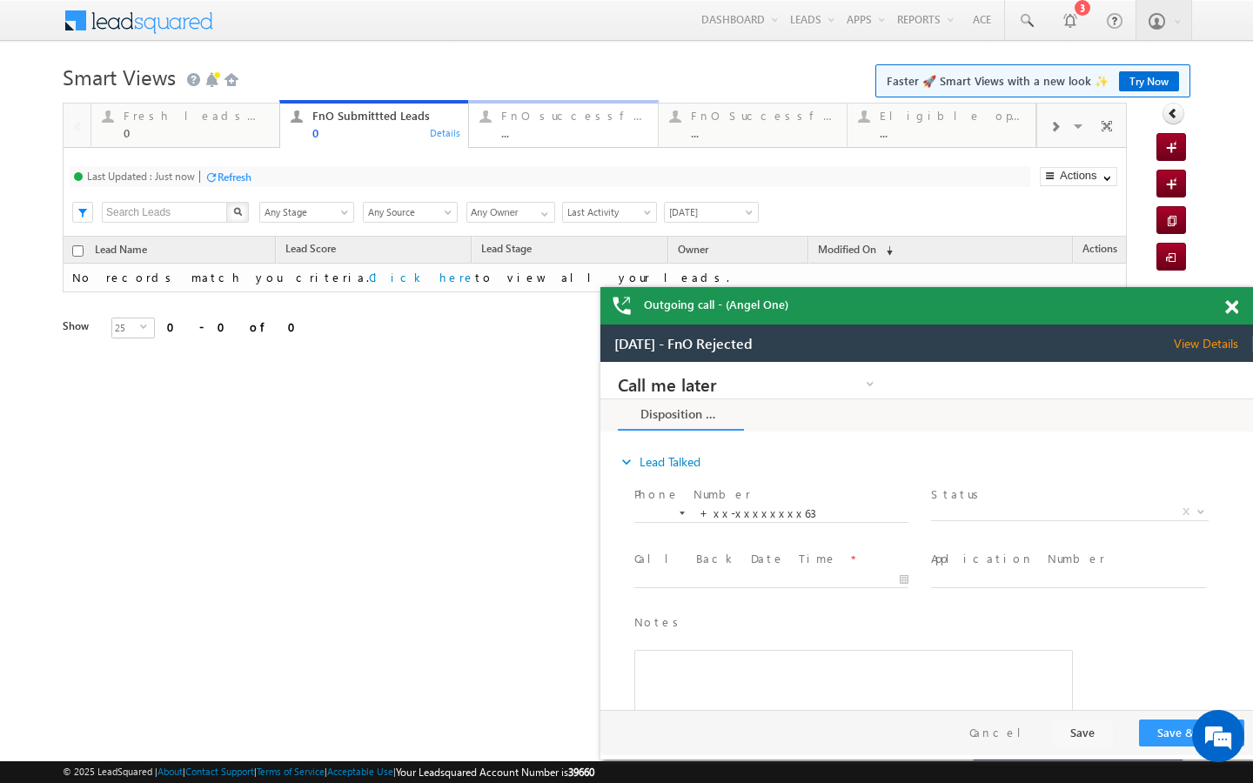
click at [546, 141] on link "FnO successful today Leads ... Details" at bounding box center [563, 123] width 190 height 47
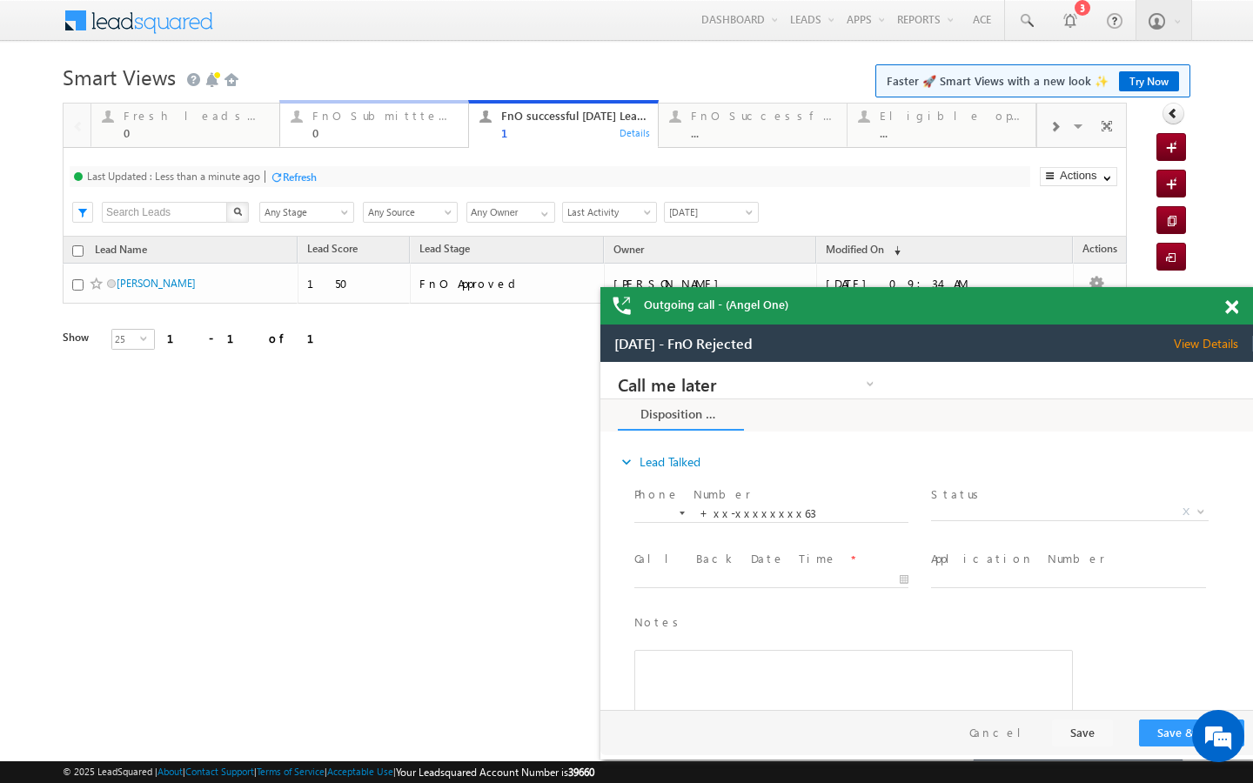
click at [339, 128] on div "0" at bounding box center [384, 132] width 145 height 13
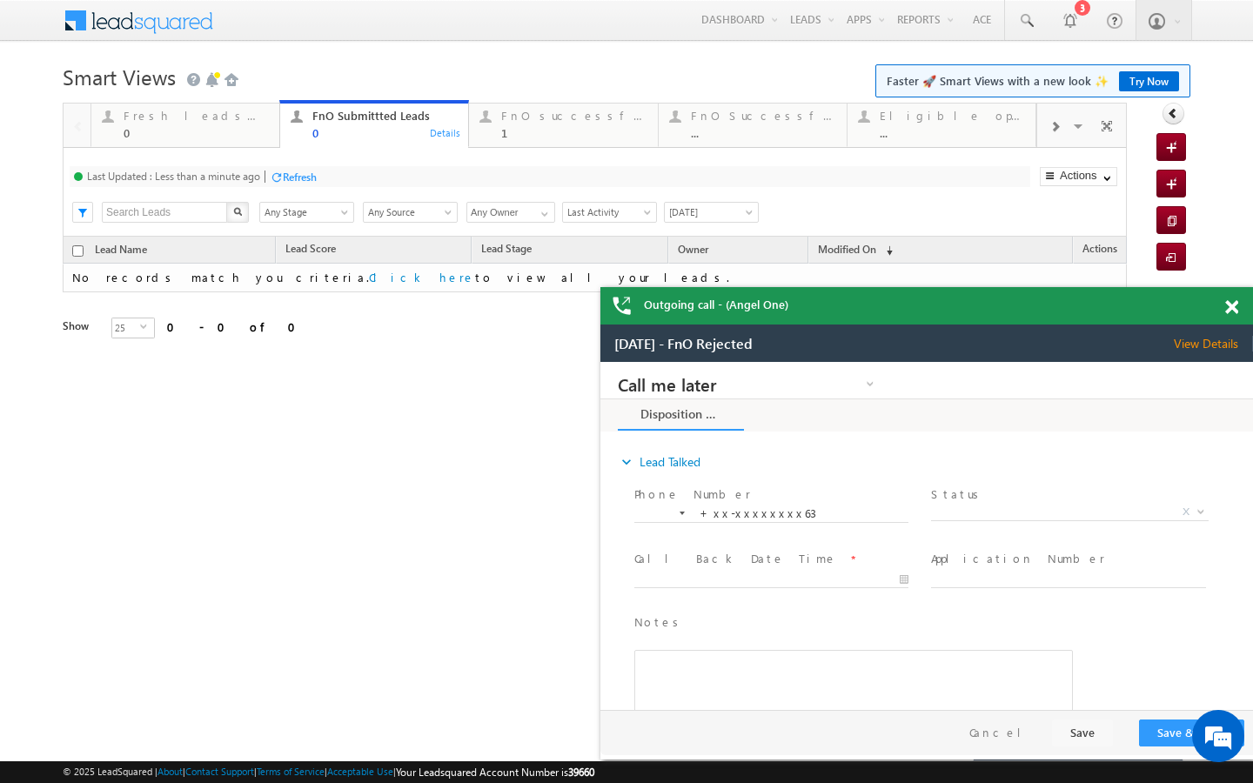
click at [283, 174] on div at bounding box center [276, 177] width 13 height 13
click at [782, 121] on div "FnO Successful MTD leads" at bounding box center [763, 116] width 145 height 14
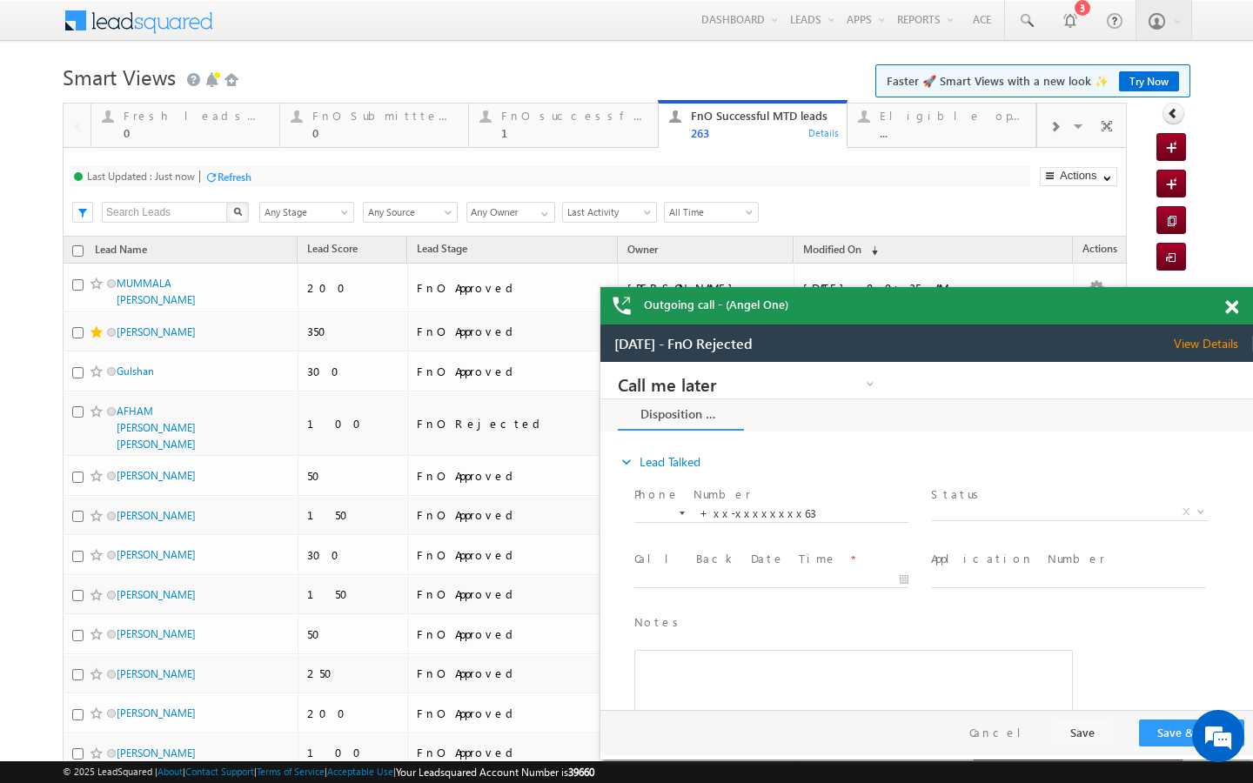
click at [1232, 307] on span at bounding box center [1231, 307] width 13 height 15
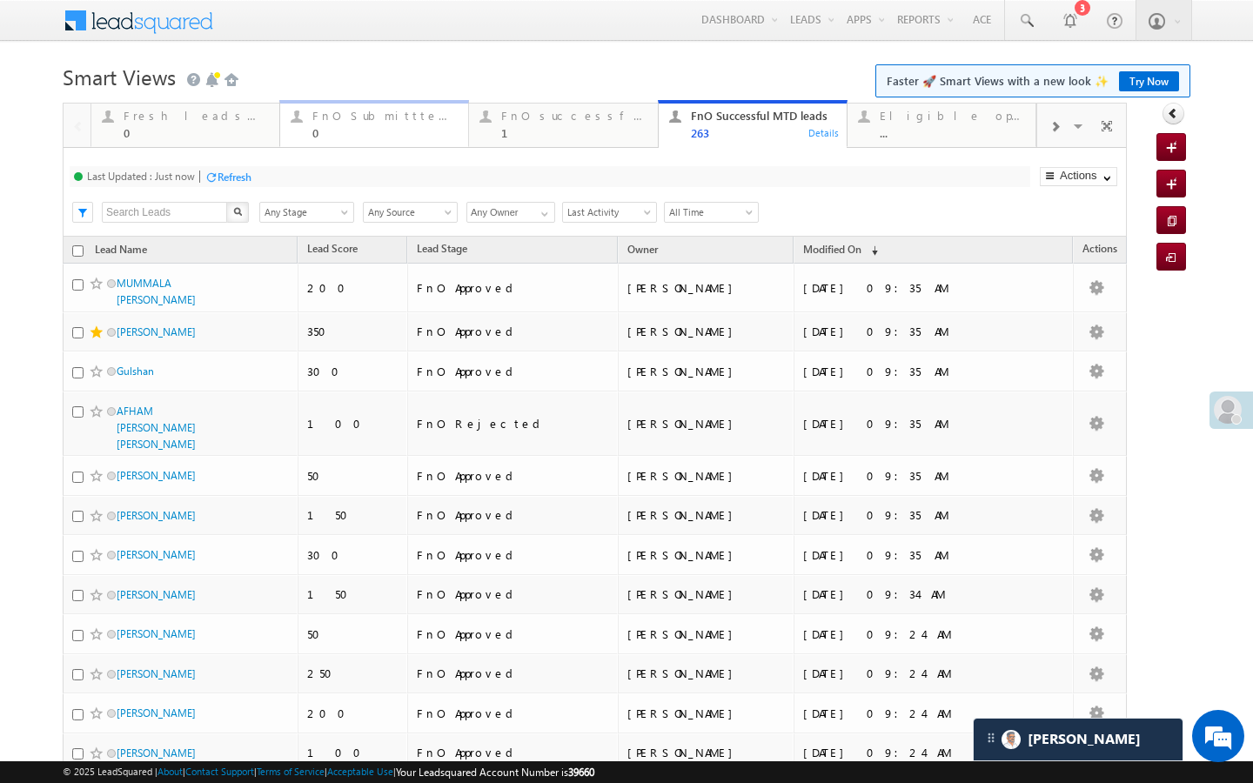
drag, startPoint x: 361, startPoint y: 141, endPoint x: 337, endPoint y: 162, distance: 32.1
click at [361, 141] on link "FnO Submittted Leads 0 Details" at bounding box center [374, 123] width 190 height 47
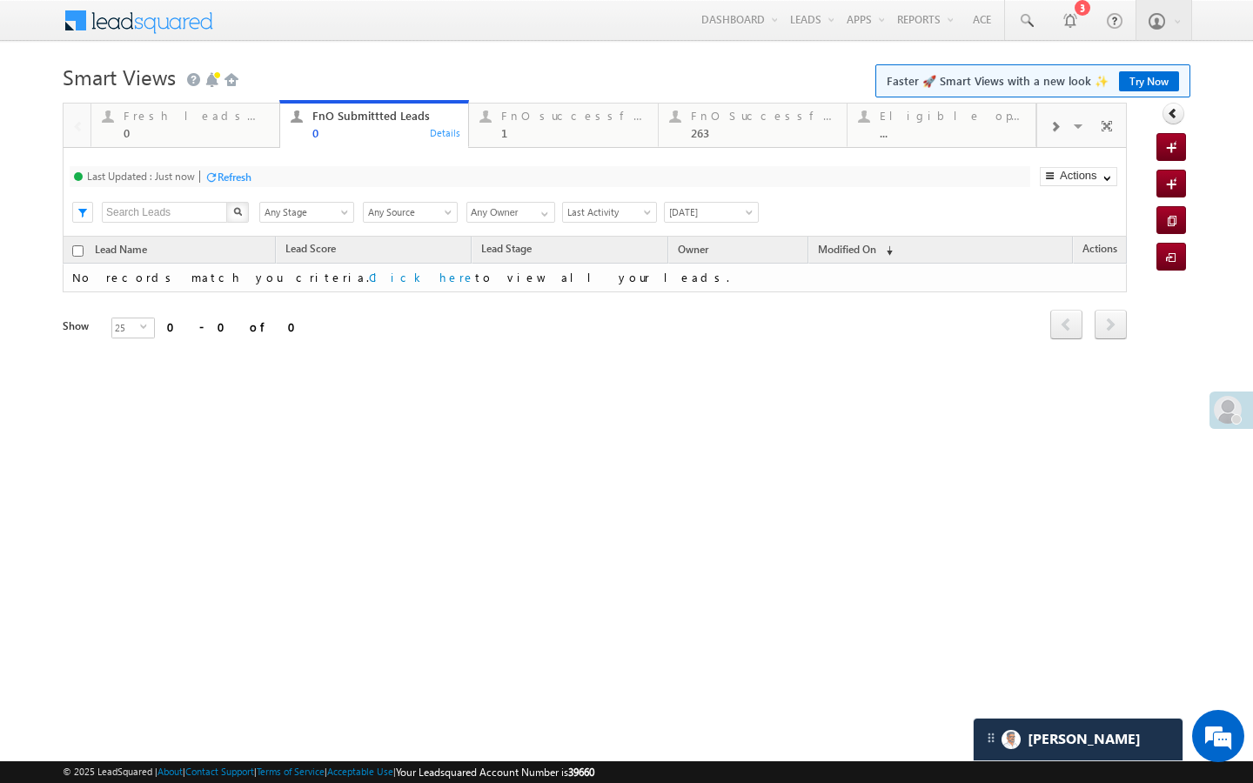
click at [237, 171] on div "Refresh" at bounding box center [235, 177] width 34 height 13
click at [1091, 743] on div "Carter 1" at bounding box center [1078, 740] width 209 height 42
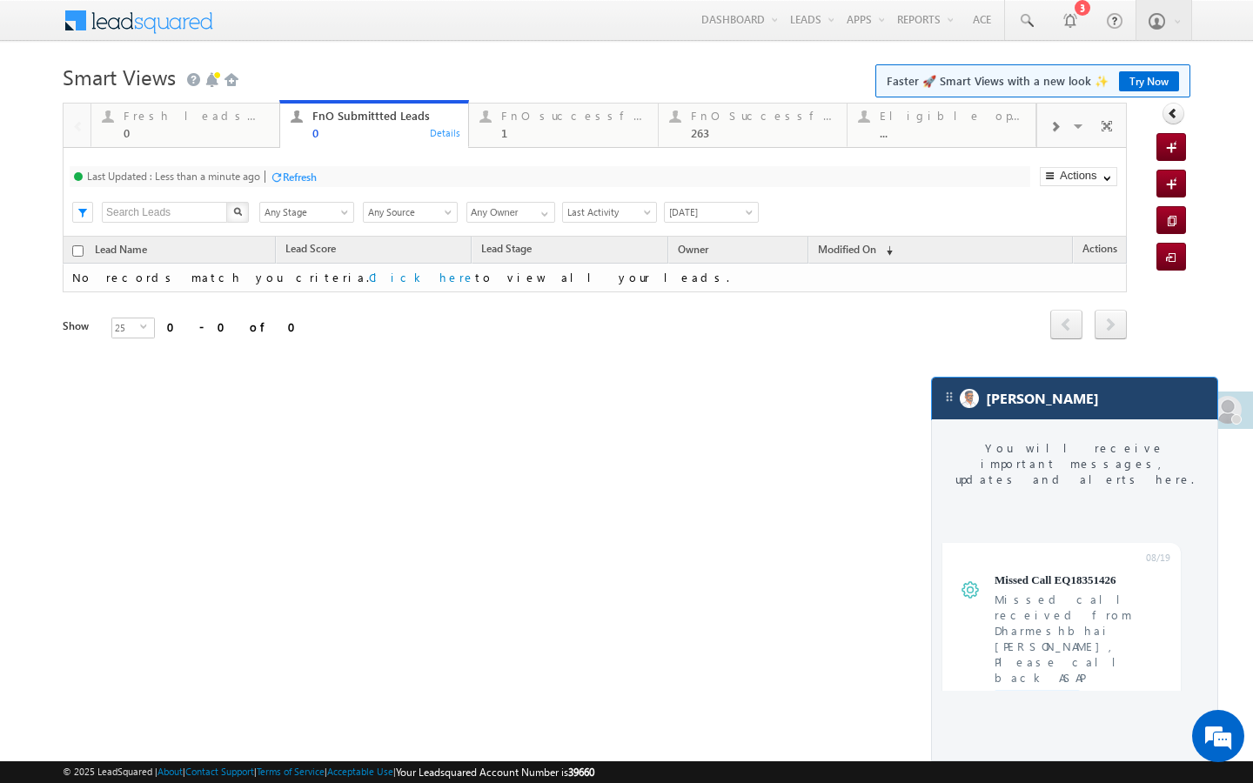
scroll to position [7010, 0]
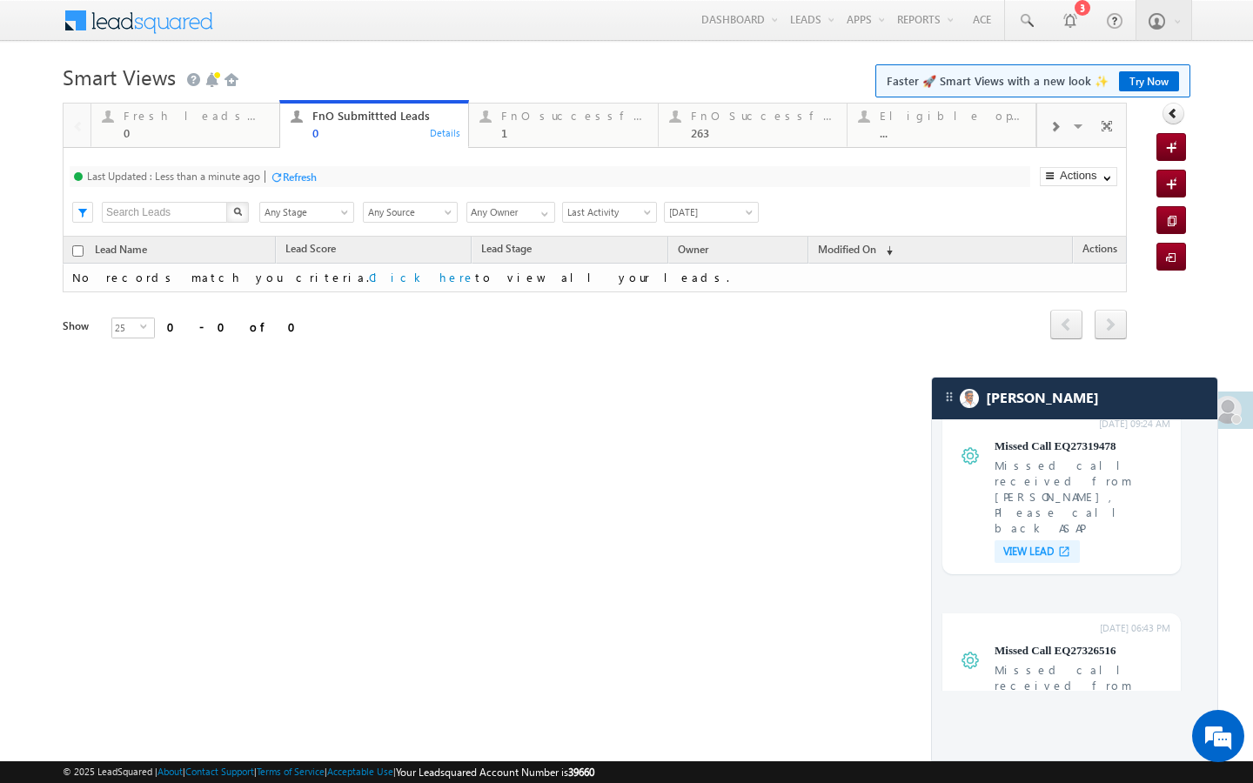
click at [304, 178] on div "Refresh" at bounding box center [300, 177] width 34 height 13
click at [258, 174] on div "Last Updated : Just now Refresh Refreshing..." at bounding box center [550, 176] width 961 height 21
click at [231, 185] on div "Last Updated : Just now Refresh Refreshing..." at bounding box center [550, 176] width 961 height 21
click at [232, 180] on div "Refresh" at bounding box center [235, 177] width 34 height 13
click at [248, 164] on div "Last Updated : Just now Refresh Refreshing... Search X Lead Stage Any Stage Any…" at bounding box center [595, 192] width 1064 height 89
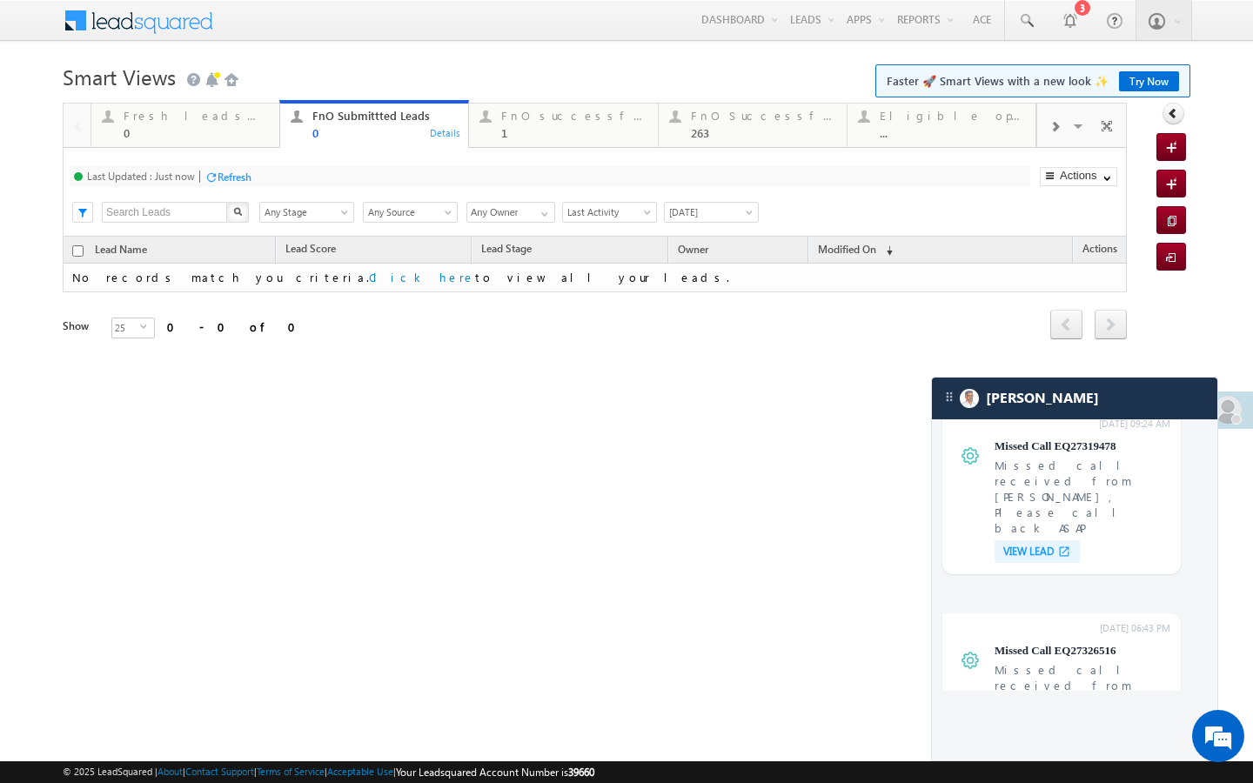
click at [242, 172] on div "Refresh" at bounding box center [235, 177] width 34 height 13
click at [184, 141] on link "Fresh leads assigned 0 Details" at bounding box center [186, 123] width 190 height 47
click at [256, 178] on div "Refresh" at bounding box center [244, 177] width 34 height 13
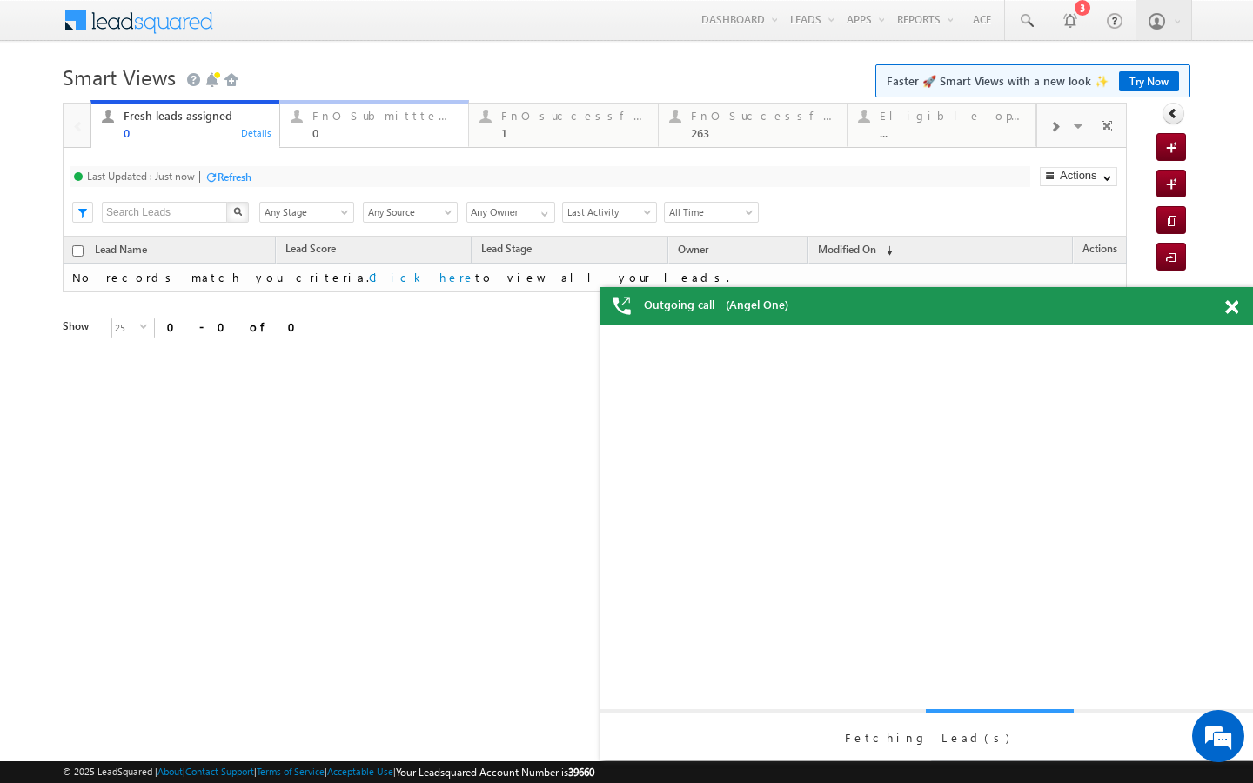
scroll to position [0, 0]
click at [400, 131] on div "0" at bounding box center [384, 132] width 145 height 13
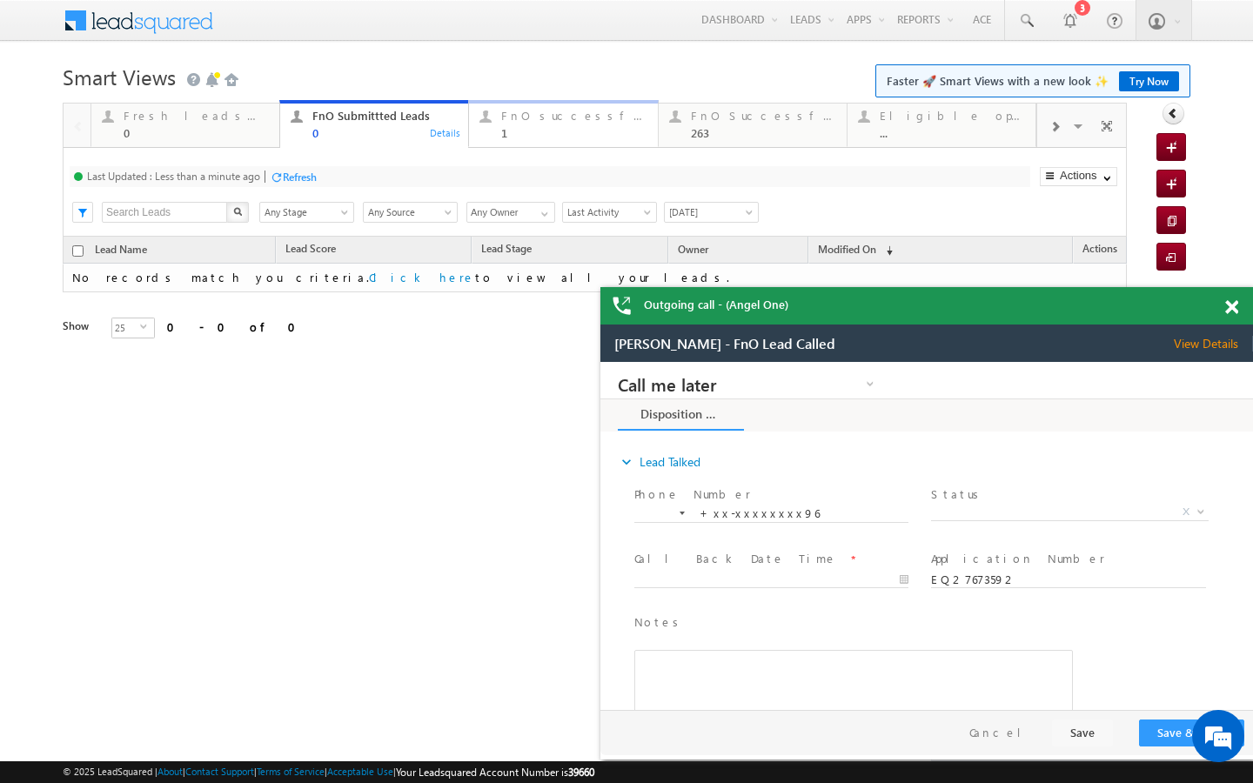
click at [520, 131] on div "1" at bounding box center [573, 132] width 145 height 13
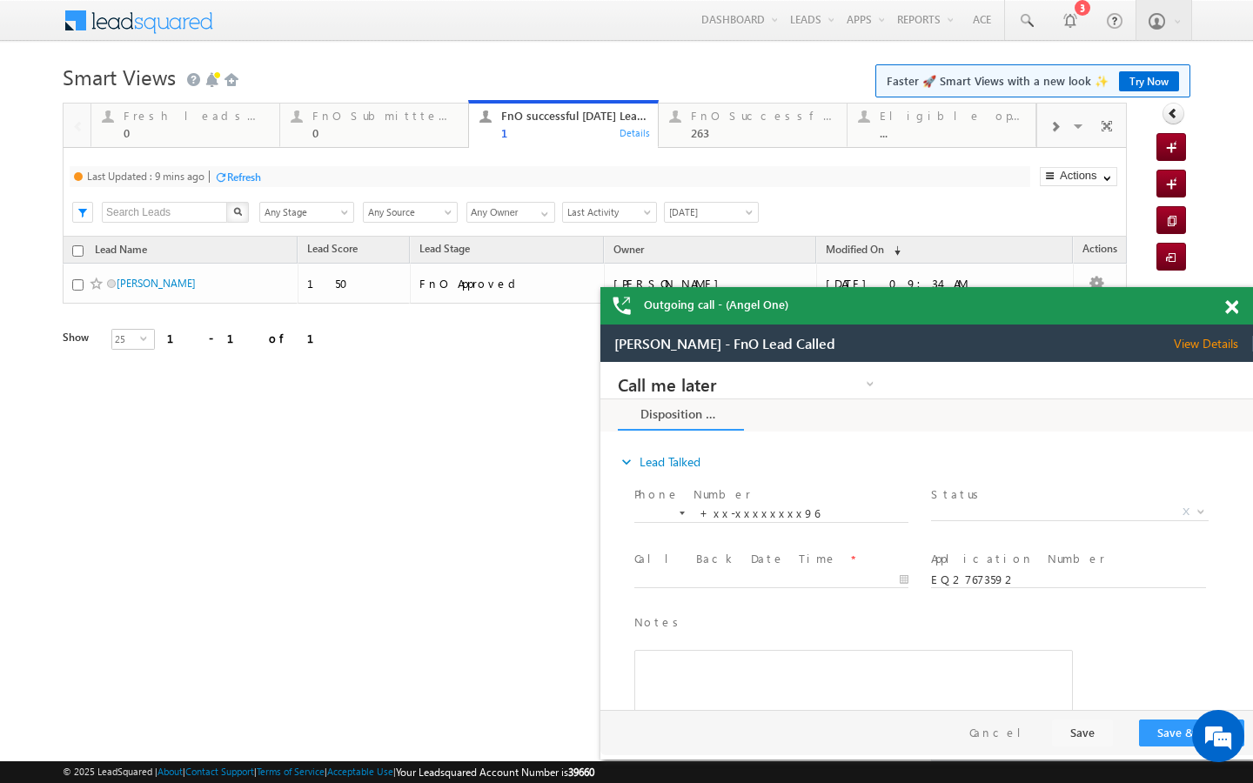
click at [252, 183] on div "Refresh" at bounding box center [244, 177] width 34 height 13
drag, startPoint x: 239, startPoint y: 105, endPoint x: 239, endPoint y: 123, distance: 17.4
click at [239, 105] on div "Fresh leads assigned 0" at bounding box center [196, 122] width 145 height 34
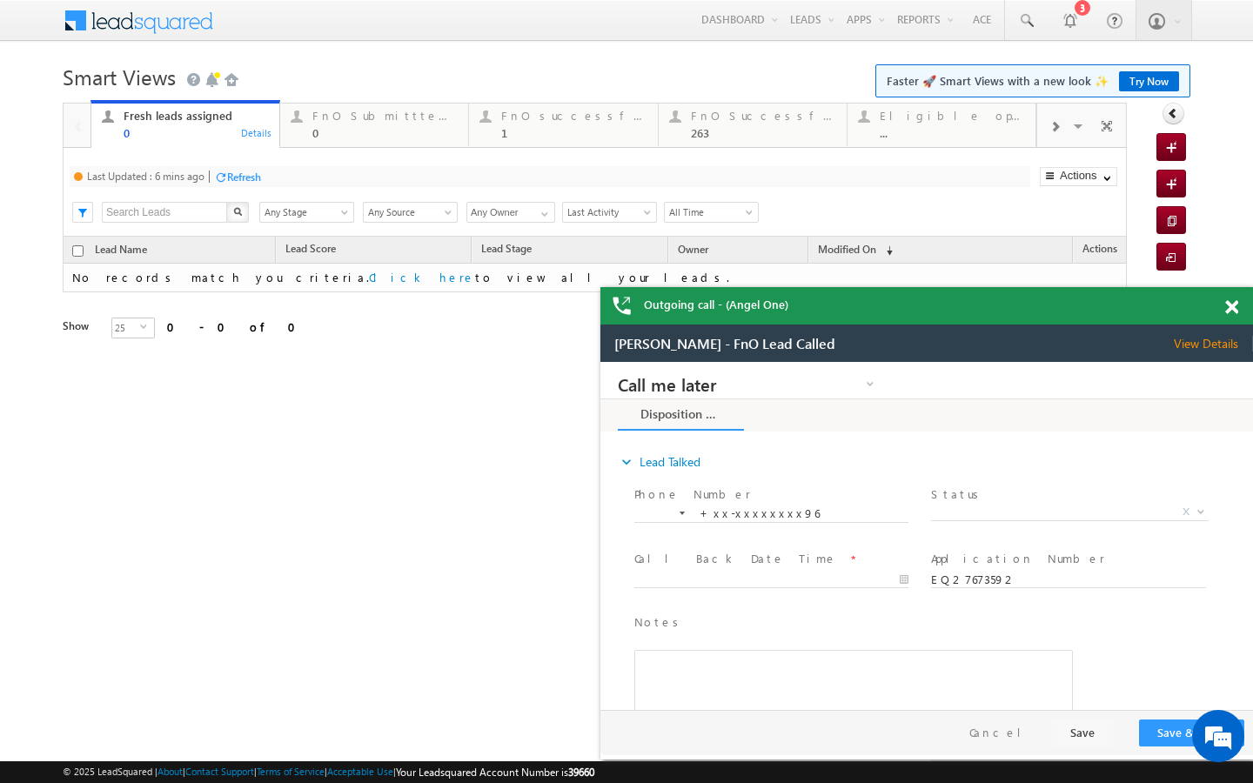
click at [245, 178] on div "Refresh" at bounding box center [244, 177] width 34 height 13
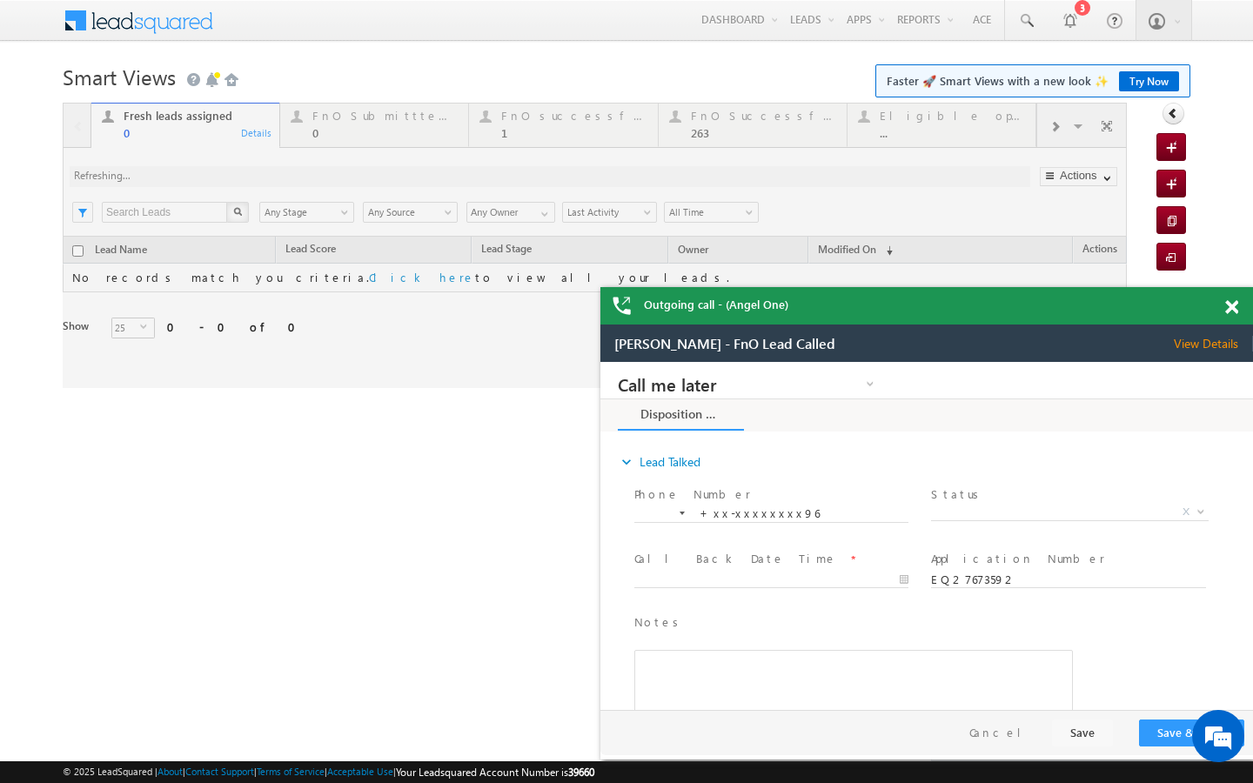
click at [335, 144] on div at bounding box center [595, 245] width 1064 height 285
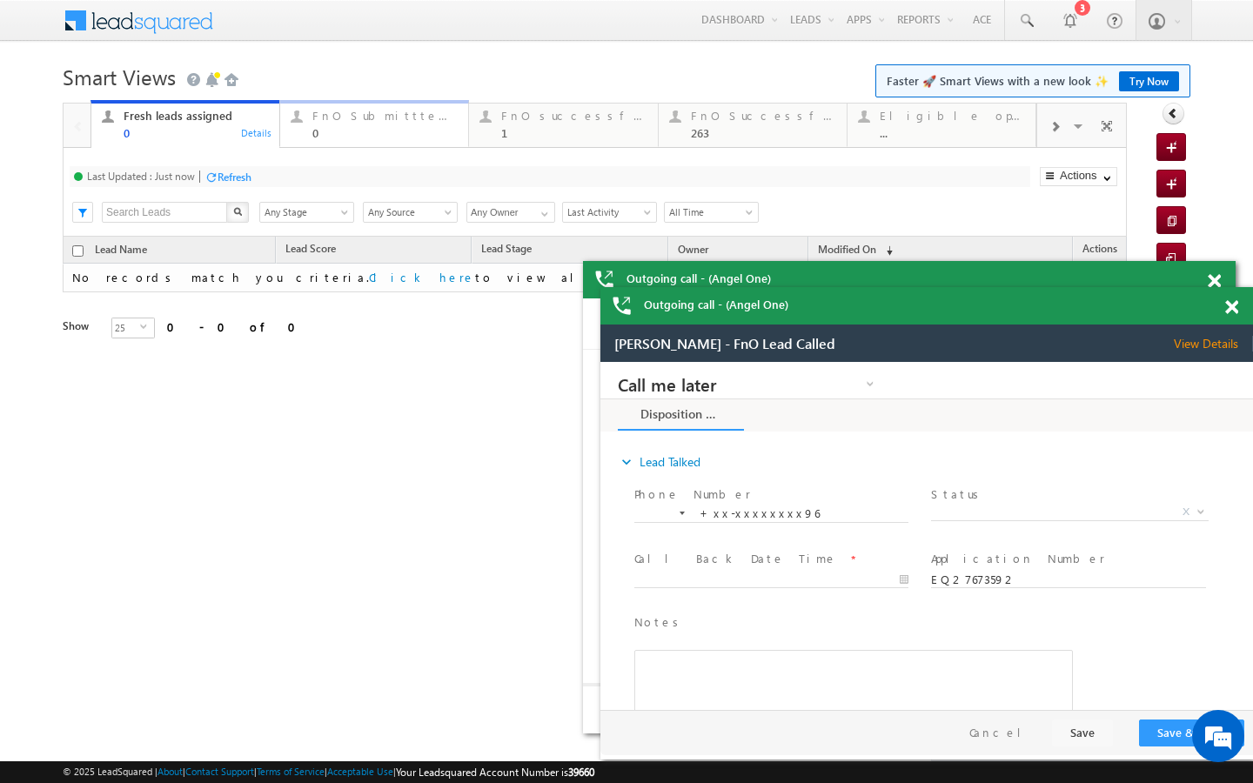
click at [314, 127] on div "0" at bounding box center [384, 132] width 145 height 13
click at [251, 176] on div "Refresh" at bounding box center [244, 177] width 34 height 13
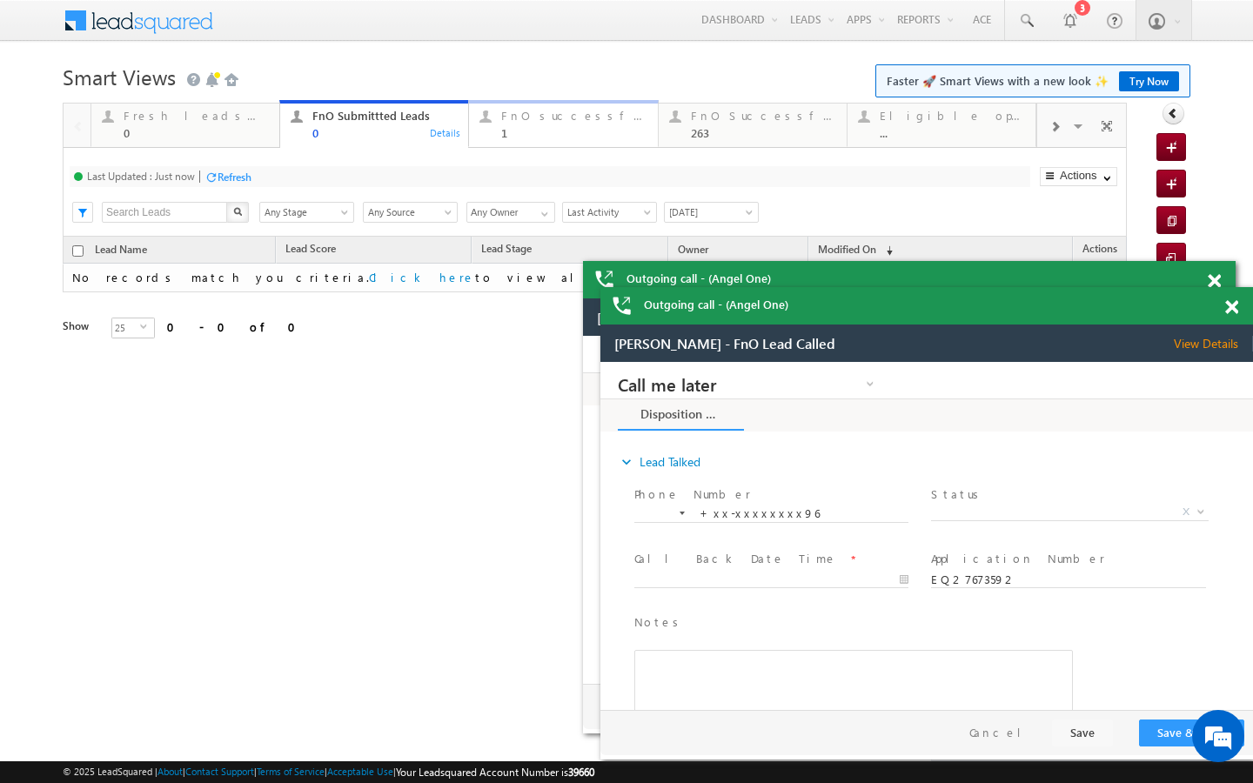
click at [569, 121] on div "FnO successful today Leads" at bounding box center [573, 116] width 145 height 14
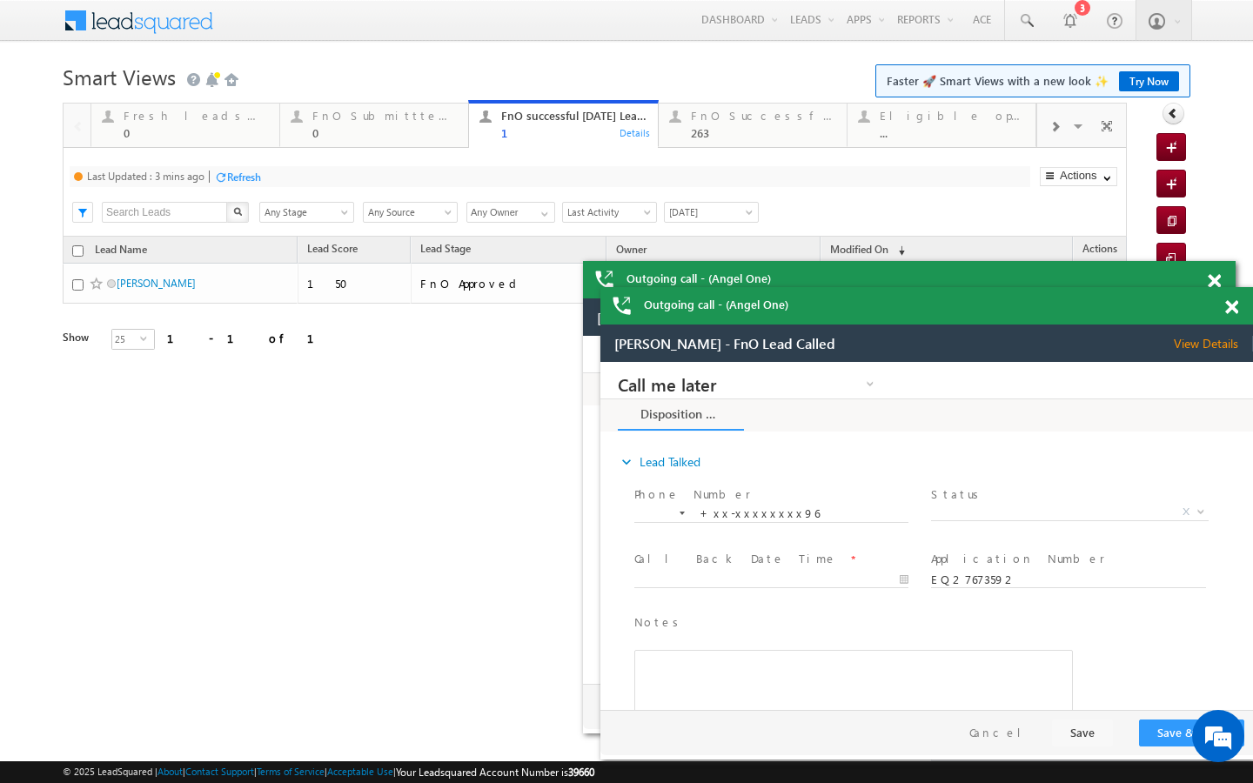
click at [249, 175] on div "Refresh" at bounding box center [244, 177] width 34 height 13
click at [410, 136] on div "0" at bounding box center [384, 132] width 145 height 13
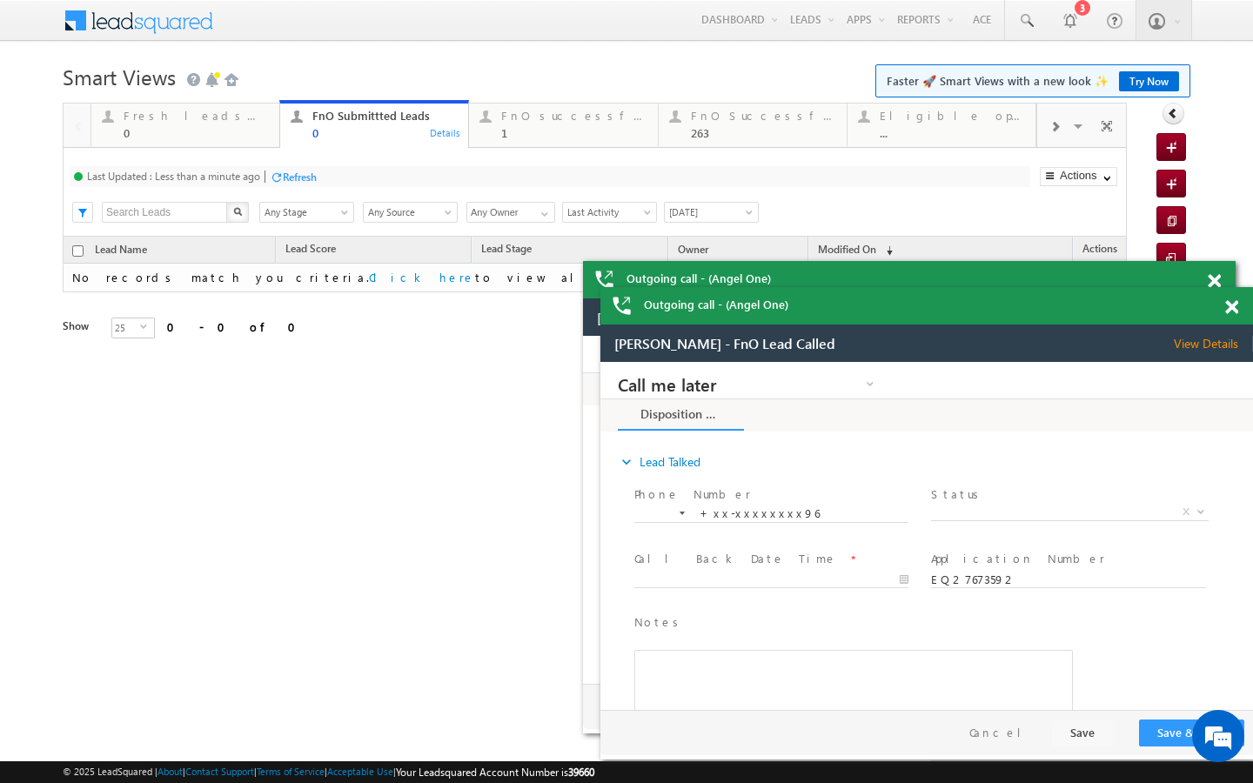
click at [1232, 298] on div "Outgoing call - (Angel One)" at bounding box center [909, 279] width 653 height 37
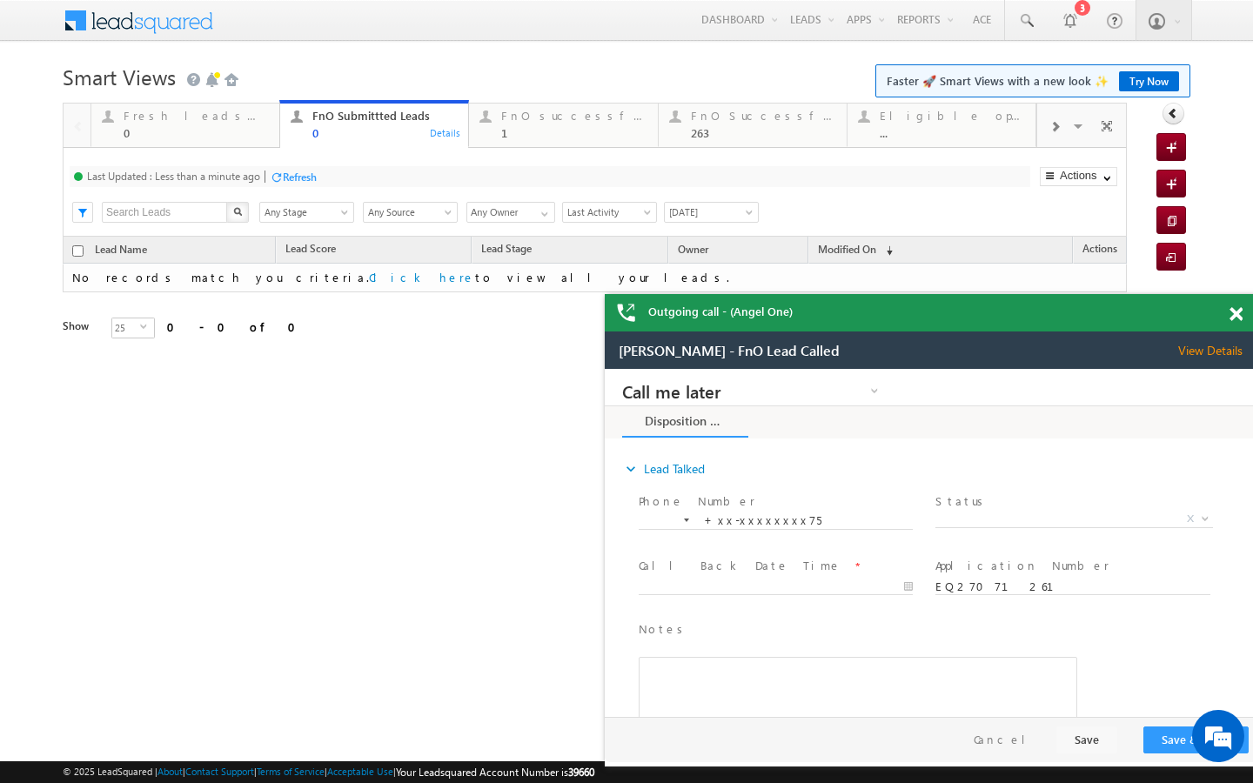
click at [1236, 312] on div "Outgoing call - (Angel One)" at bounding box center [931, 312] width 653 height 37
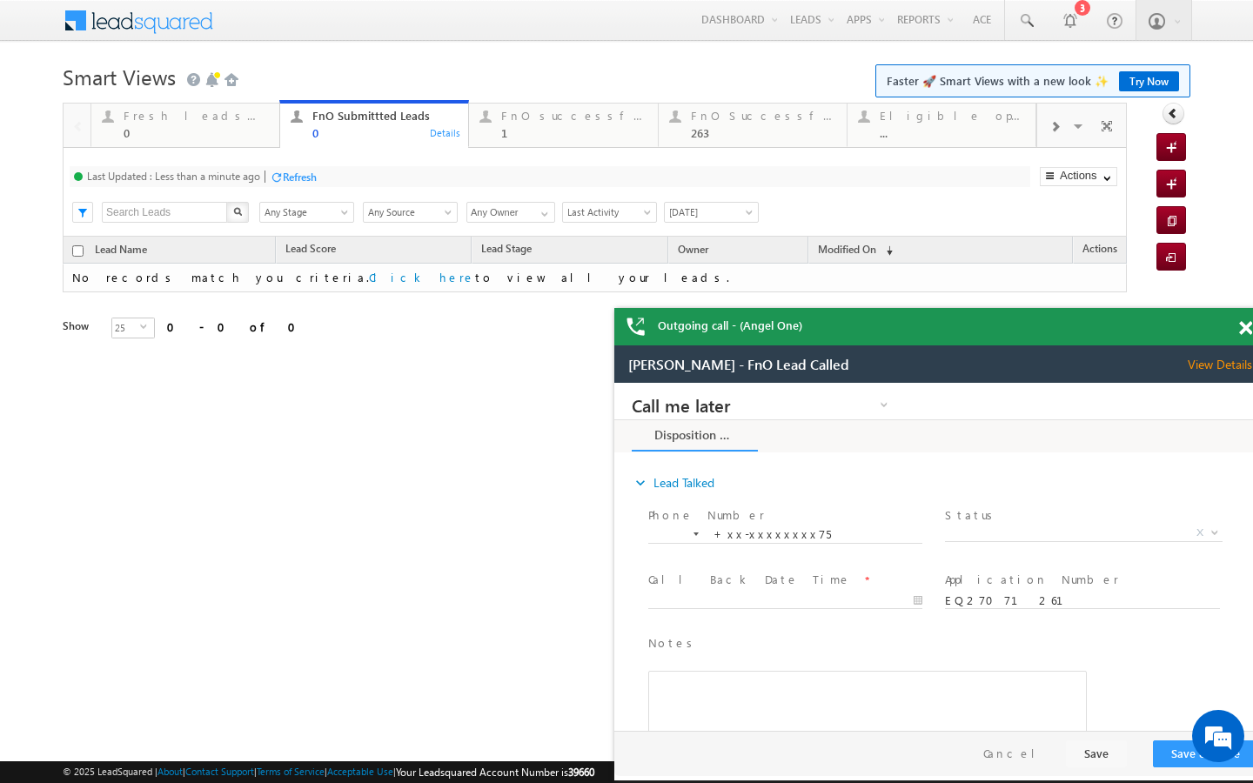
click at [1245, 330] on div "Outgoing call - (Angel One)" at bounding box center [940, 326] width 653 height 37
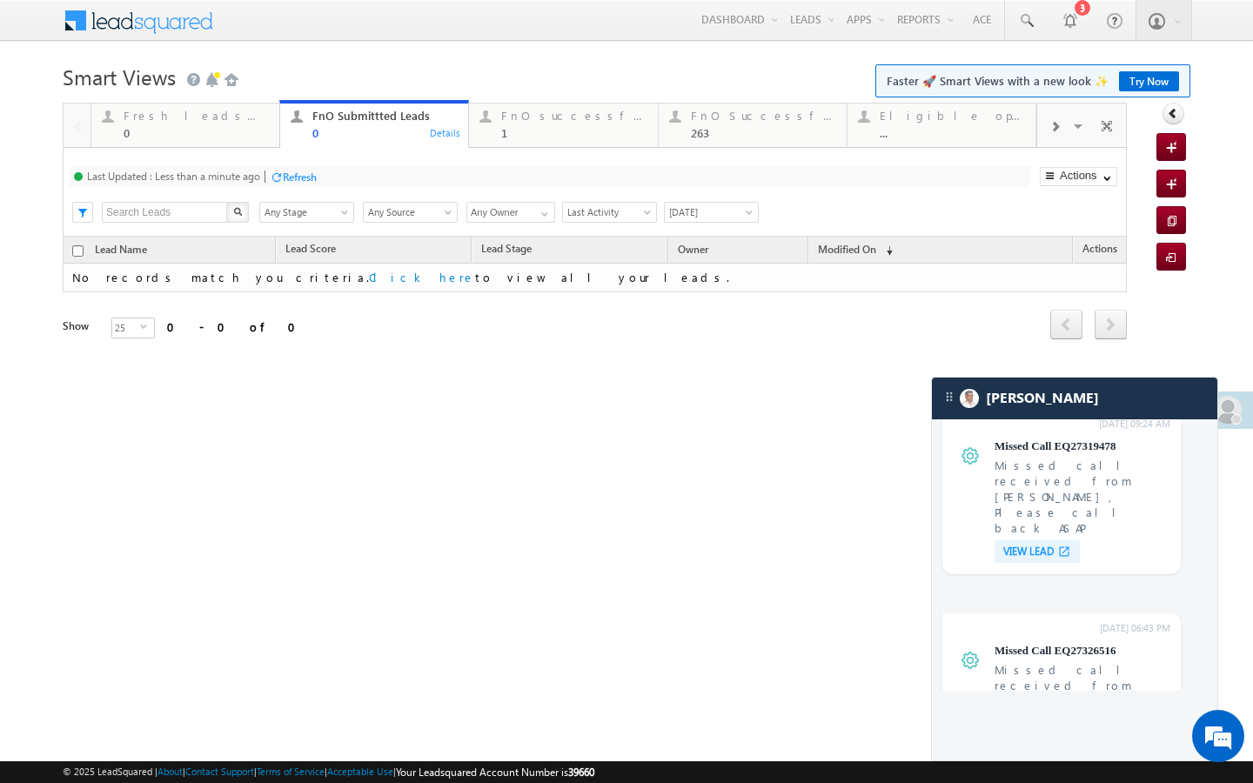
click at [714, 208] on span "[DATE]" at bounding box center [709, 212] width 88 height 16
click at [690, 275] on link "[DATE]" at bounding box center [709, 272] width 88 height 16
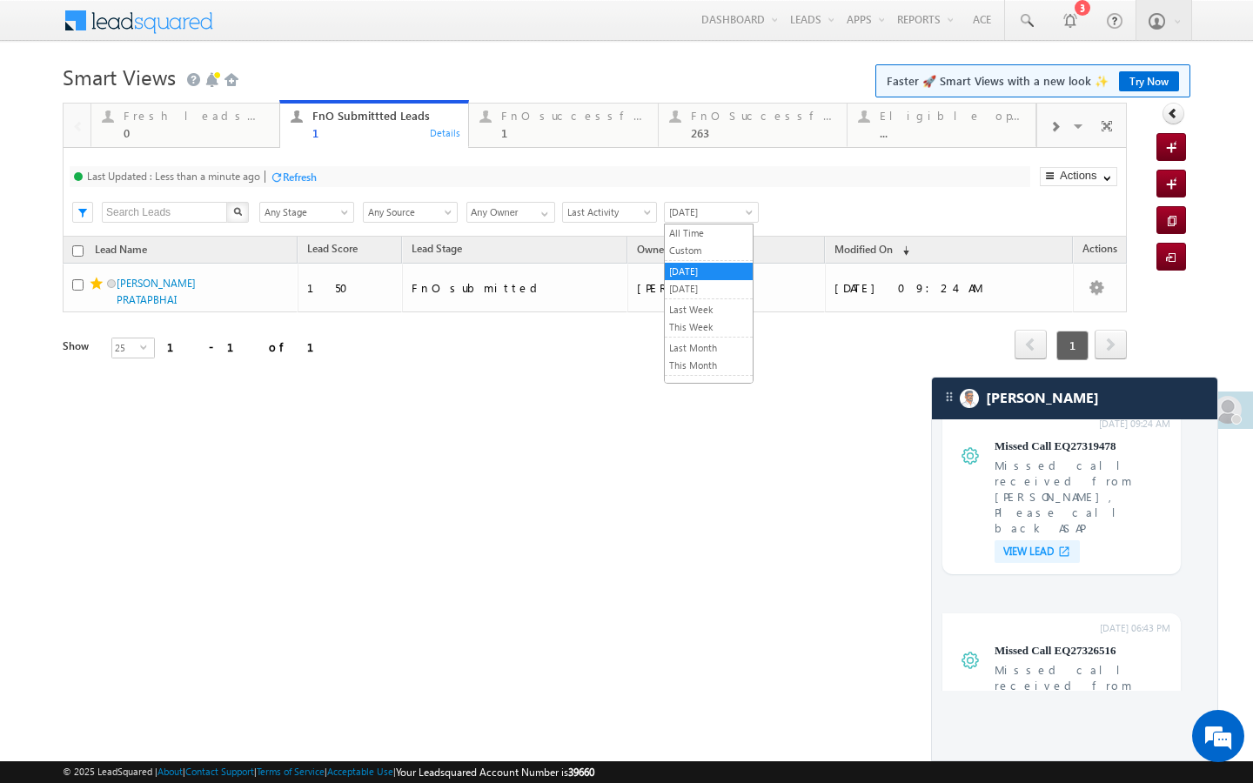
click at [732, 213] on span "[DATE]" at bounding box center [709, 212] width 88 height 16
click at [690, 294] on link "[DATE]" at bounding box center [709, 289] width 88 height 16
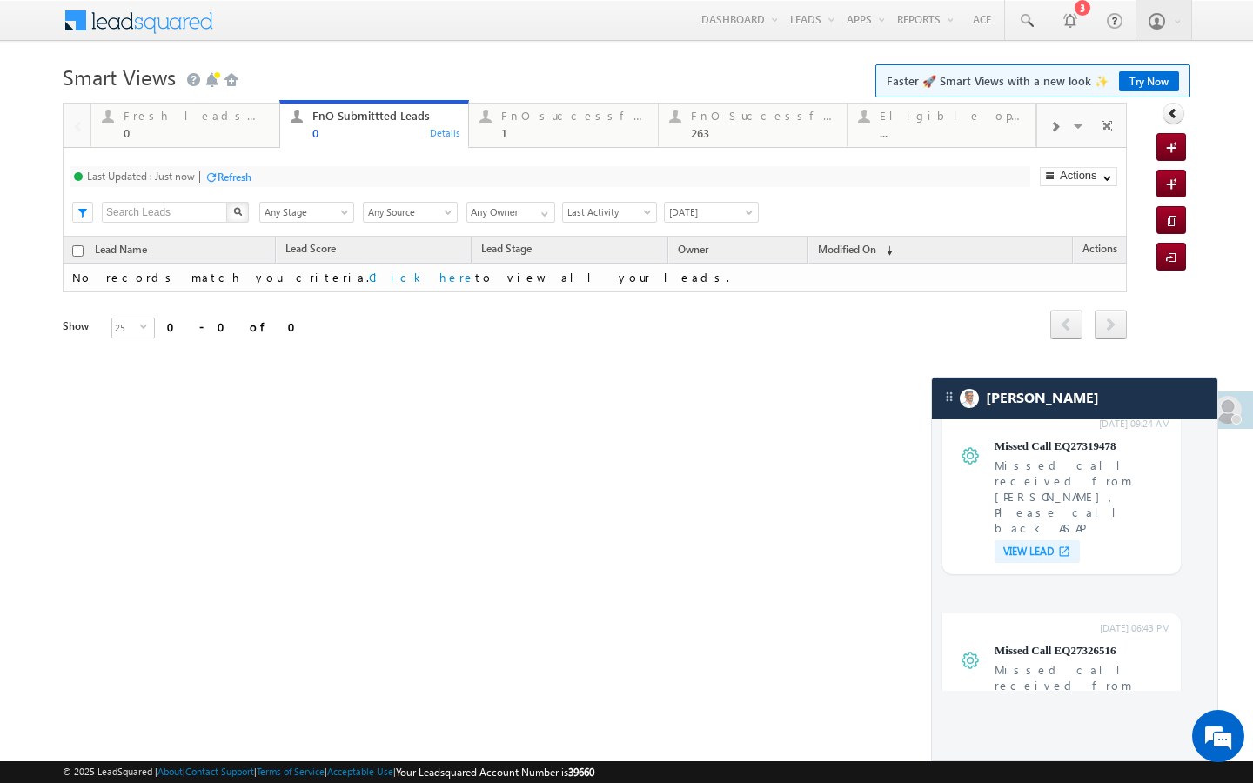
click at [211, 147] on div "Fresh leads assigned 0 Details FnO Submittted Leads 0 Details FnO successful to…" at bounding box center [564, 123] width 946 height 49
click at [225, 135] on div "0" at bounding box center [196, 132] width 145 height 13
click at [248, 183] on div "Refresh" at bounding box center [244, 177] width 34 height 13
click at [402, 136] on div "0" at bounding box center [384, 132] width 145 height 13
click at [233, 181] on div "Refresh" at bounding box center [235, 177] width 34 height 13
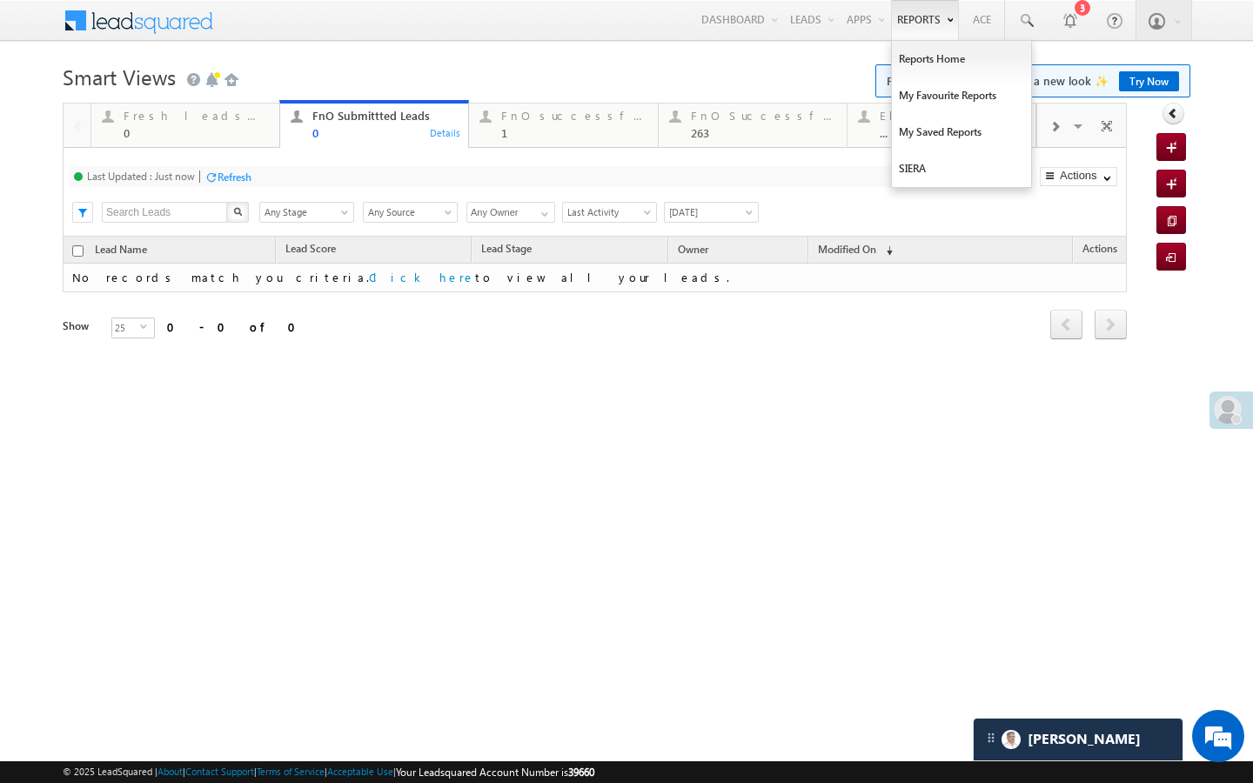
scroll to position [7124, 0]
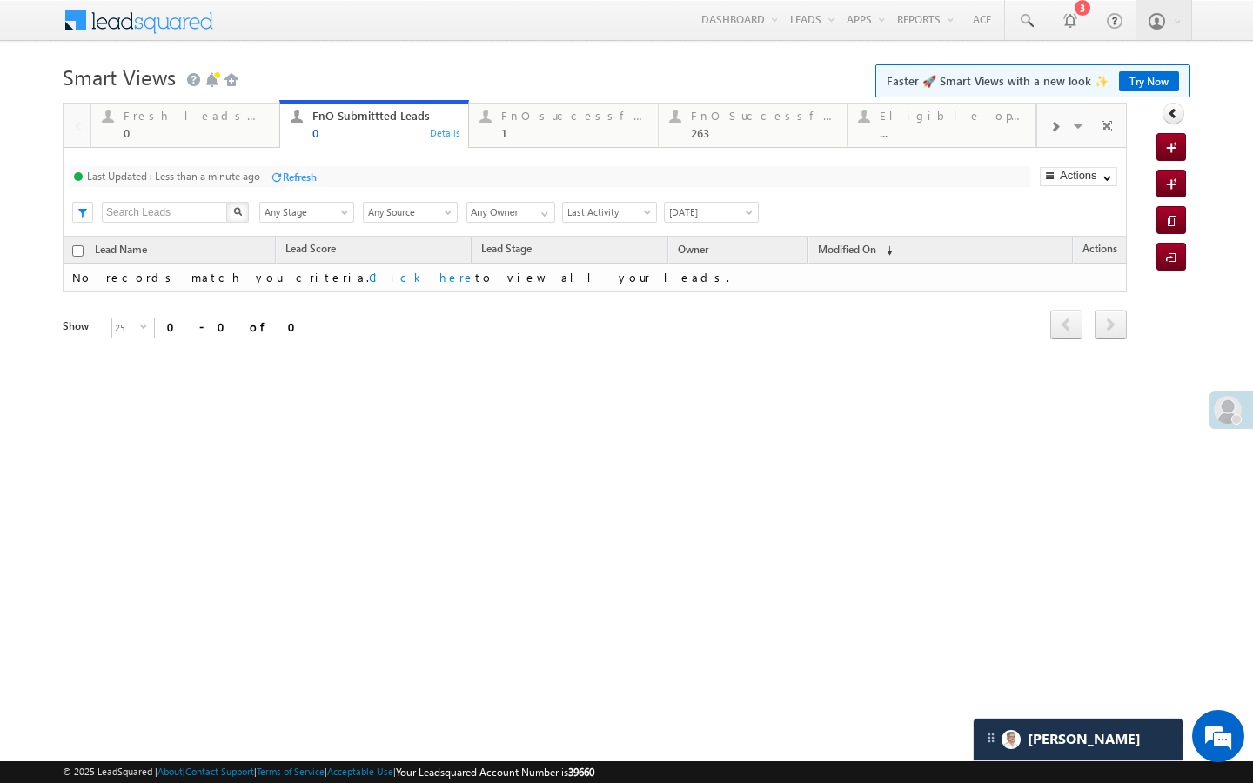
drag, startPoint x: 310, startPoint y: 175, endPoint x: 310, endPoint y: 96, distance: 79.2
click at [310, 175] on div "Refresh" at bounding box center [300, 177] width 34 height 13
click at [277, 136] on div "Fresh leads assigned 0 Details" at bounding box center [185, 122] width 184 height 34
click at [259, 176] on div "Refresh" at bounding box center [244, 177] width 34 height 13
click at [423, 144] on link "FnO Submittted Leads 0 Details" at bounding box center [374, 123] width 190 height 47
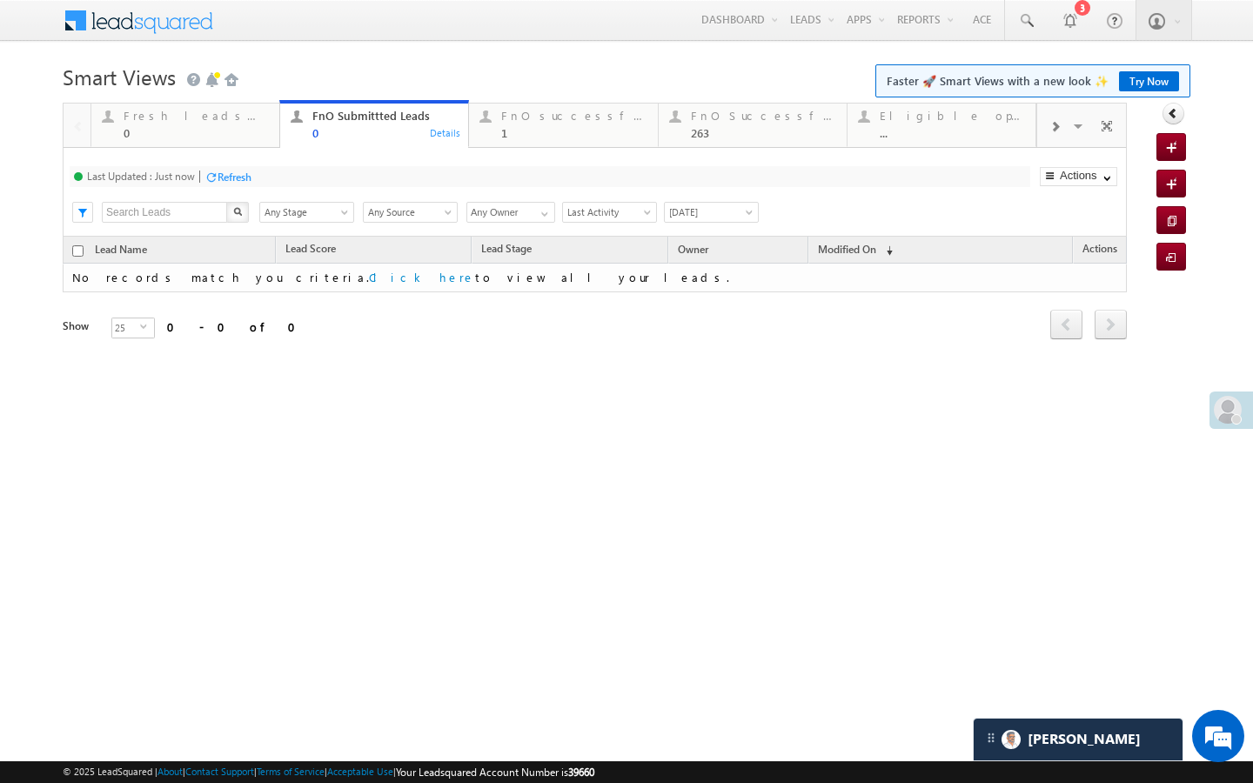
click at [245, 178] on div "Refresh" at bounding box center [235, 177] width 34 height 13
click at [580, 120] on div "FnO successful today Leads" at bounding box center [573, 116] width 145 height 14
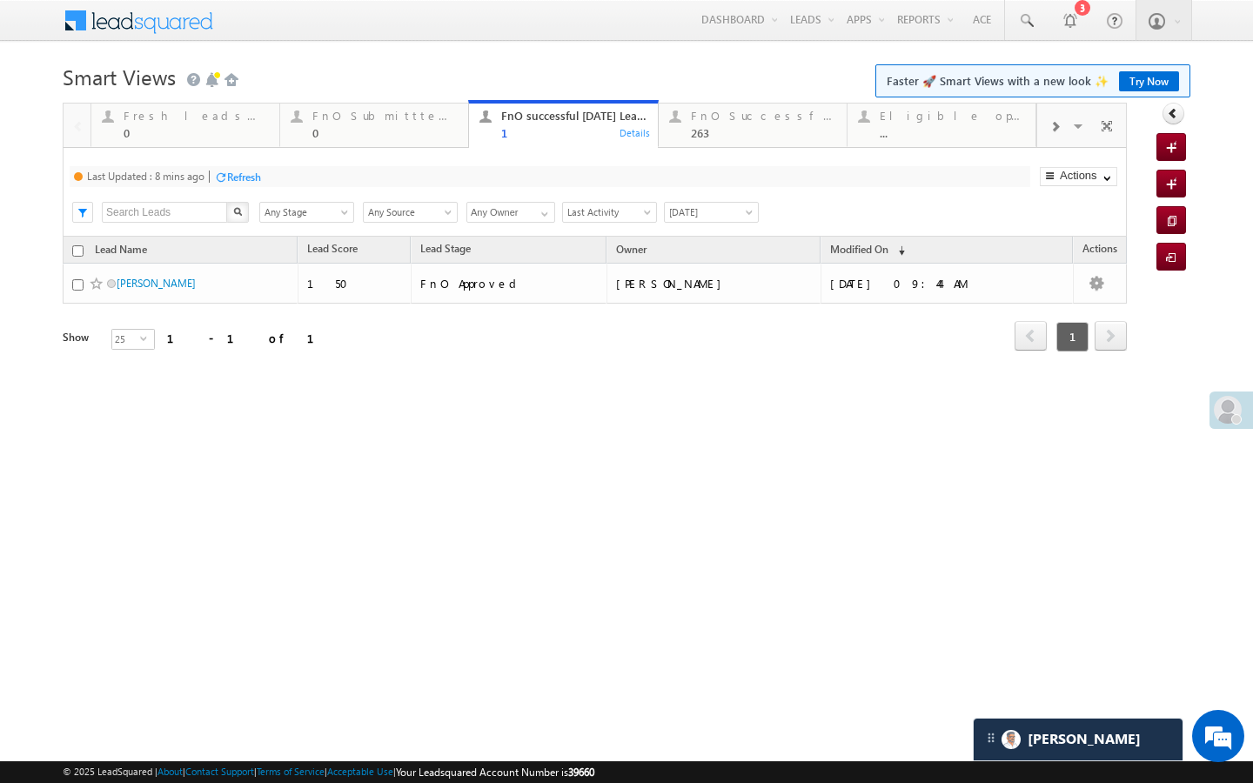
click at [231, 178] on div "Refresh" at bounding box center [244, 177] width 34 height 13
click at [799, 111] on div "FnO Successful MTD leads" at bounding box center [763, 116] width 145 height 14
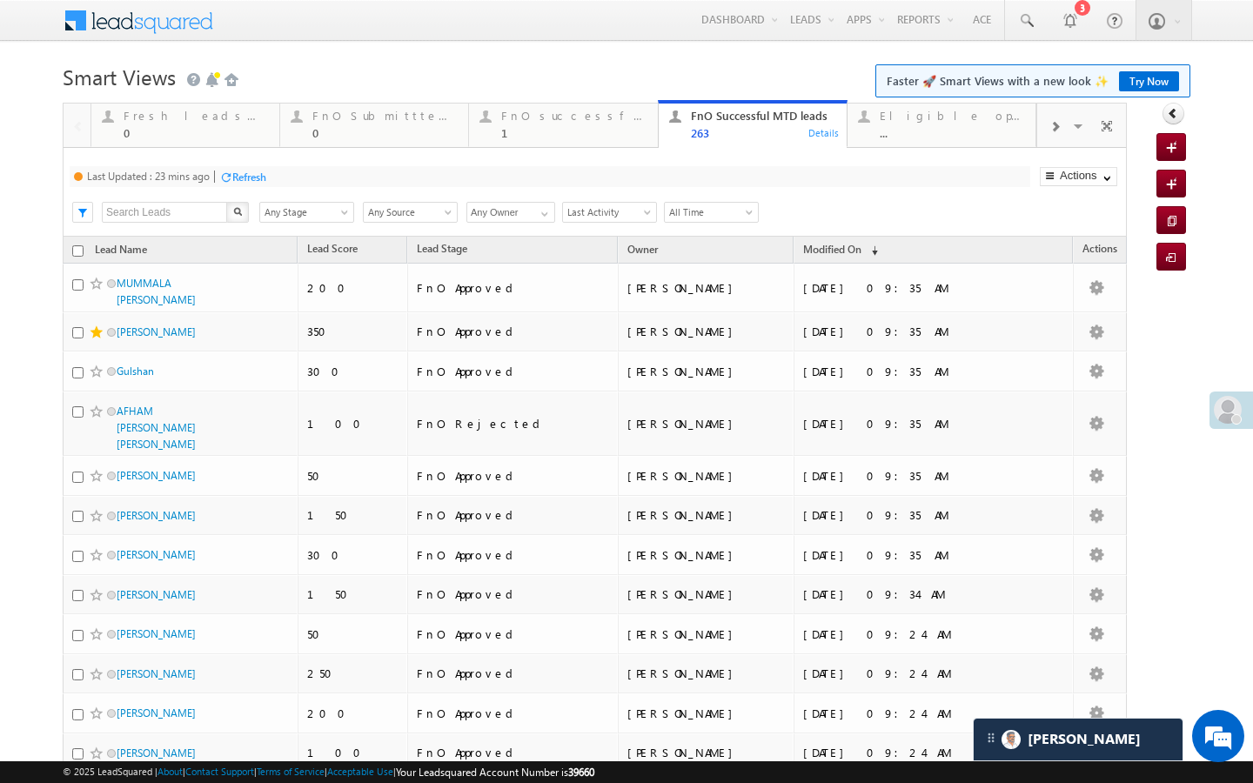
click at [236, 176] on div "Refresh" at bounding box center [249, 177] width 34 height 13
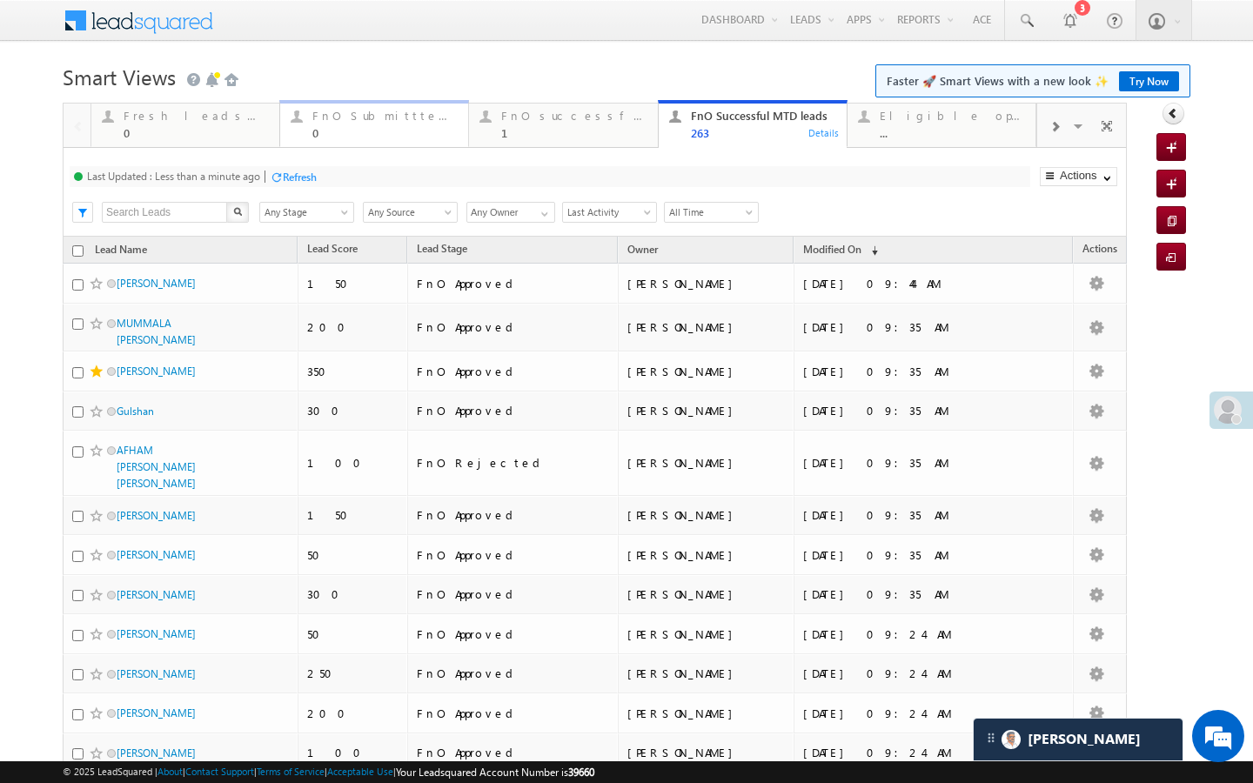
click at [338, 115] on div "FnO Submittted Leads" at bounding box center [384, 116] width 145 height 14
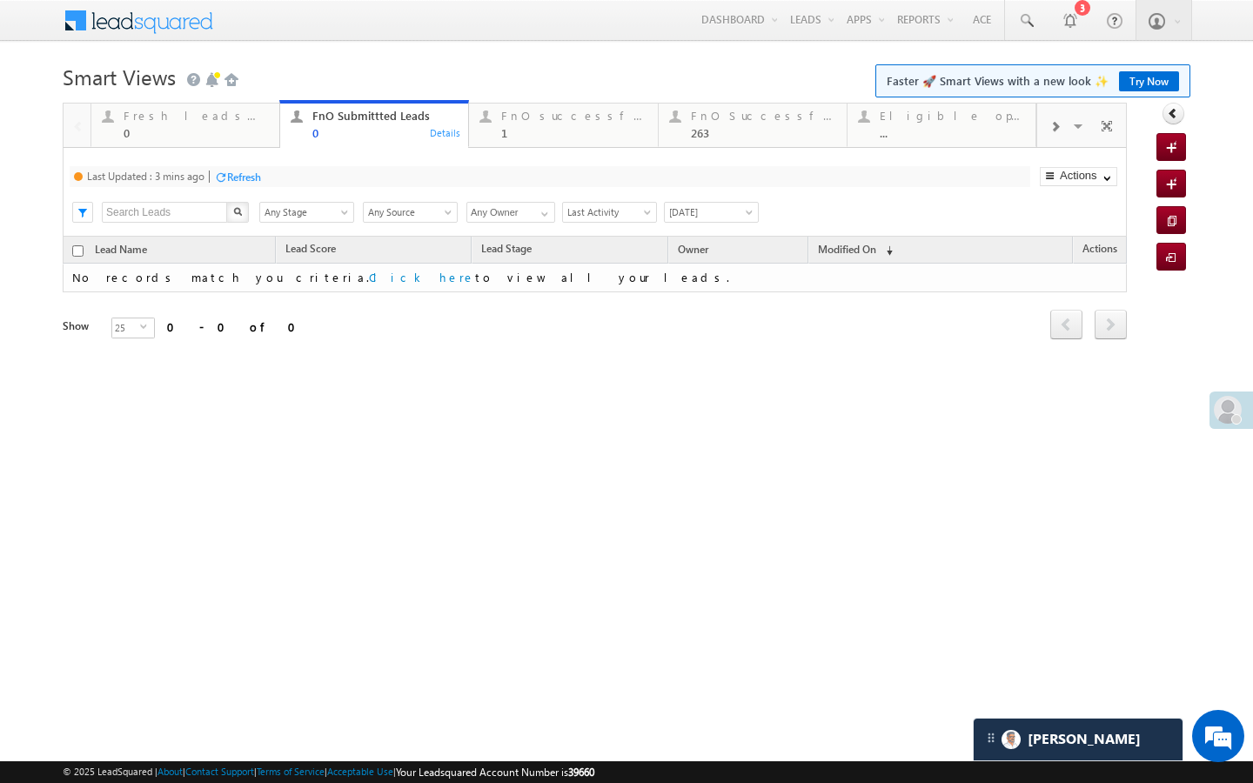
click at [256, 175] on div "Refresh" at bounding box center [244, 177] width 34 height 13
click at [251, 119] on div "Fresh leads assigned" at bounding box center [196, 116] width 145 height 14
click at [259, 181] on div "Refresh" at bounding box center [244, 177] width 34 height 13
drag, startPoint x: 366, startPoint y: 132, endPoint x: 290, endPoint y: 167, distance: 84.1
click at [366, 132] on div "0" at bounding box center [384, 132] width 145 height 13
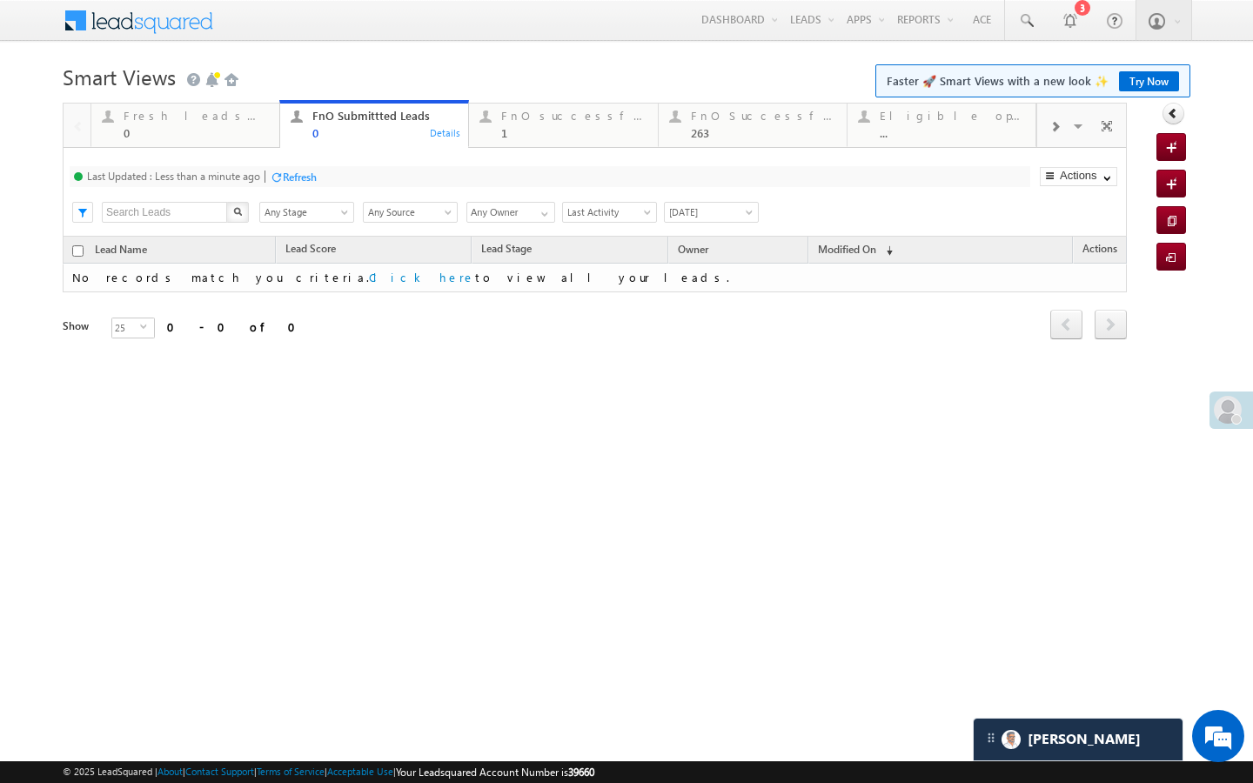
click at [279, 171] on div at bounding box center [276, 177] width 13 height 13
drag, startPoint x: 536, startPoint y: 145, endPoint x: 329, endPoint y: 171, distance: 208.6
click at [536, 145] on link "FnO successful today Leads 1 Details" at bounding box center [563, 123] width 190 height 47
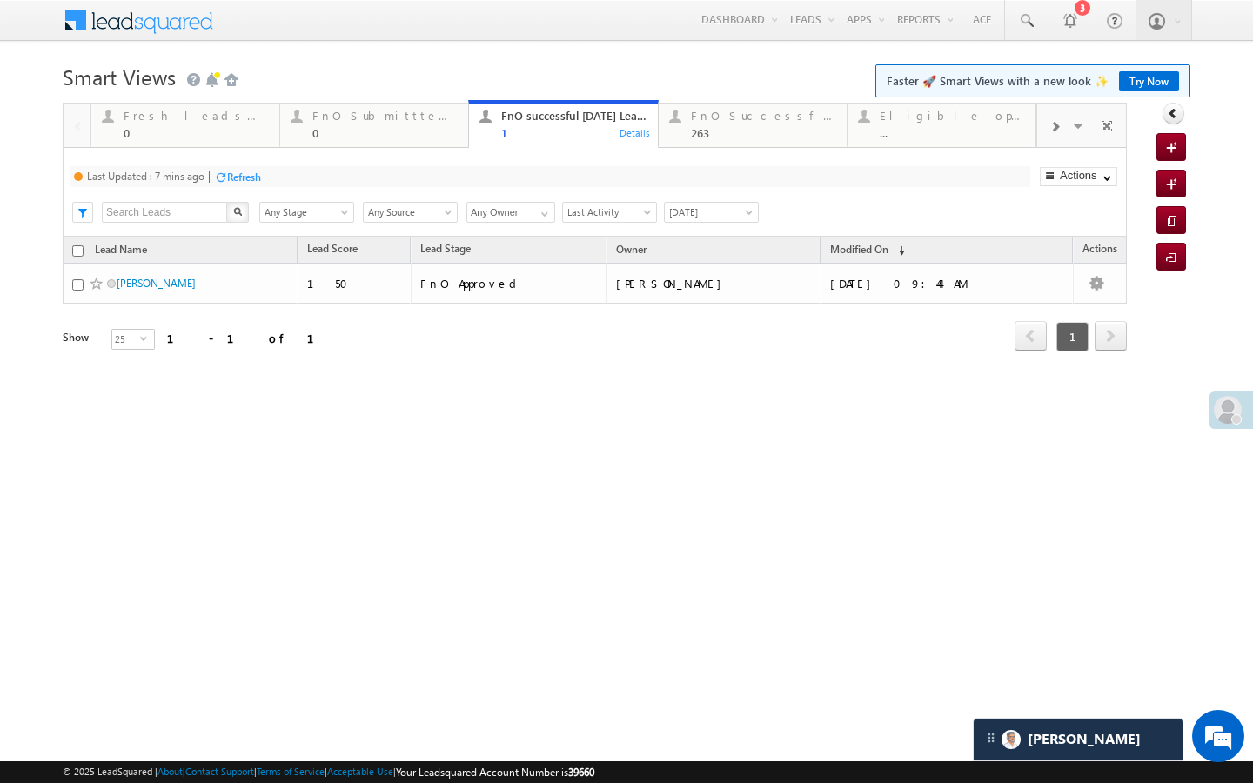
click at [267, 173] on div "Last Updated : 7 mins ago Refresh Refreshing..." at bounding box center [550, 176] width 961 height 21
click at [261, 173] on div "Refresh" at bounding box center [244, 177] width 34 height 13
drag, startPoint x: 436, startPoint y: 116, endPoint x: 278, endPoint y: 194, distance: 175.9
click at [436, 116] on div "FnO Submittted Leads" at bounding box center [384, 116] width 145 height 14
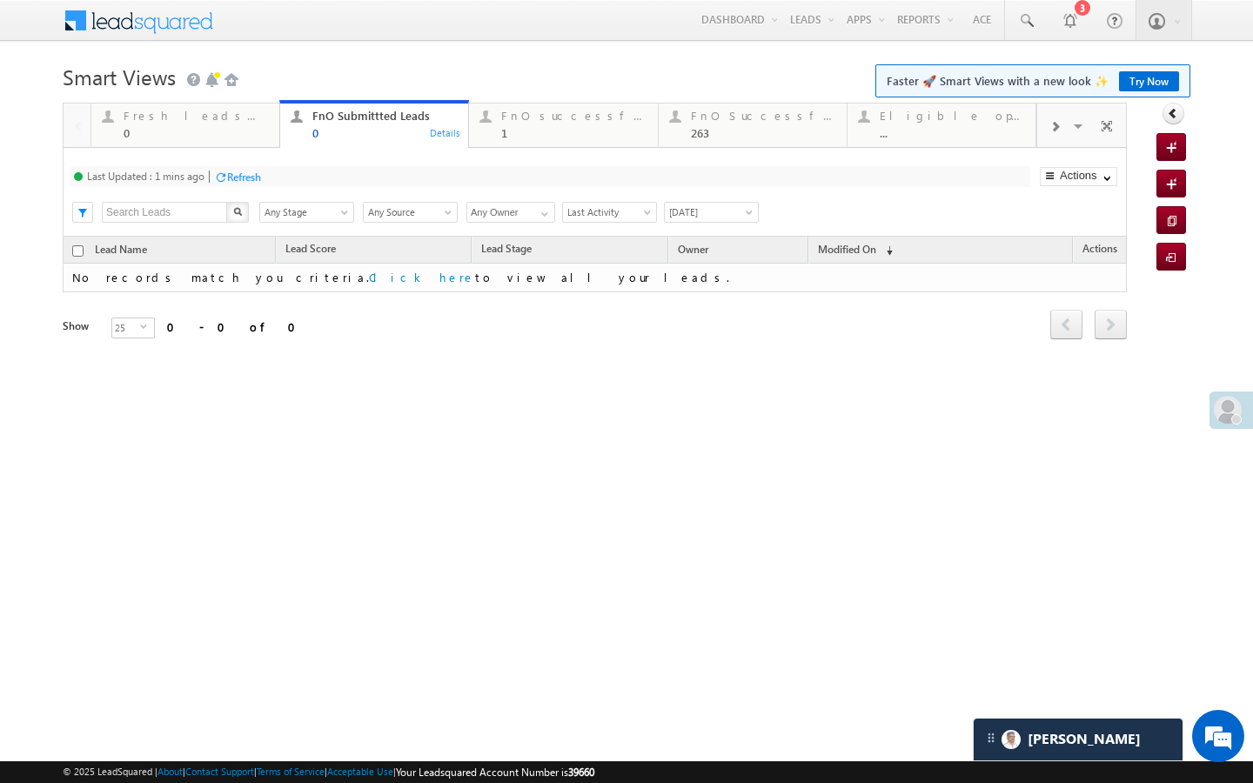
click at [236, 180] on div "Refresh" at bounding box center [244, 177] width 34 height 13
click at [537, 138] on div "1" at bounding box center [573, 132] width 145 height 13
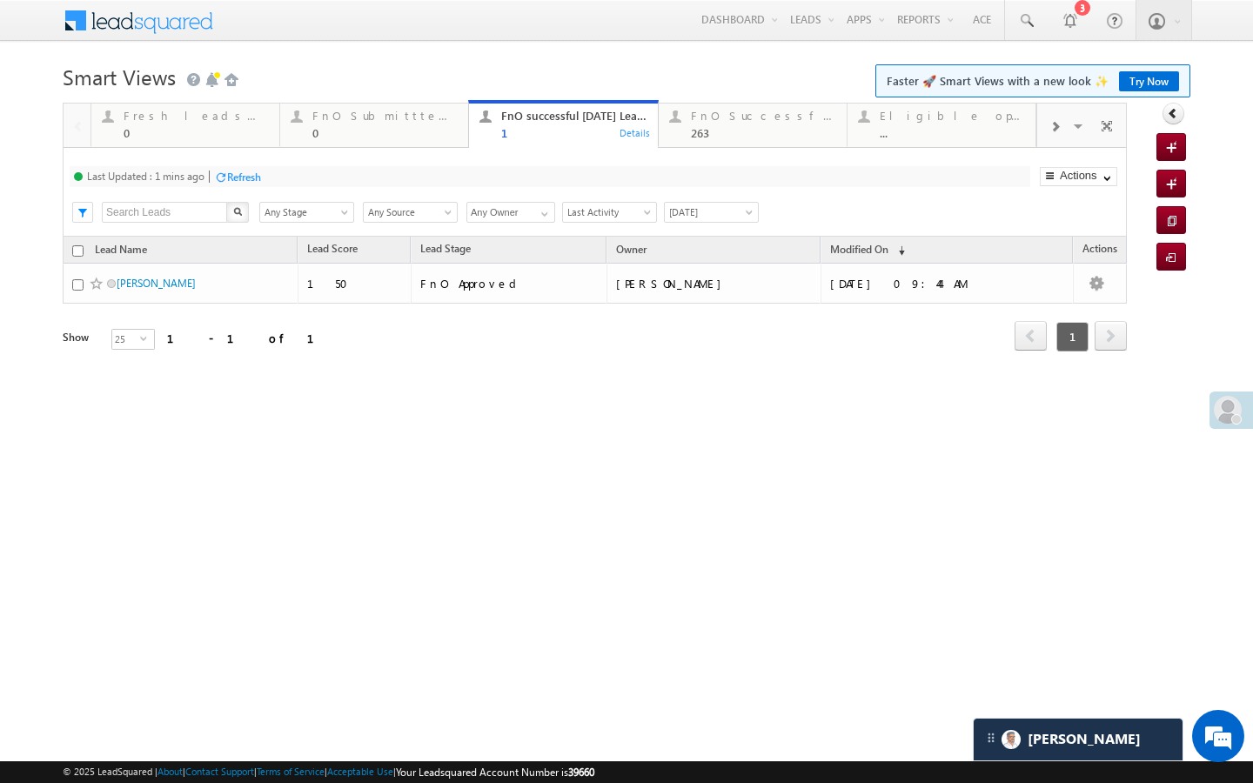
click at [239, 175] on div "Refresh" at bounding box center [244, 177] width 34 height 13
click at [352, 133] on div "0" at bounding box center [384, 132] width 145 height 13
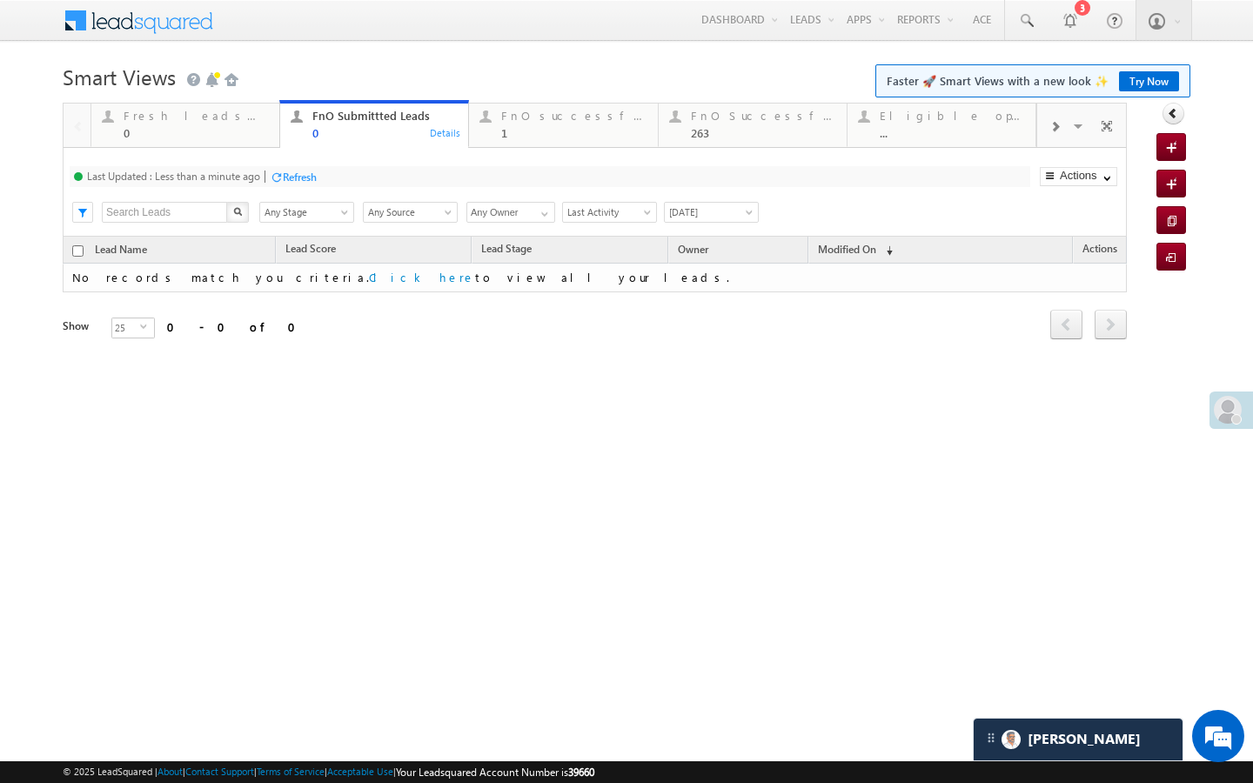
click at [281, 174] on div at bounding box center [276, 177] width 13 height 13
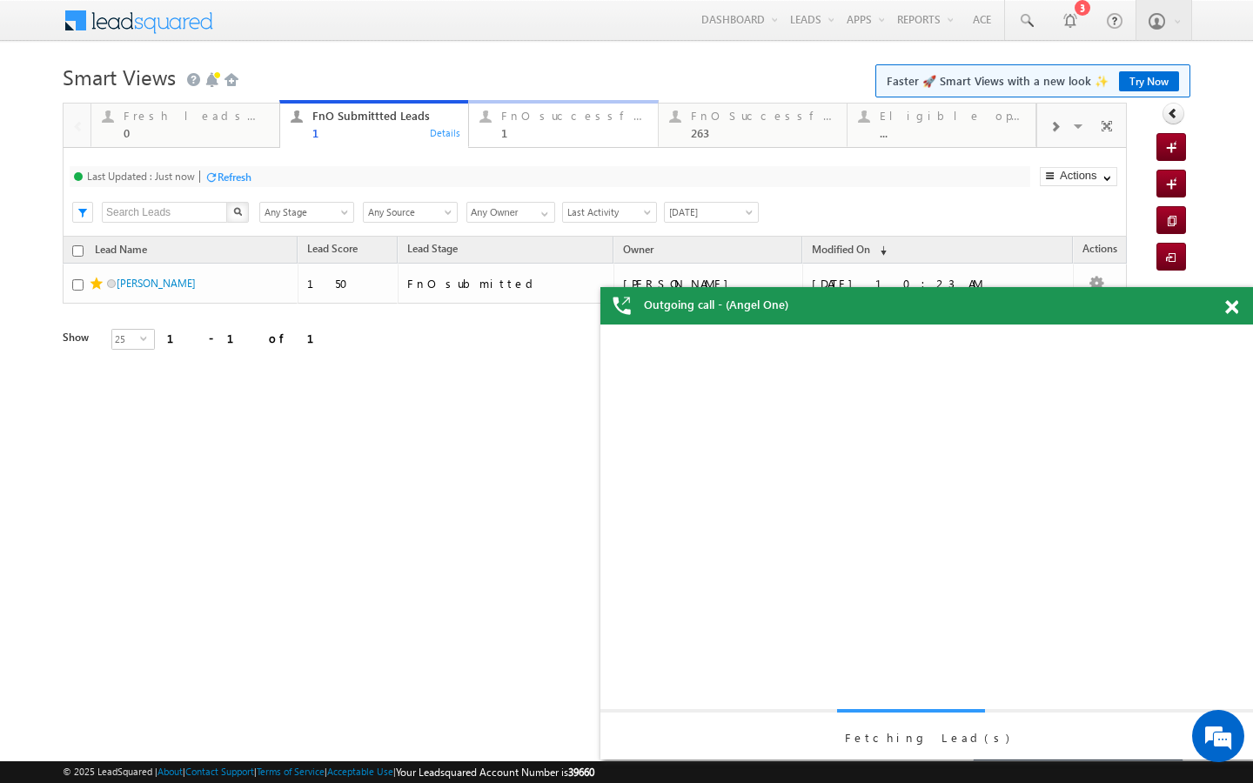
scroll to position [0, 0]
drag, startPoint x: 525, startPoint y: 132, endPoint x: 427, endPoint y: 155, distance: 100.1
click at [525, 132] on div "1" at bounding box center [573, 132] width 145 height 13
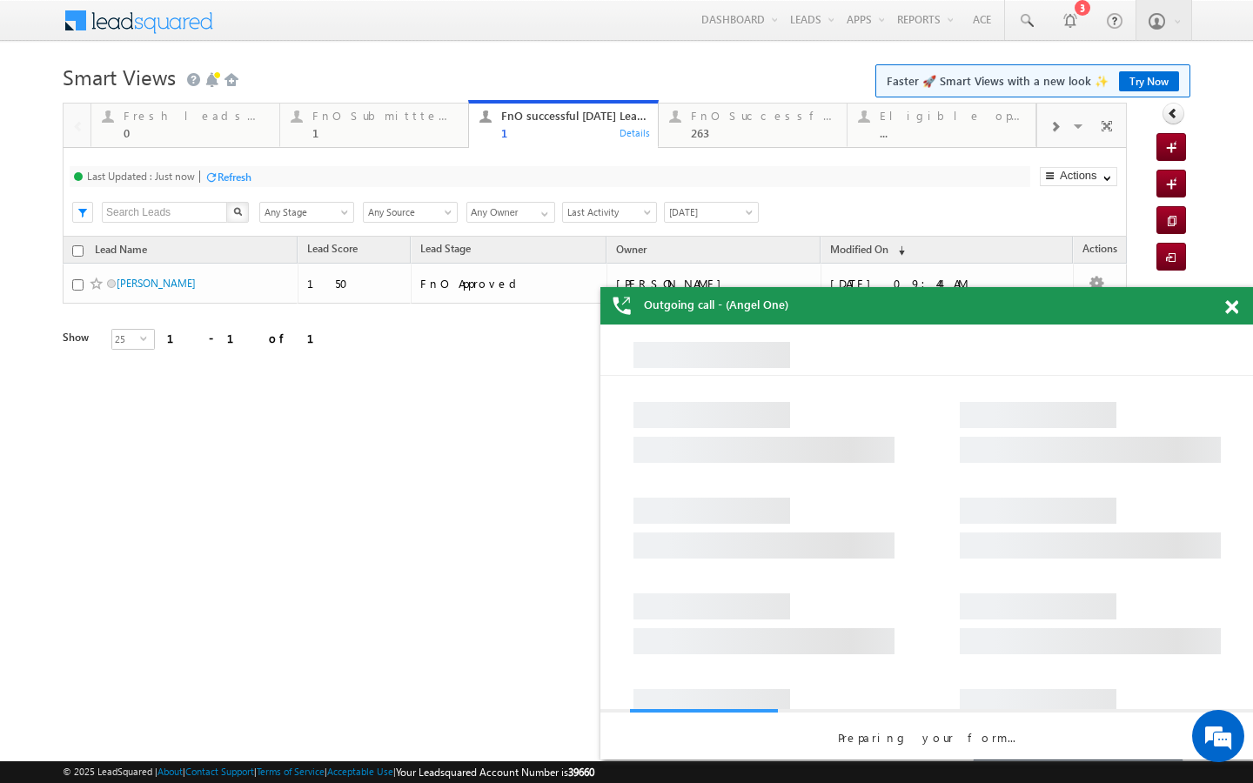
click at [224, 175] on div "Refresh" at bounding box center [235, 177] width 34 height 13
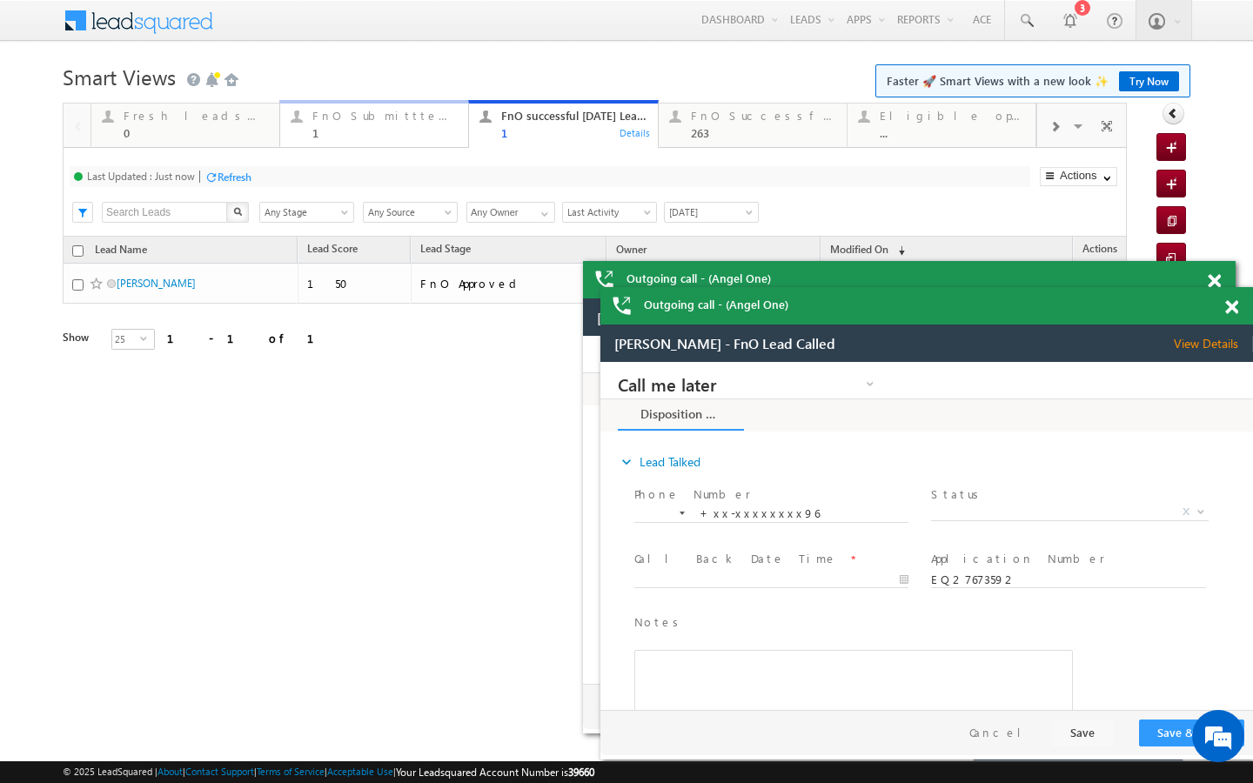
click at [366, 138] on div "1" at bounding box center [384, 132] width 145 height 13
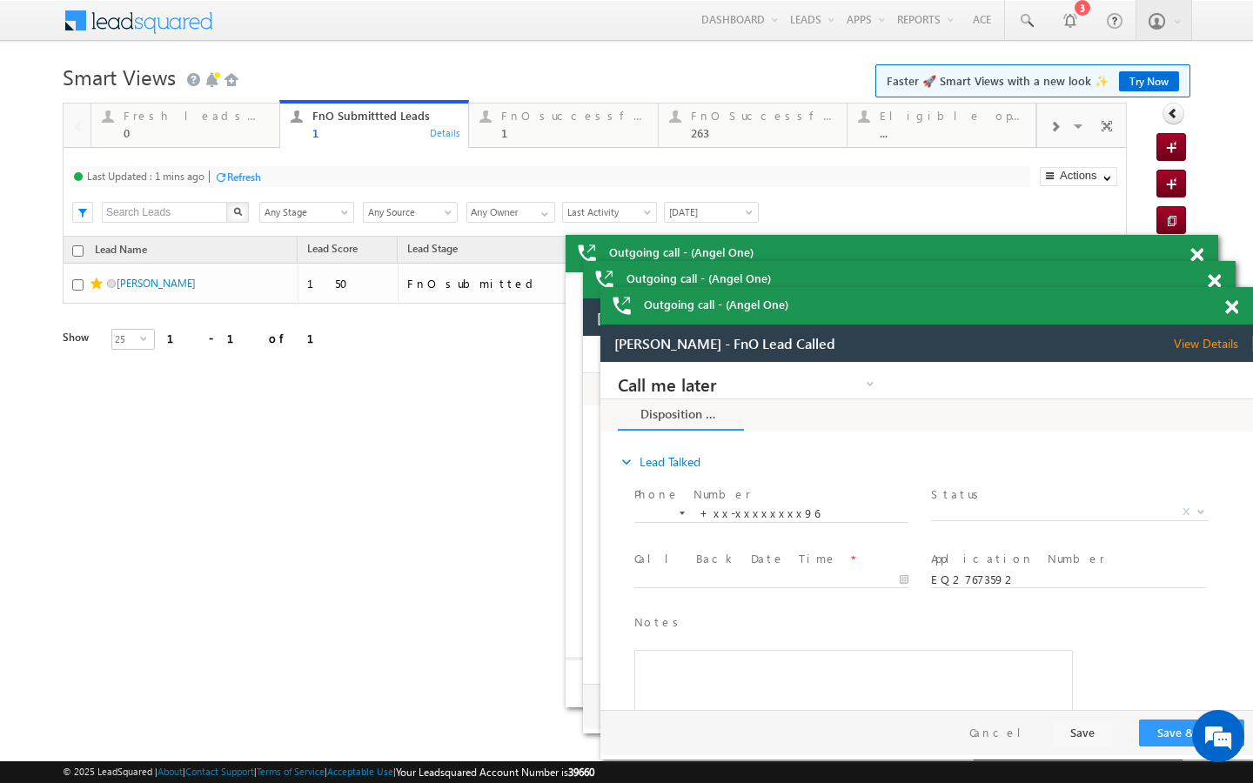
click at [233, 172] on div "Refresh" at bounding box center [244, 177] width 34 height 13
click at [270, 162] on div "Last Updated : Less than a minute ago Refresh Refreshing... Search X Lead Stage…" at bounding box center [595, 192] width 1064 height 89
click at [278, 164] on div "Last Updated : Less than a minute ago Refresh Refreshing... Search X Lead Stage…" at bounding box center [595, 192] width 1064 height 89
click at [285, 166] on div "Last Updated : Less than a minute ago Refresh Refreshing..." at bounding box center [550, 176] width 961 height 21
click at [285, 171] on div "Refresh" at bounding box center [300, 177] width 34 height 13
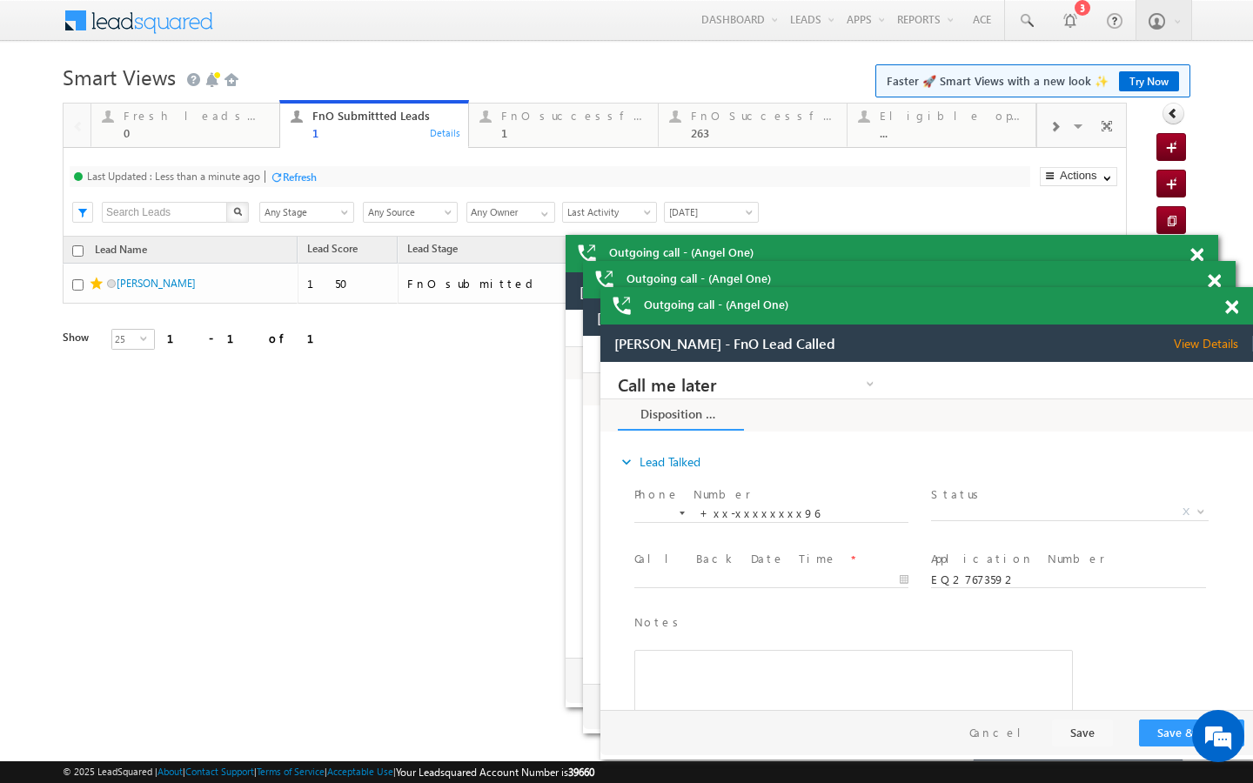
click at [298, 171] on div "Refresh" at bounding box center [300, 177] width 34 height 13
click at [299, 178] on div "Refresh" at bounding box center [300, 177] width 34 height 13
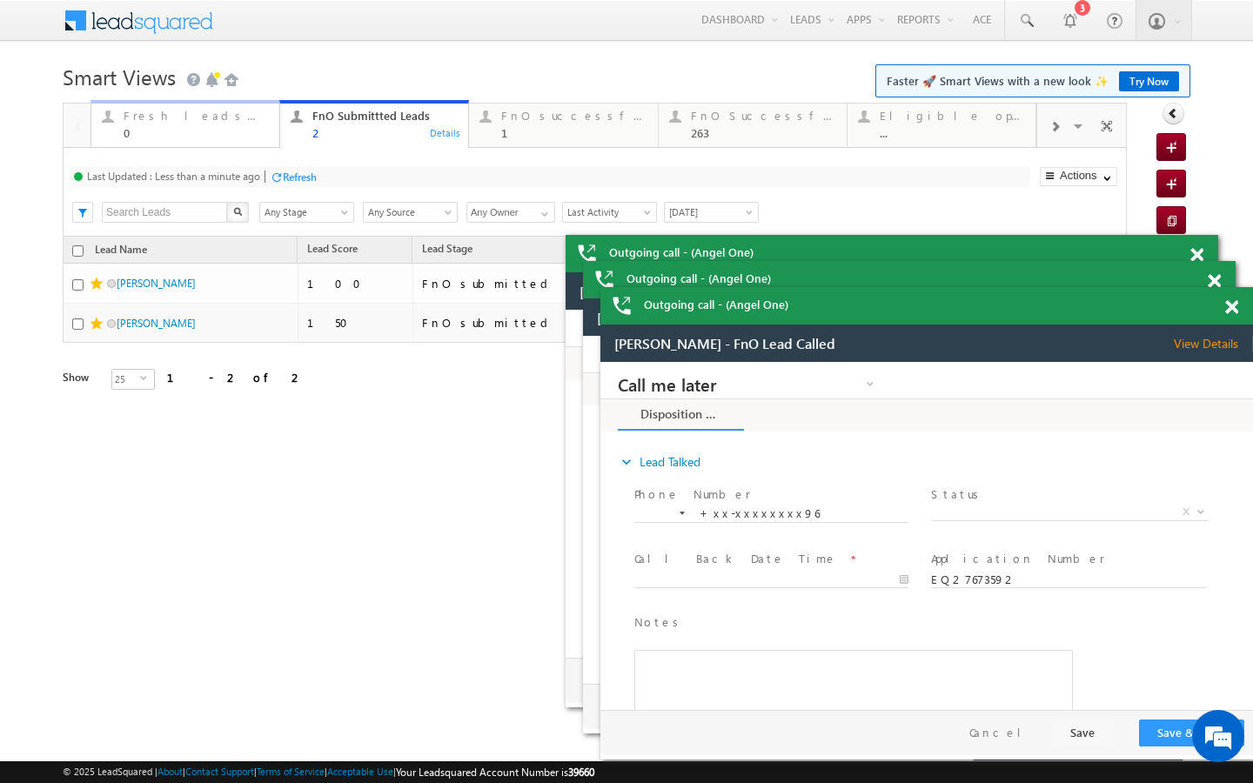
click at [257, 117] on div "Fresh leads assigned" at bounding box center [196, 116] width 145 height 14
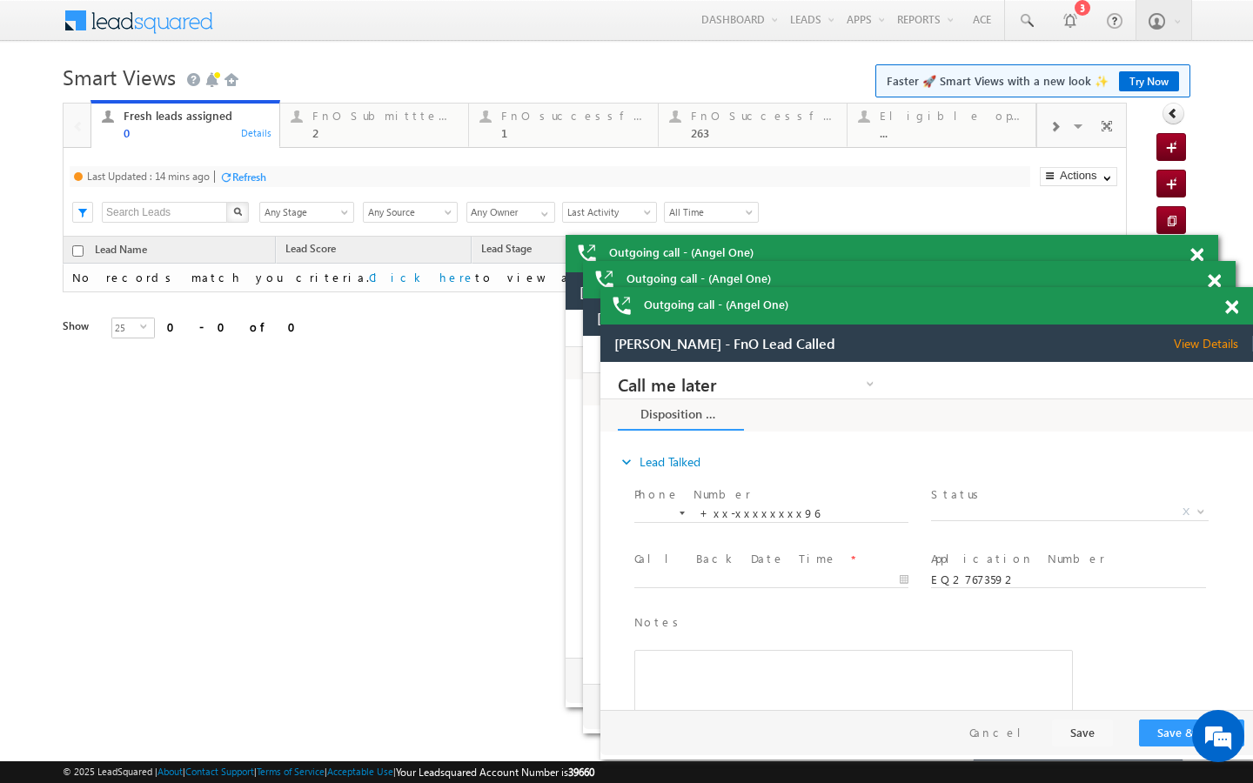
click at [262, 172] on div "Refresh" at bounding box center [249, 177] width 34 height 13
click at [1026, 14] on span at bounding box center [1025, 20] width 17 height 17
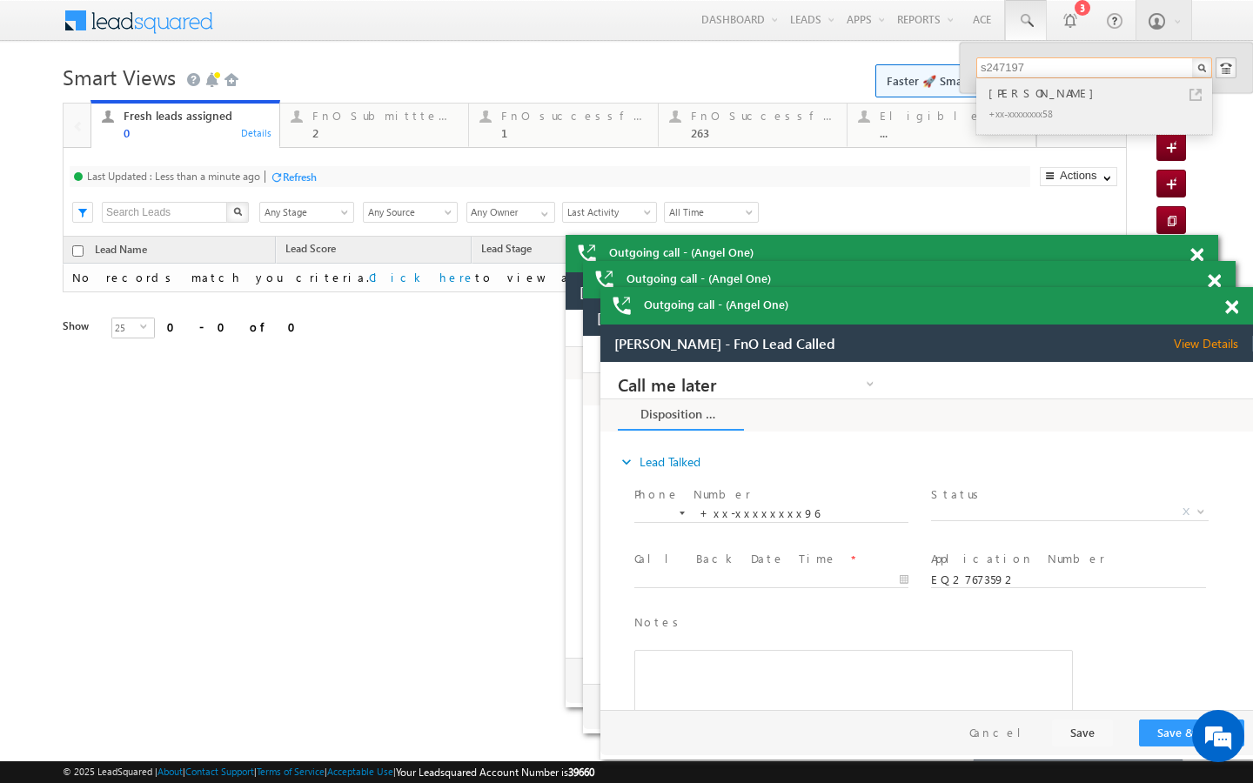
type input "s247197"
click at [1191, 92] on link at bounding box center [1196, 95] width 12 height 12
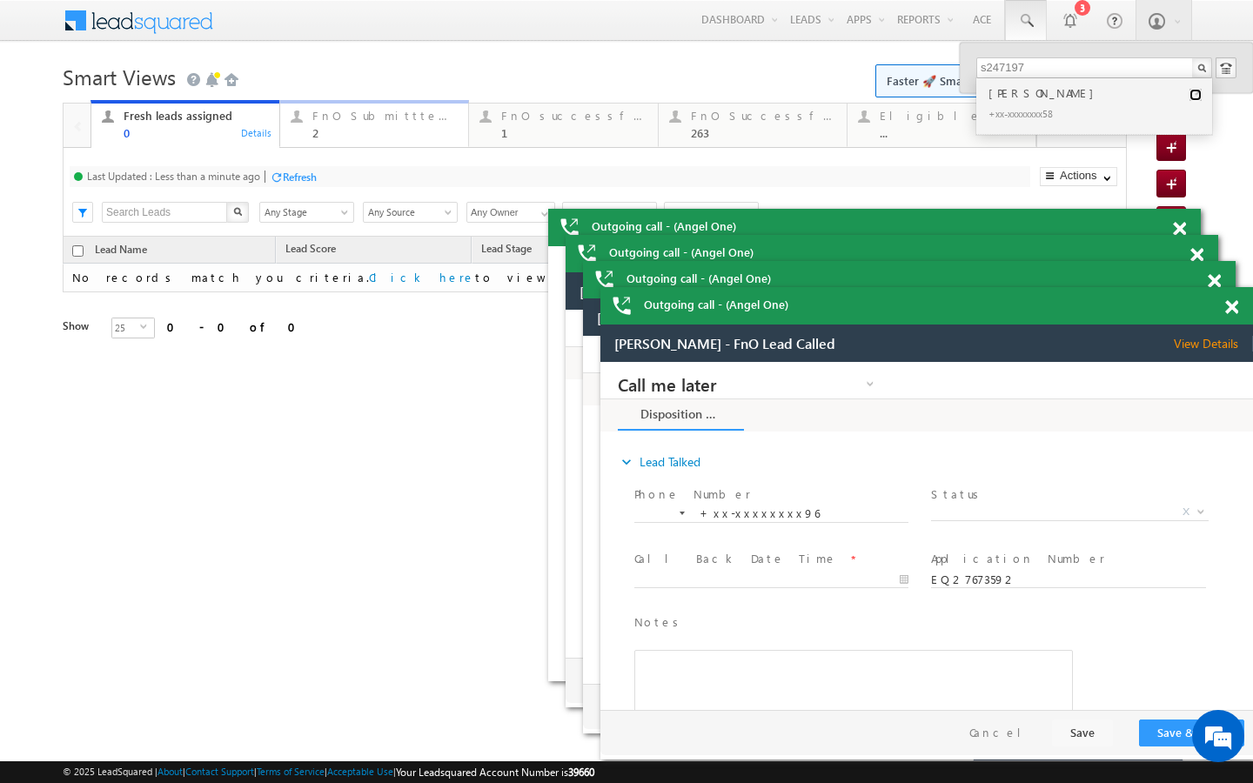
click at [352, 121] on div "FnO Submittted Leads" at bounding box center [384, 116] width 145 height 14
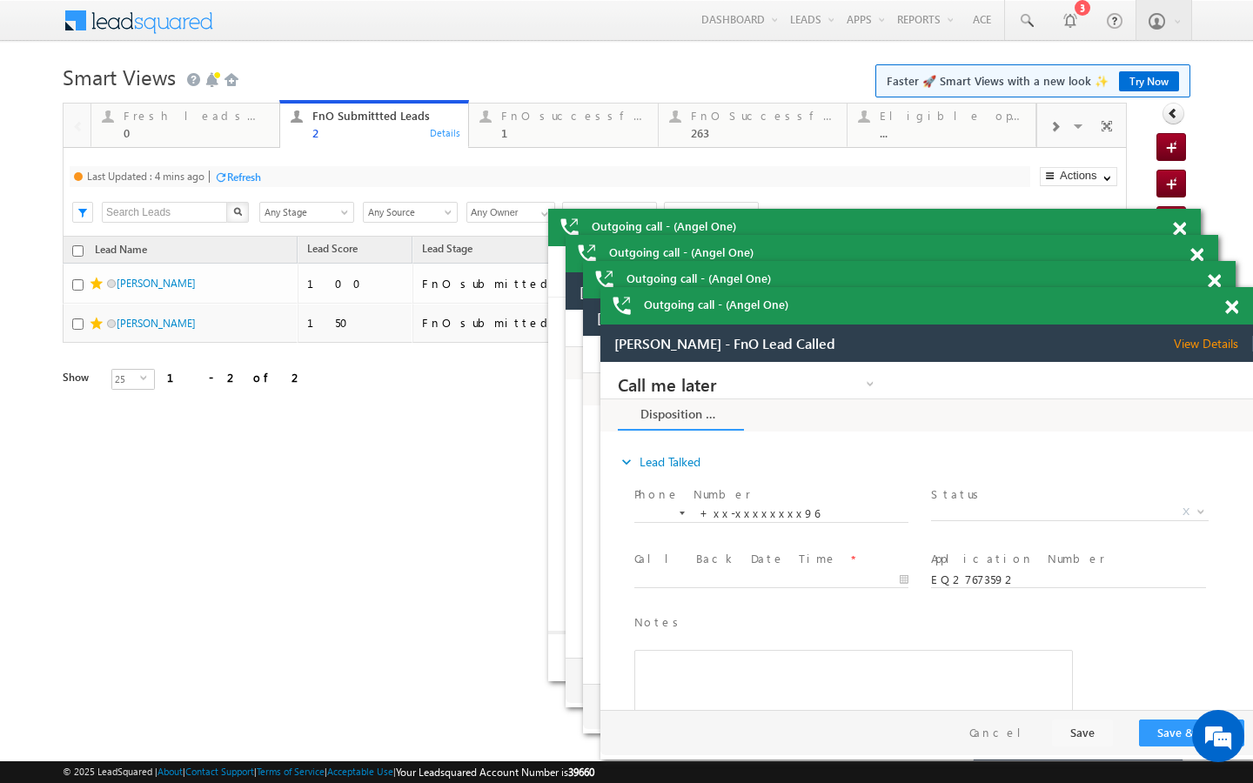
click at [245, 178] on div "Refresh" at bounding box center [244, 177] width 34 height 13
drag, startPoint x: 484, startPoint y: 124, endPoint x: 477, endPoint y: 131, distance: 9.3
click at [484, 124] on div at bounding box center [485, 116] width 22 height 22
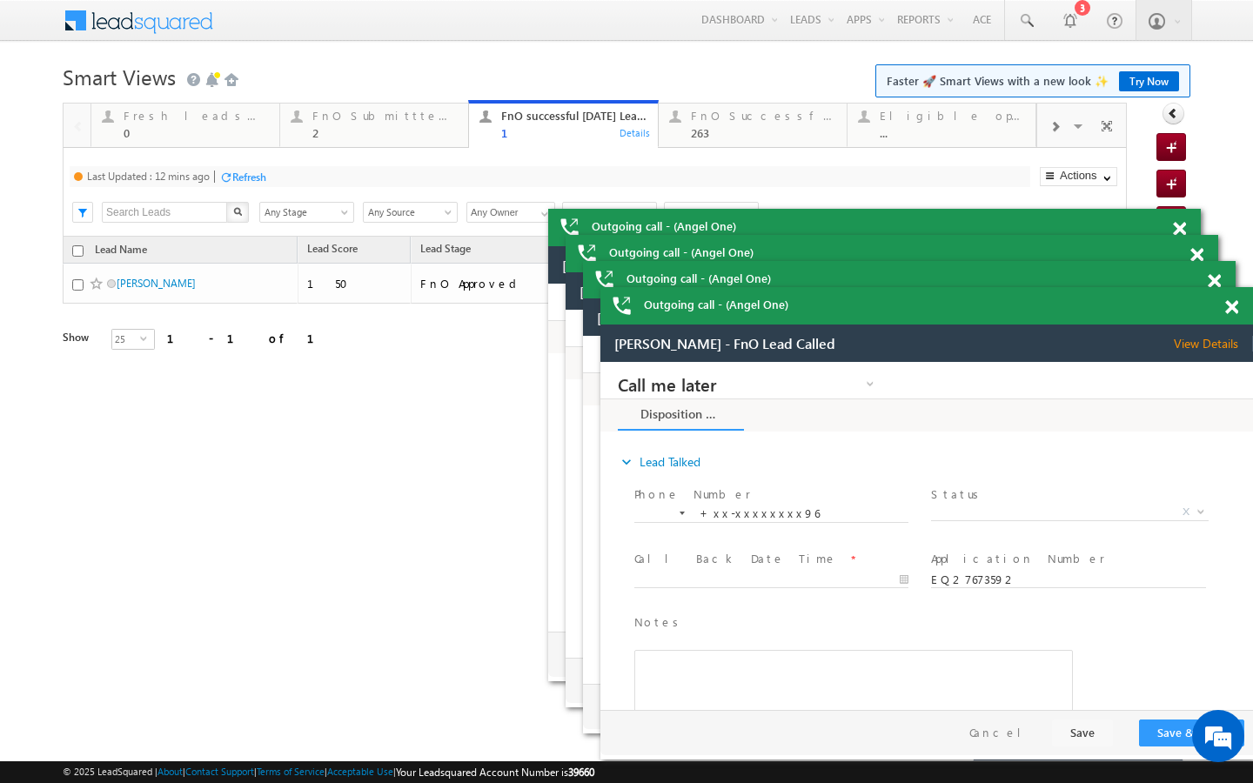
click at [263, 177] on div "Refresh" at bounding box center [249, 177] width 34 height 13
click at [357, 117] on div "FnO Submittted Leads" at bounding box center [384, 116] width 145 height 14
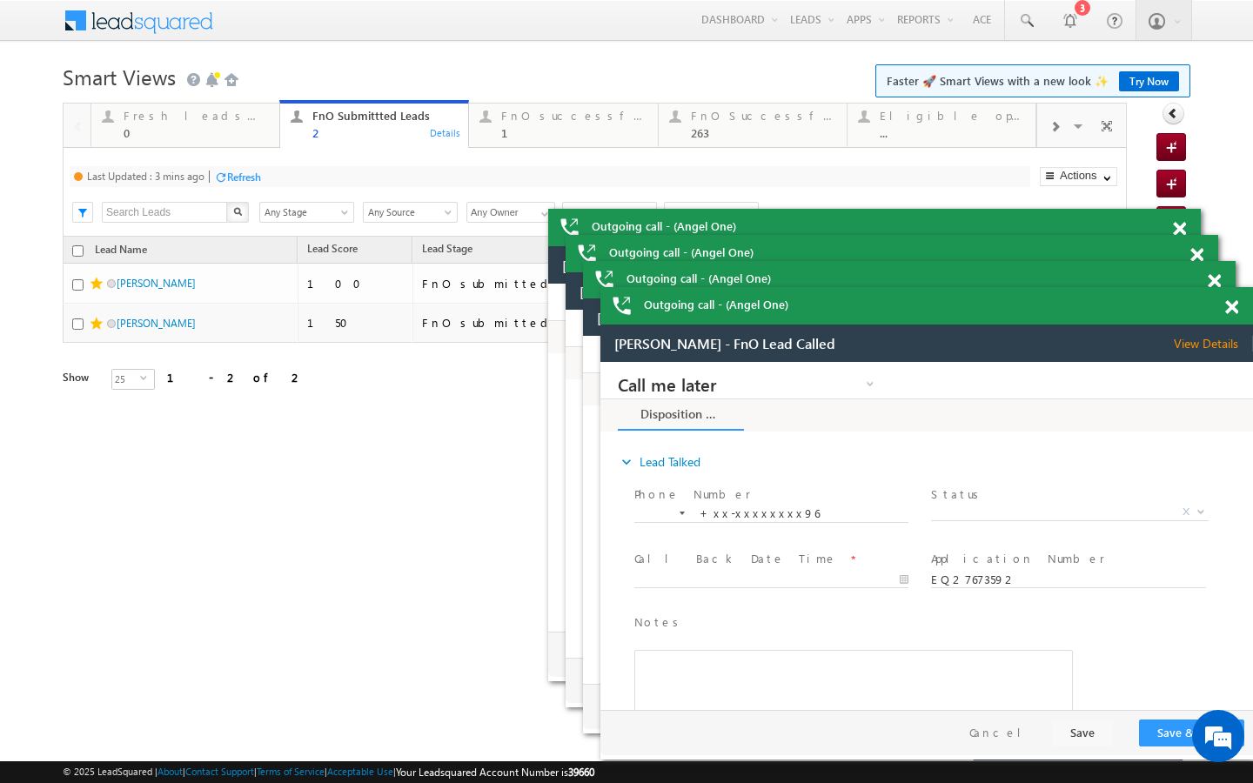
click at [248, 176] on div "Refresh" at bounding box center [244, 177] width 34 height 13
click at [302, 177] on div "Refresh" at bounding box center [300, 177] width 34 height 13
click at [239, 177] on div "Refresh" at bounding box center [235, 177] width 34 height 13
click at [230, 174] on div "Refresh" at bounding box center [235, 177] width 34 height 13
drag, startPoint x: 534, startPoint y: 131, endPoint x: 277, endPoint y: 181, distance: 262.3
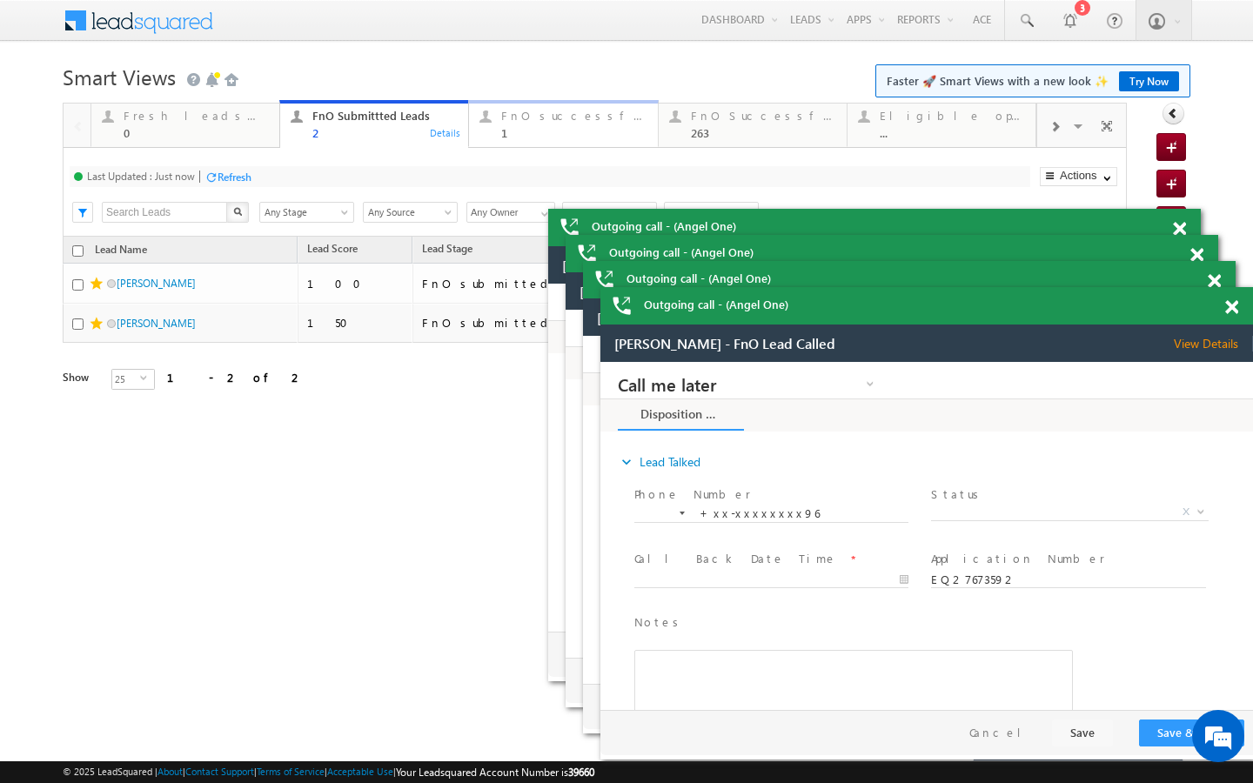
click at [534, 131] on div "1" at bounding box center [573, 132] width 145 height 13
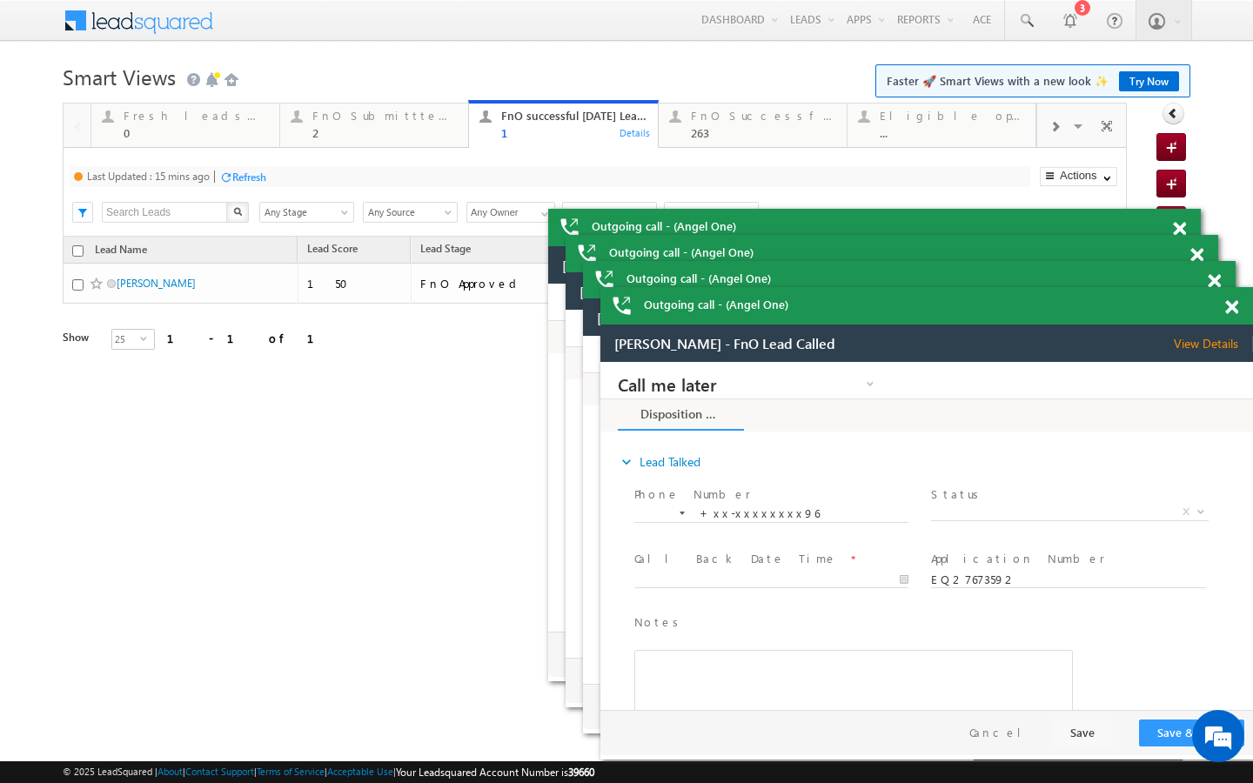
click at [263, 177] on div "Refresh" at bounding box center [249, 177] width 34 height 13
click at [414, 150] on div "Last Updated : Less than a minute ago Refresh Refreshing... Search X Lead Stage…" at bounding box center [595, 192] width 1064 height 89
click at [324, 144] on link "FnO Submittted Leads 2 Details" at bounding box center [374, 123] width 190 height 47
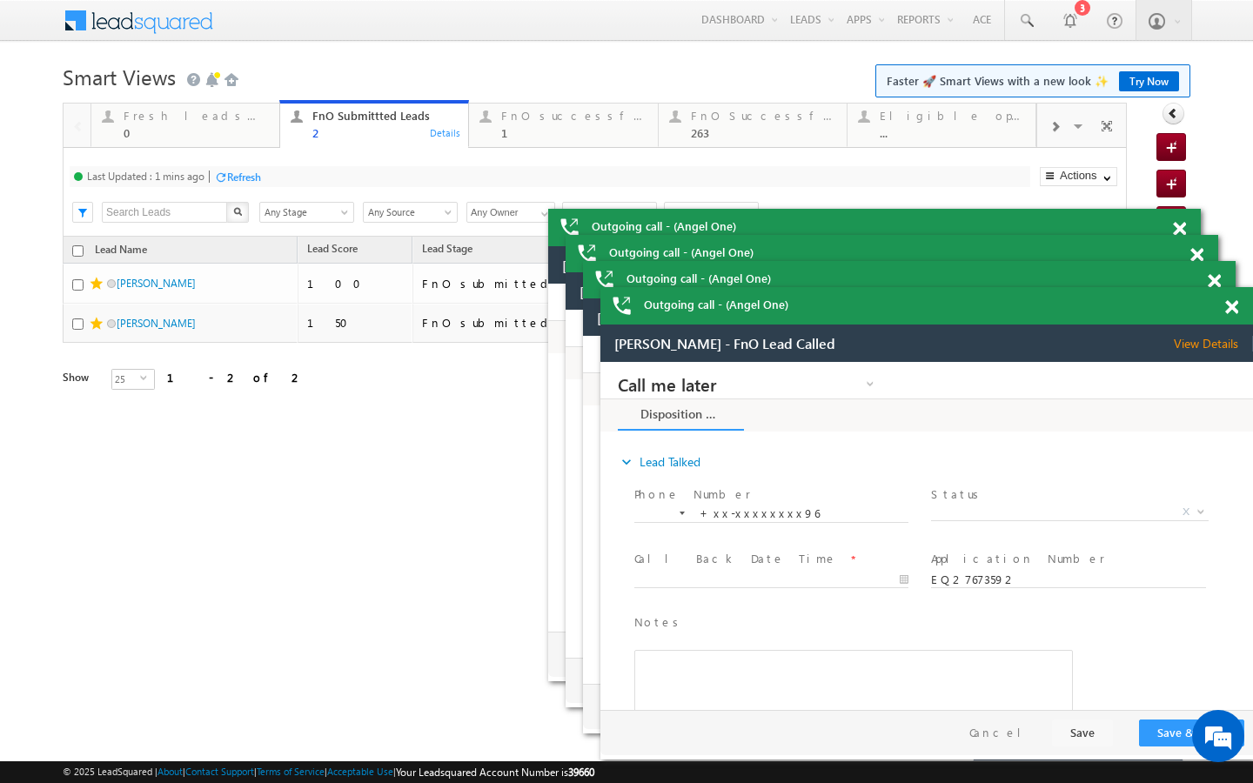
click at [261, 173] on div "Refresh" at bounding box center [244, 177] width 34 height 13
click at [312, 176] on div "Refresh" at bounding box center [300, 177] width 34 height 13
click at [253, 120] on div "Fresh leads assigned" at bounding box center [196, 116] width 145 height 14
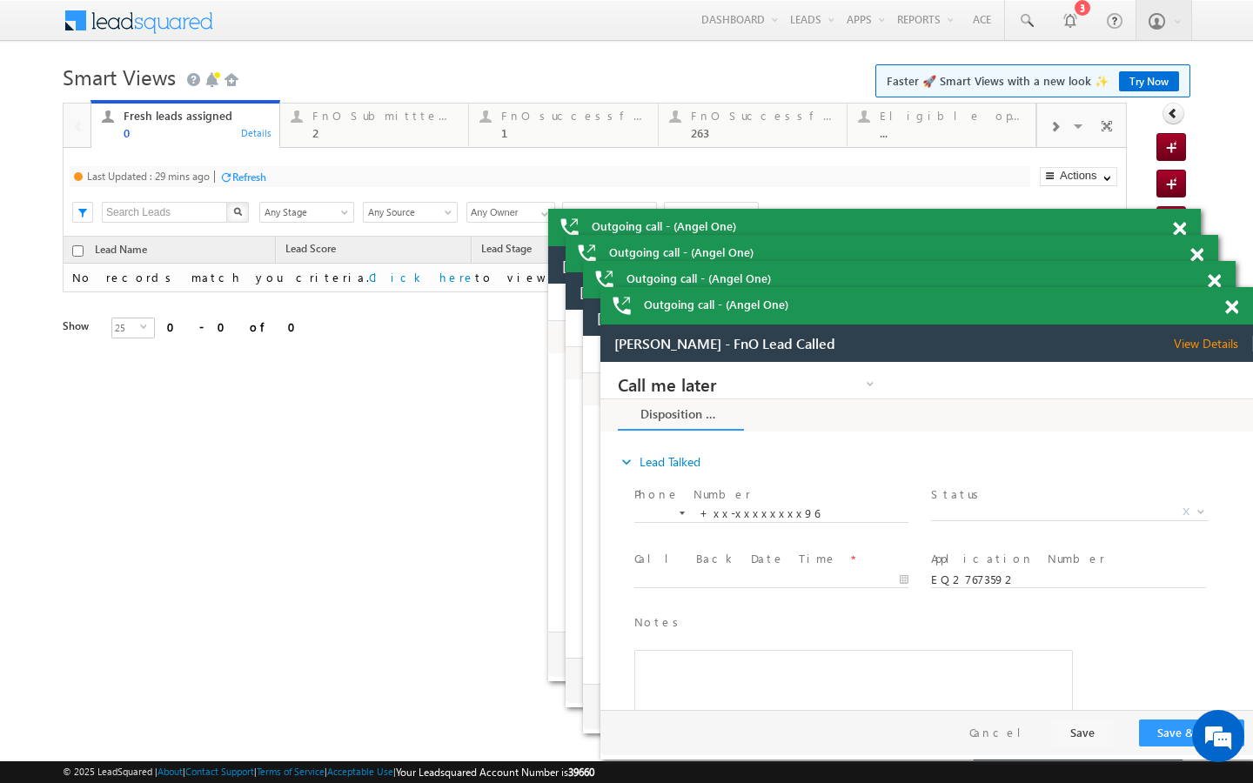
click at [252, 174] on div "Refresh" at bounding box center [249, 177] width 34 height 13
click at [377, 112] on div "FnO Submittted Leads" at bounding box center [384, 116] width 145 height 14
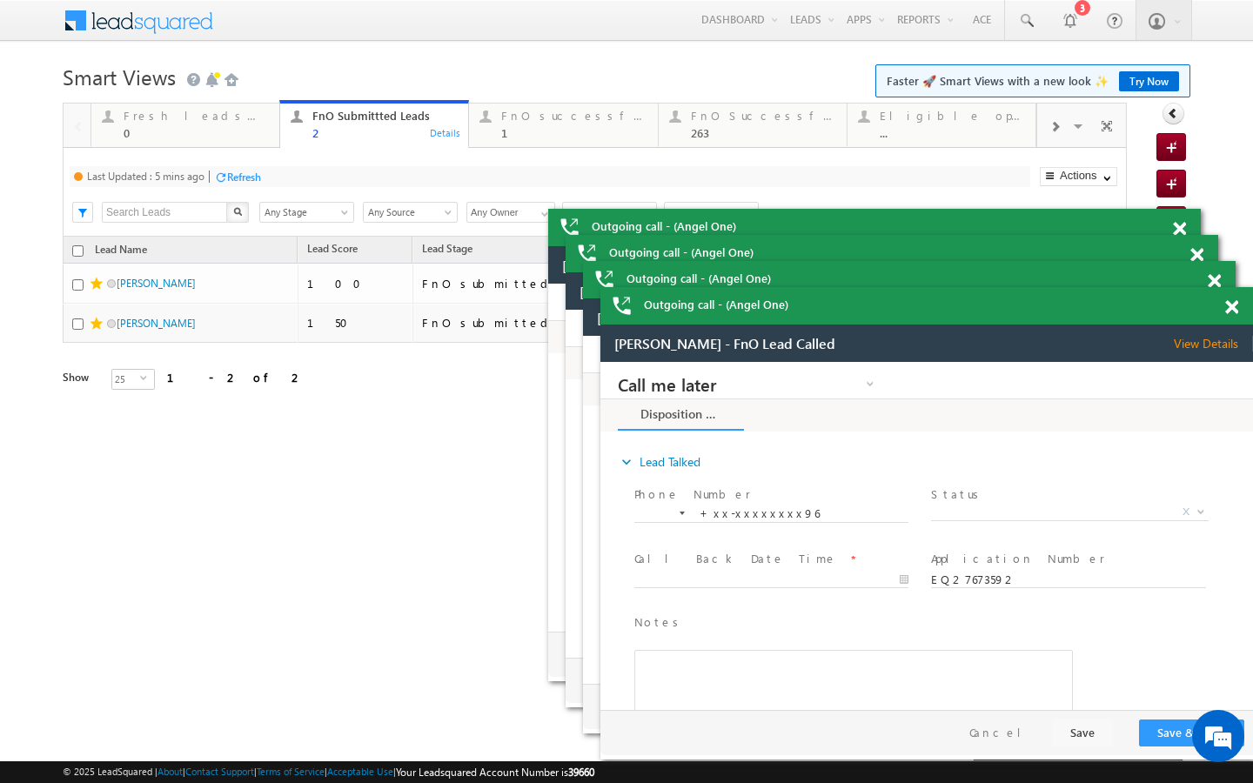
click at [247, 182] on div "Refresh" at bounding box center [244, 177] width 34 height 13
drag, startPoint x: 527, startPoint y: 124, endPoint x: 305, endPoint y: 205, distance: 236.5
click at [527, 124] on div "FnO successful today Leads 1" at bounding box center [573, 122] width 145 height 34
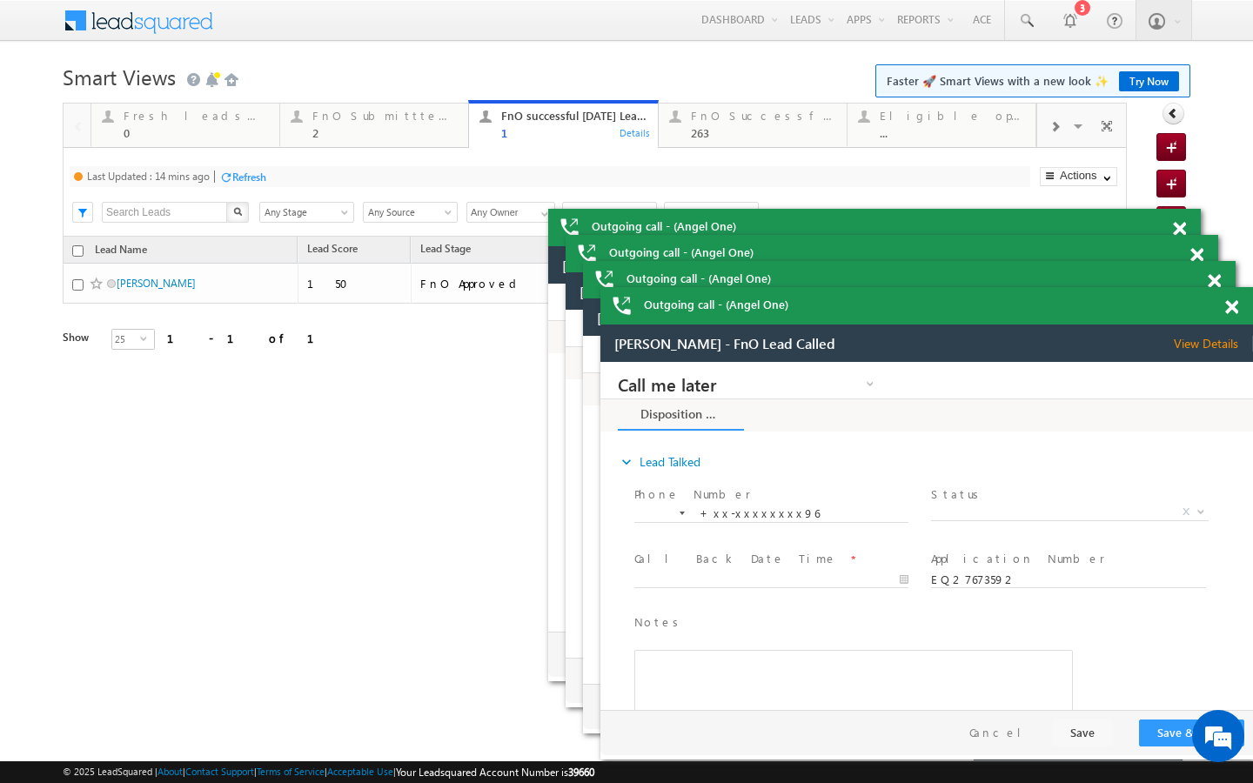
click at [262, 180] on div "Refresh" at bounding box center [249, 177] width 34 height 13
drag, startPoint x: 381, startPoint y: 130, endPoint x: 288, endPoint y: 188, distance: 109.9
click at [381, 130] on div "2" at bounding box center [384, 132] width 145 height 13
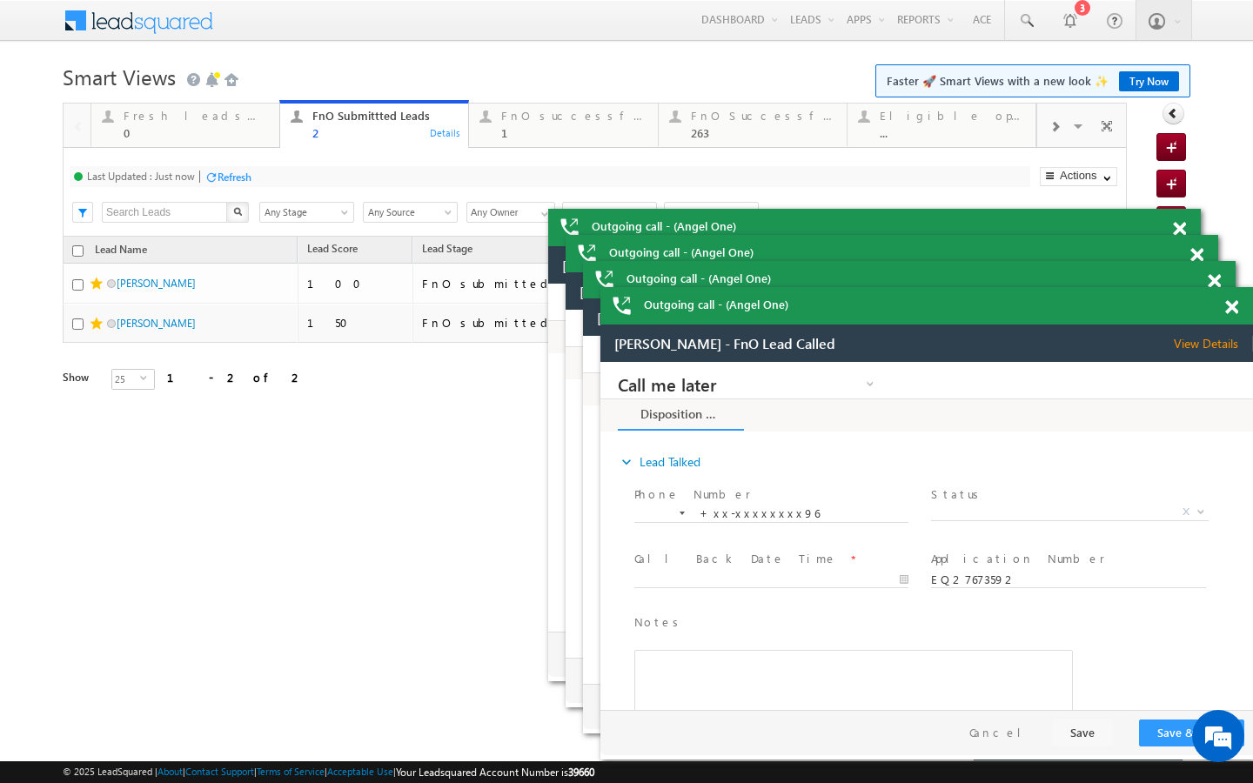
click at [249, 180] on div "Refresh" at bounding box center [235, 177] width 34 height 13
click at [303, 184] on div "Refresh" at bounding box center [293, 176] width 47 height 17
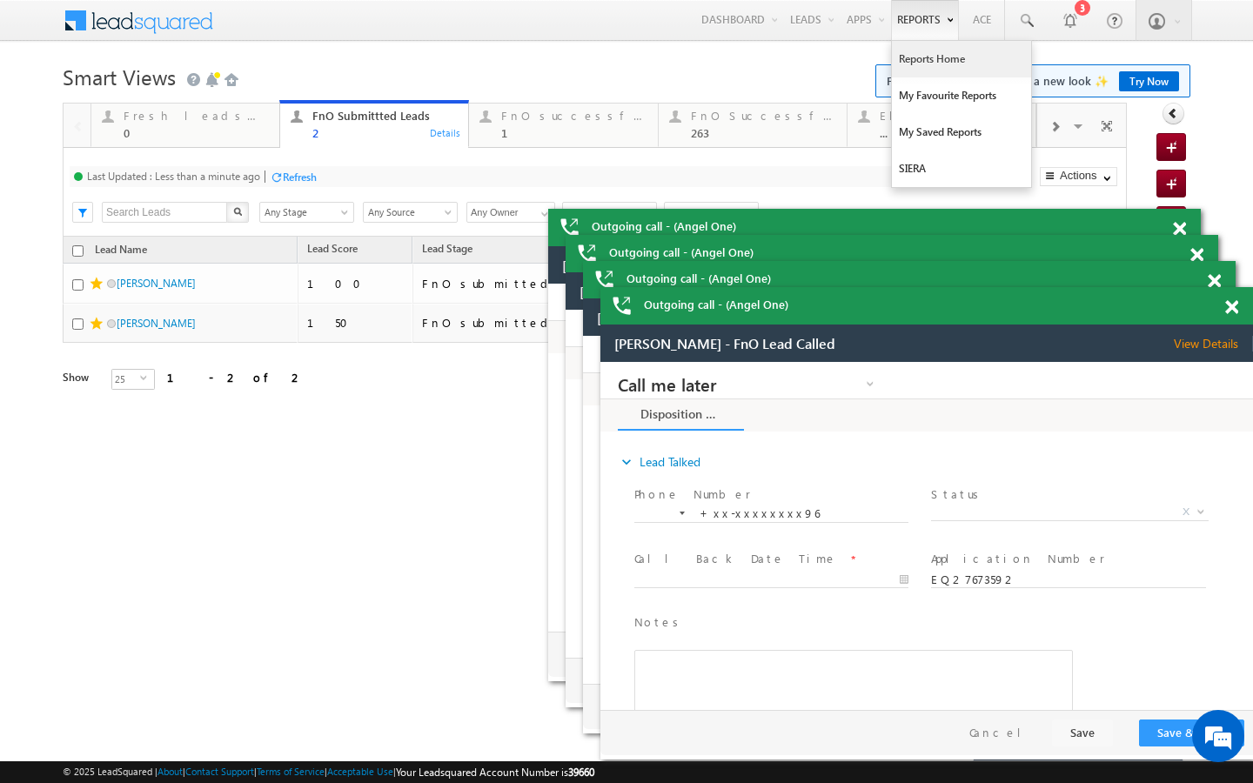
click at [914, 53] on link "Reports Home" at bounding box center [961, 59] width 139 height 37
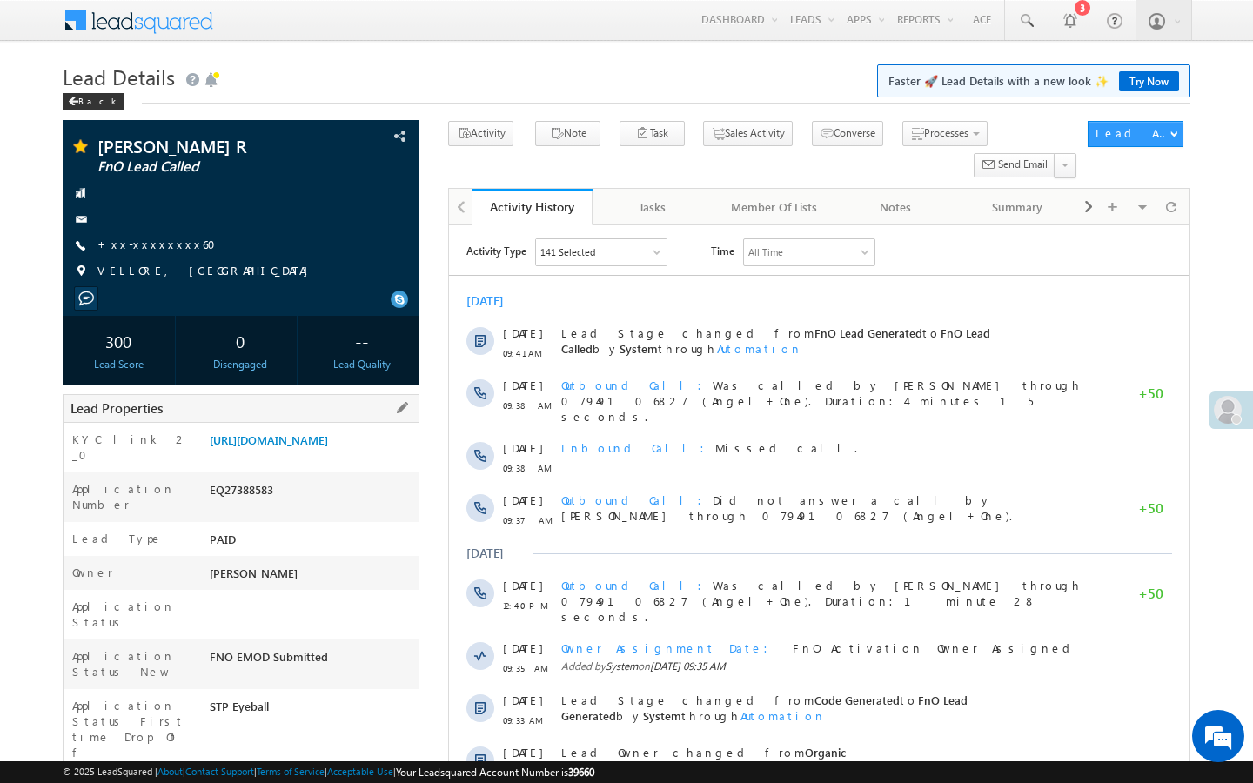
drag, startPoint x: 213, startPoint y: 739, endPoint x: 278, endPoint y: 741, distance: 64.4
click at [278, 779] on div "AABM063741" at bounding box center [311, 791] width 213 height 24
copy div "AABM063741"
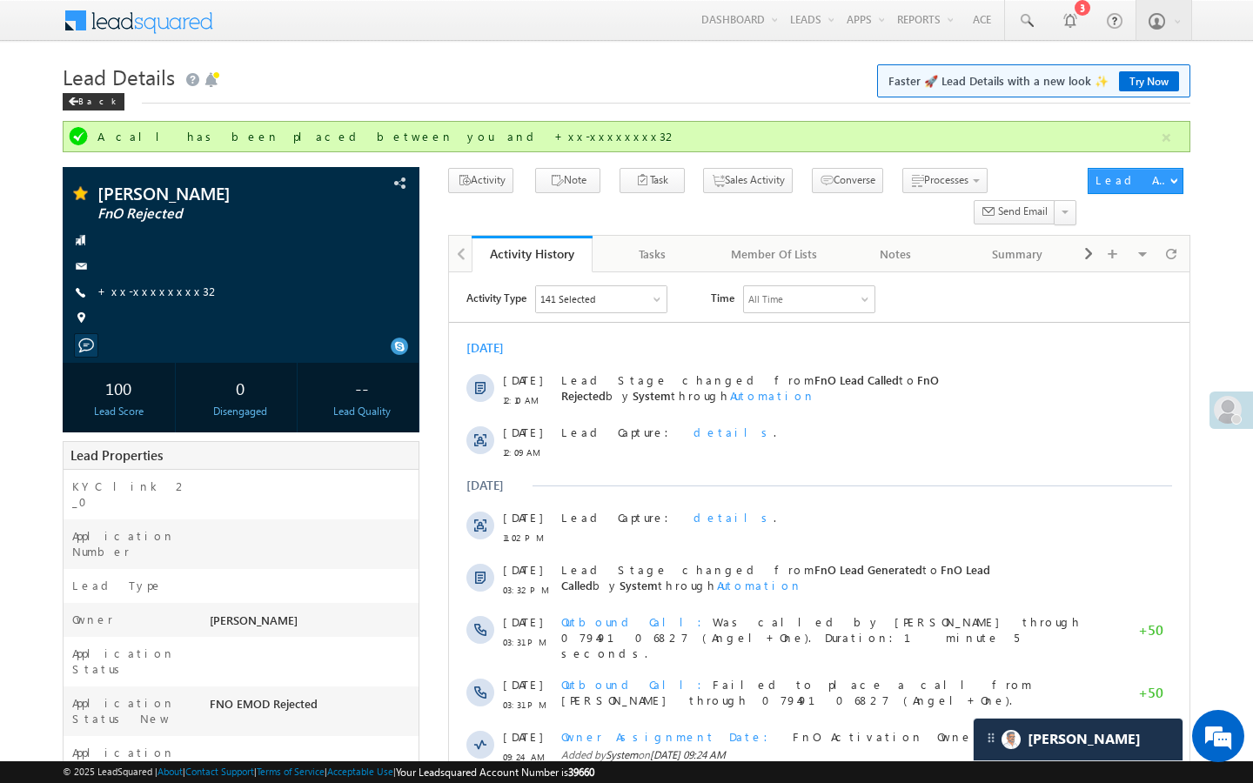
scroll to position [7124, 0]
drag, startPoint x: 211, startPoint y: 741, endPoint x: 294, endPoint y: 739, distance: 83.6
copy div "R63182691"
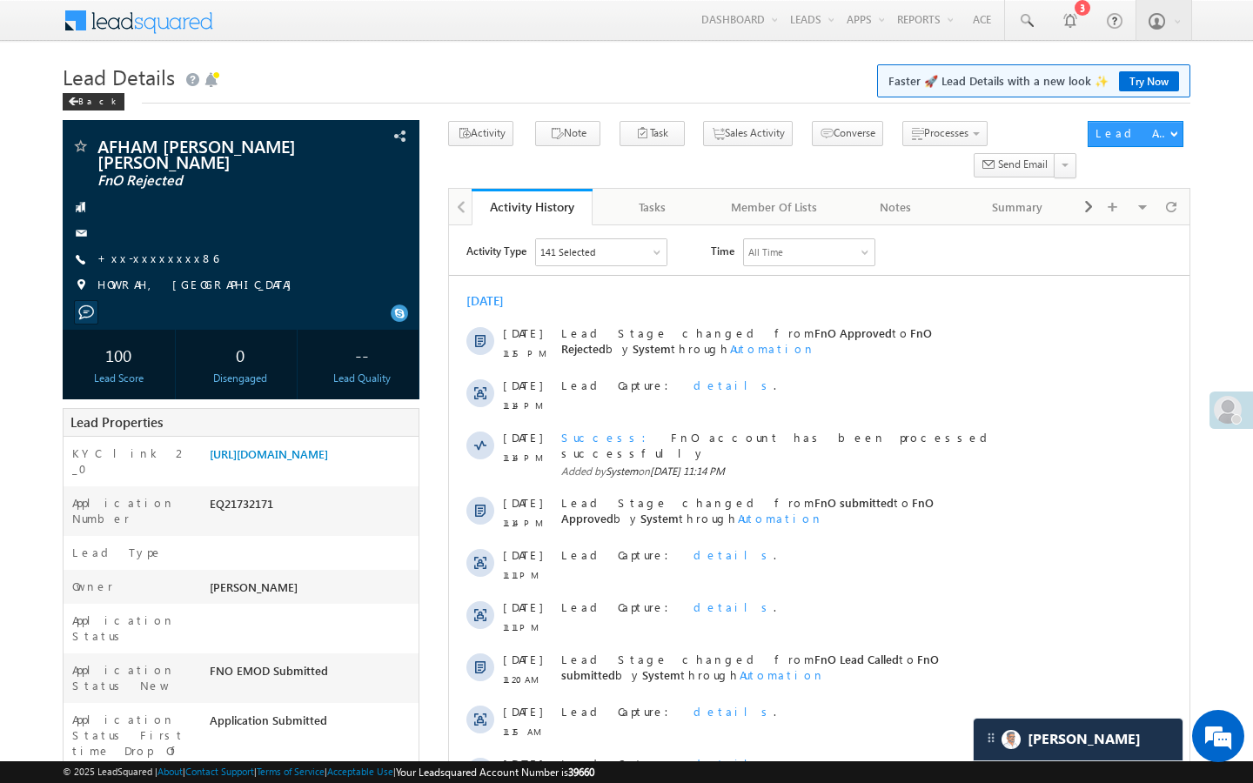
scroll to position [8409, 0]
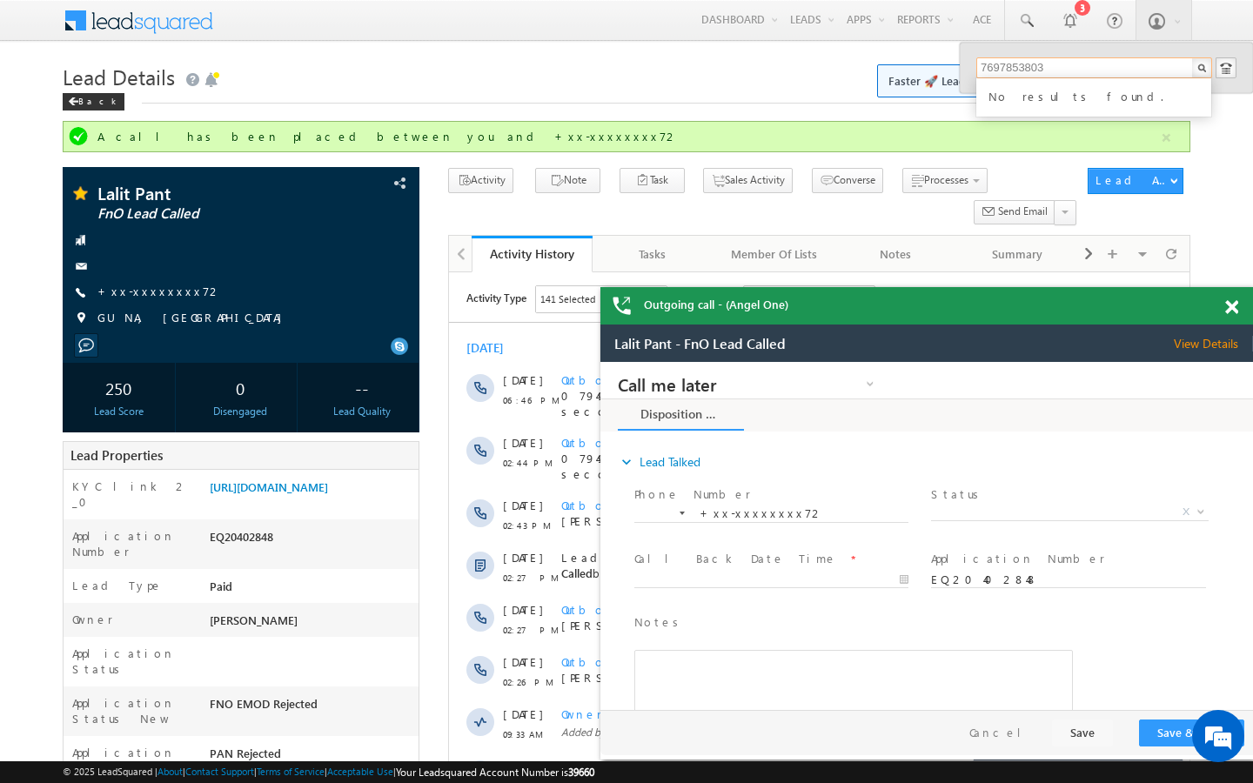
scroll to position [7124, 0]
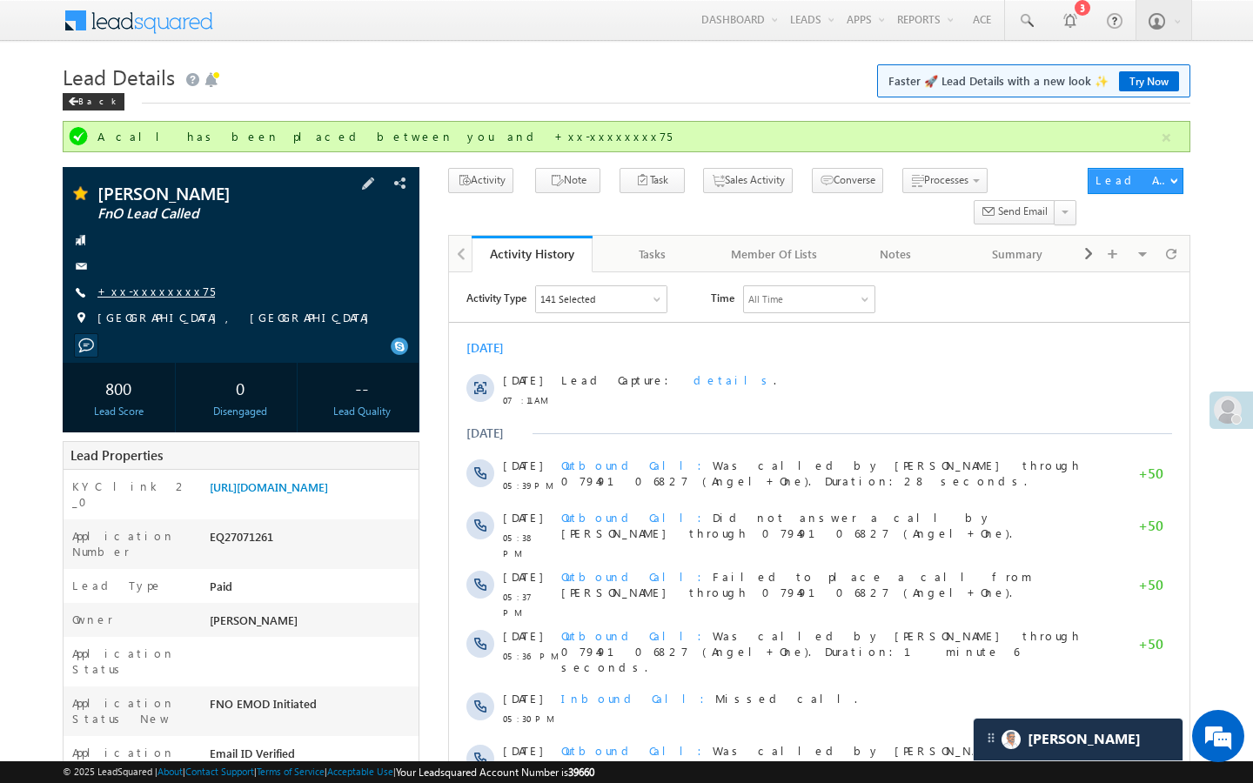
scroll to position [7124, 0]
click at [154, 287] on link "+xx-xxxxxxxx75" at bounding box center [155, 291] width 117 height 15
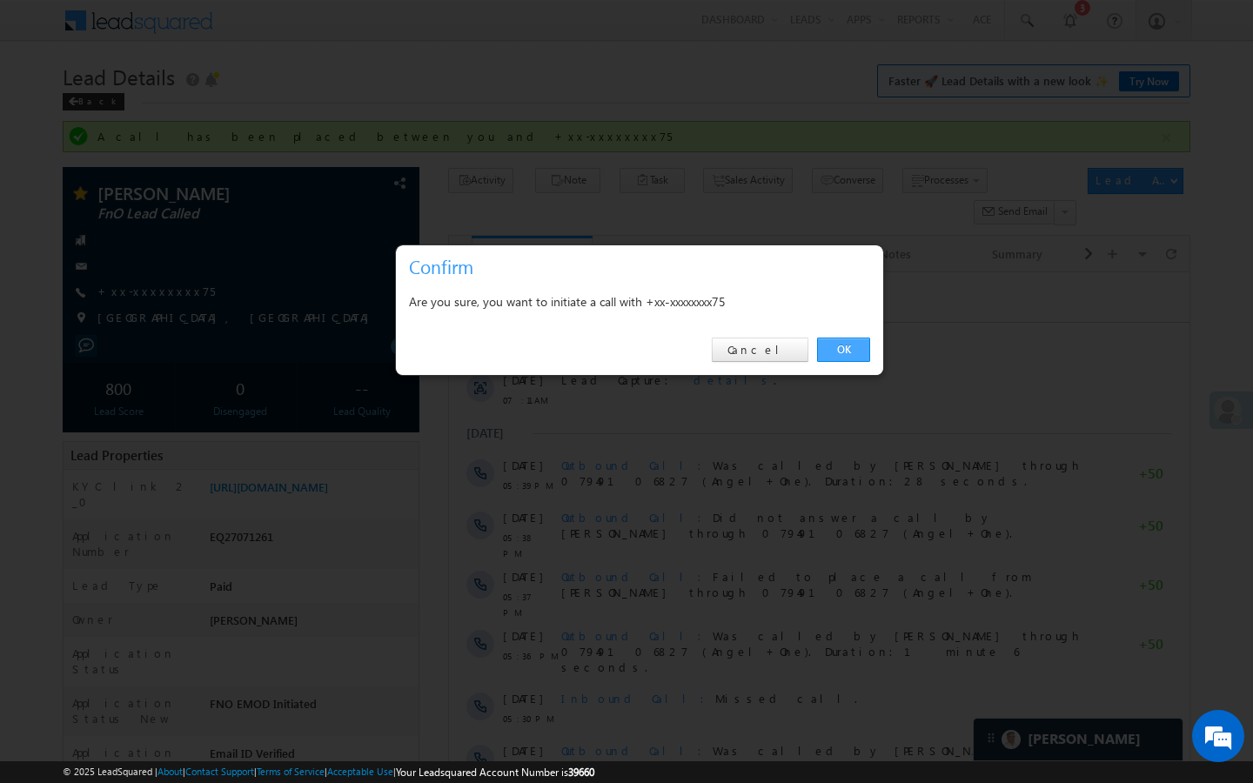
click at [845, 352] on link "OK" at bounding box center [843, 350] width 53 height 24
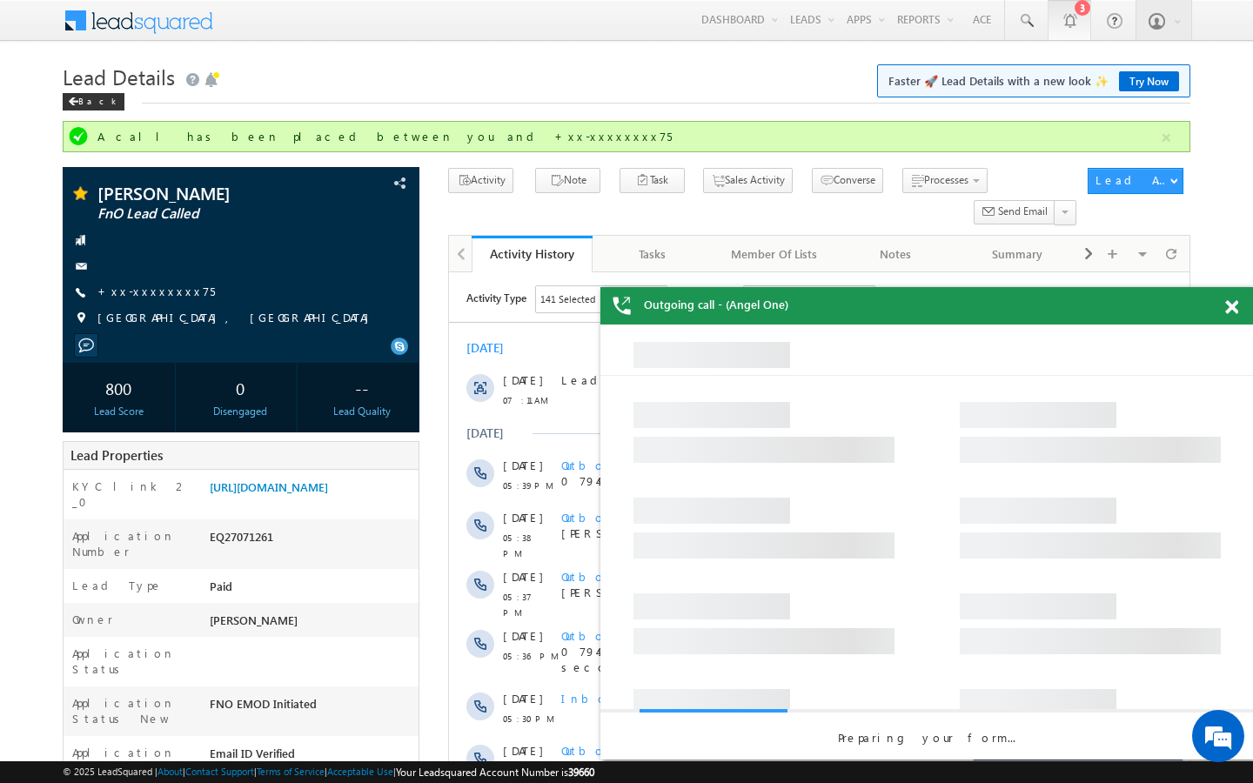
scroll to position [0, 0]
